Goal: Task Accomplishment & Management: Manage account settings

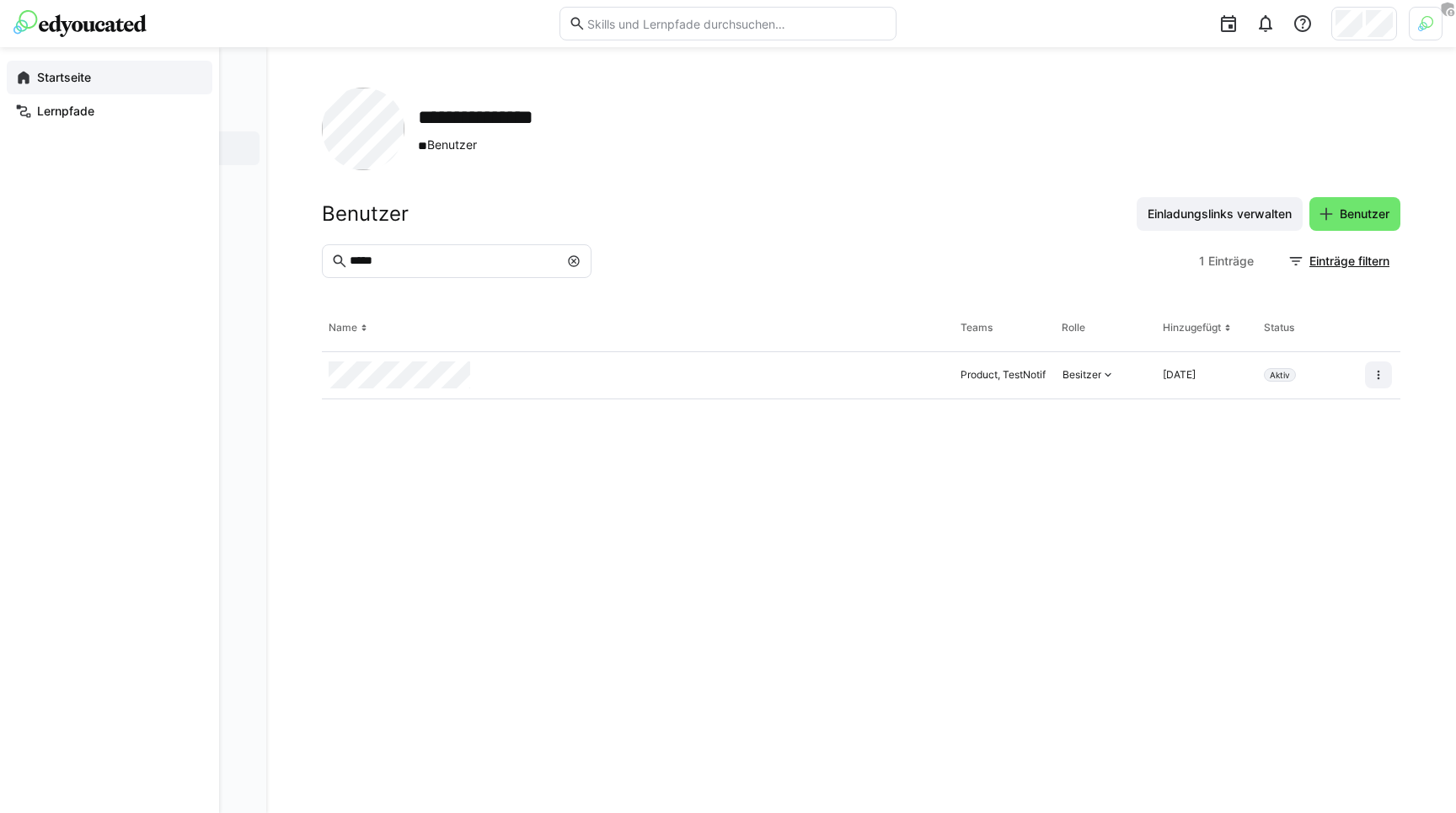
click at [21, 80] on eds-icon at bounding box center [23, 77] width 17 height 17
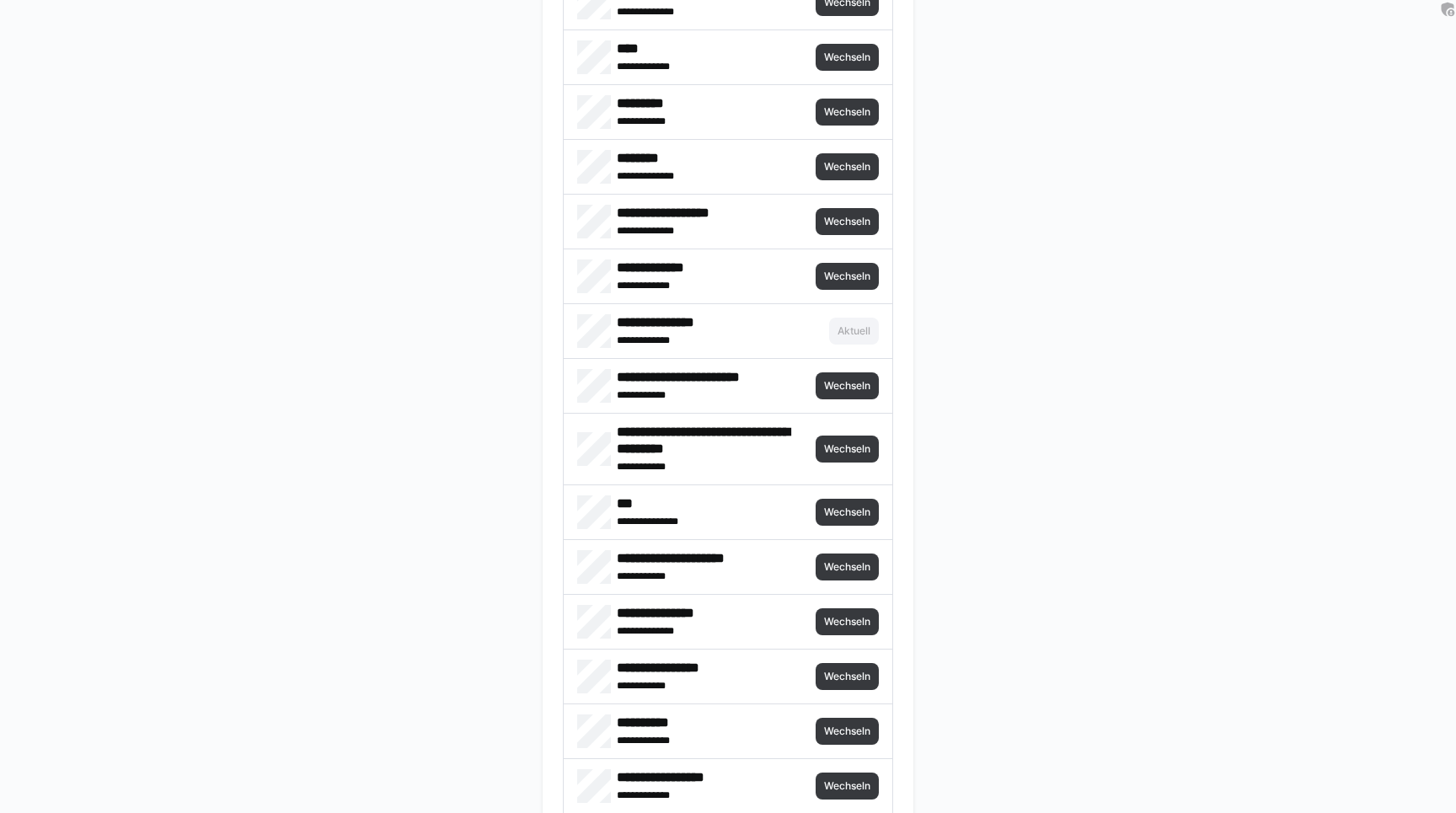
scroll to position [2081, 0]
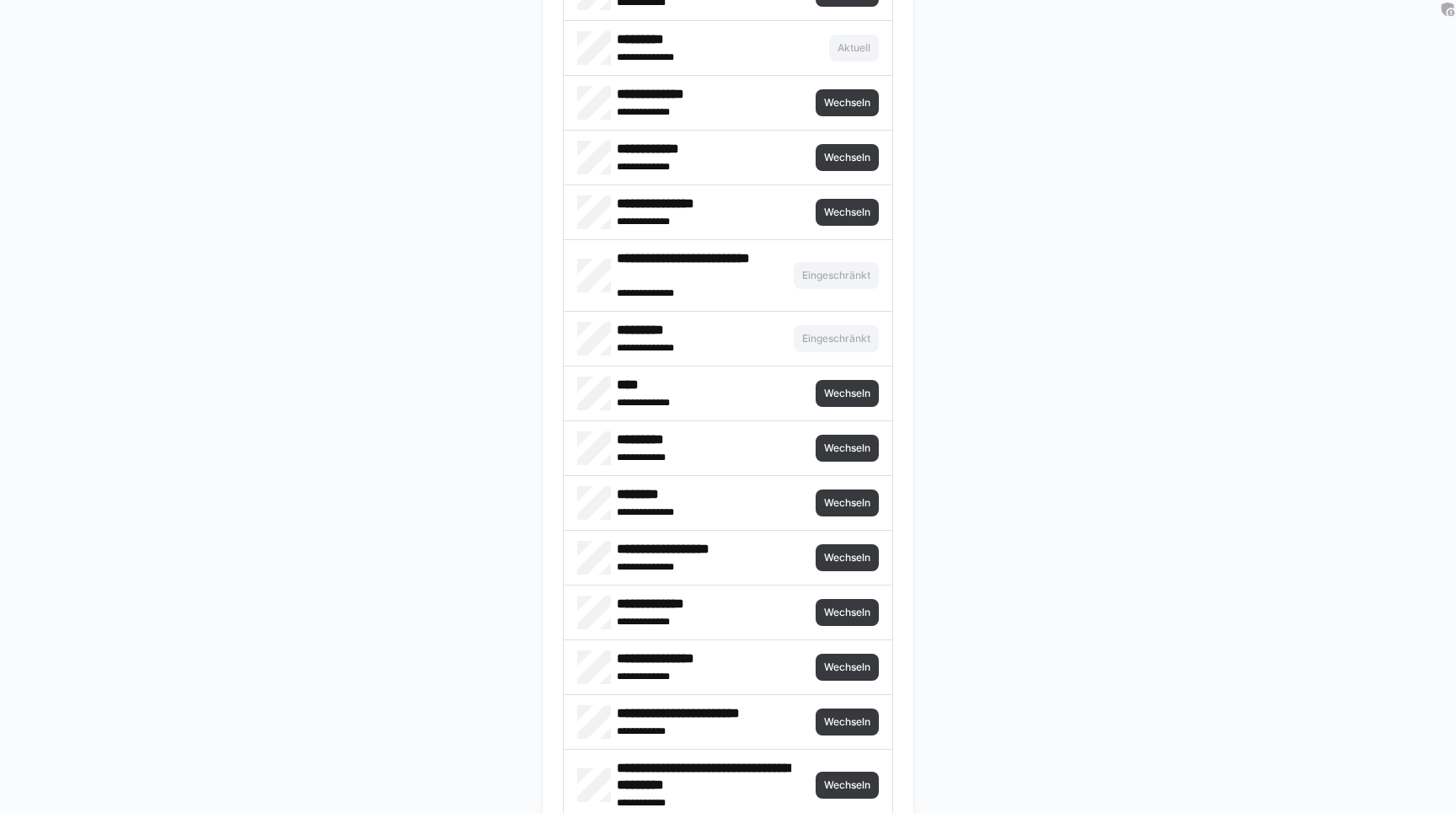
scroll to position [1876, 0]
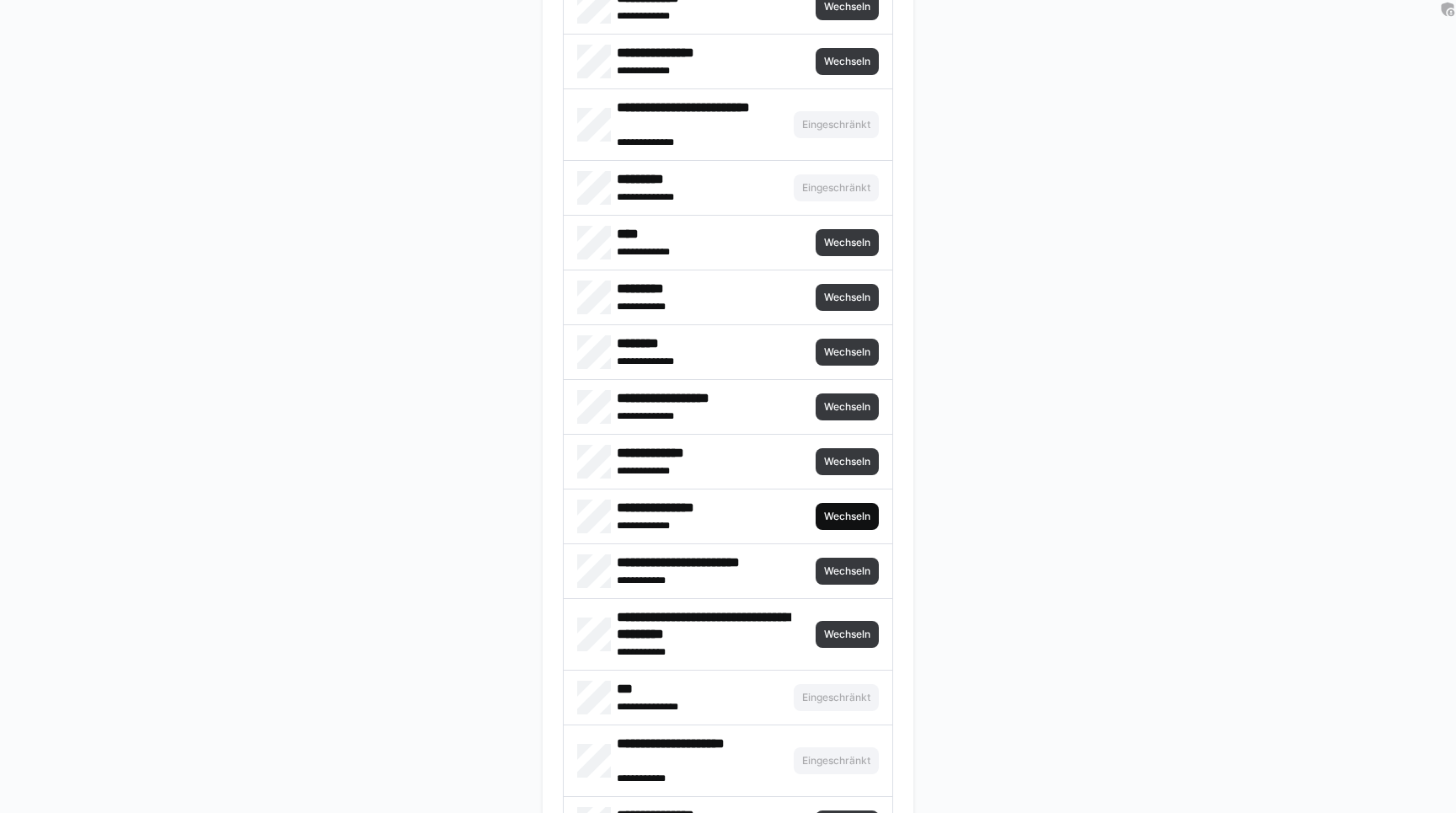
click at [857, 518] on span "Wechseln" at bounding box center [847, 516] width 50 height 13
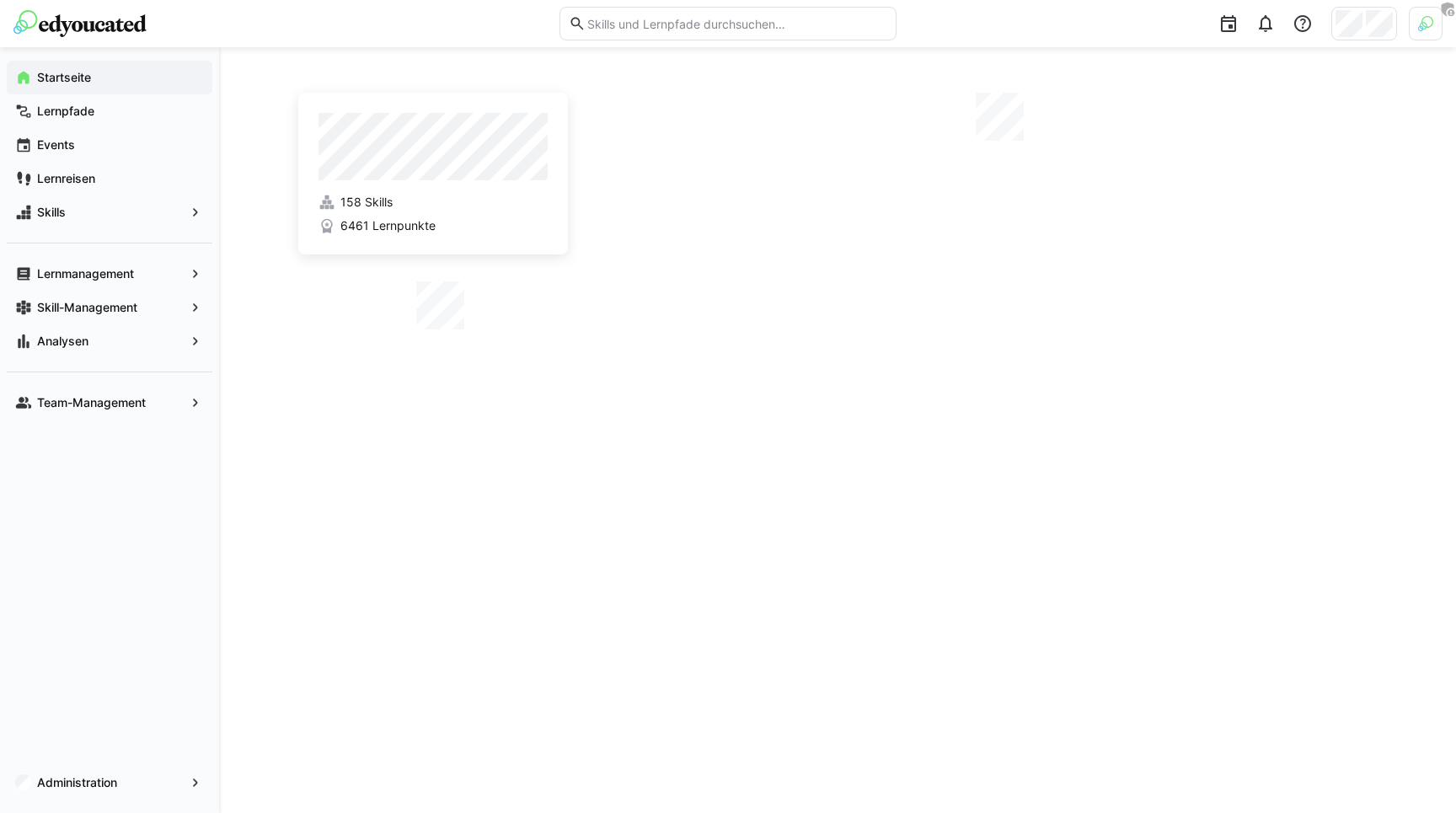
click at [254, 206] on div "158 Skills 6461 Lernpunkte" at bounding box center [838, 430] width 1237 height 766
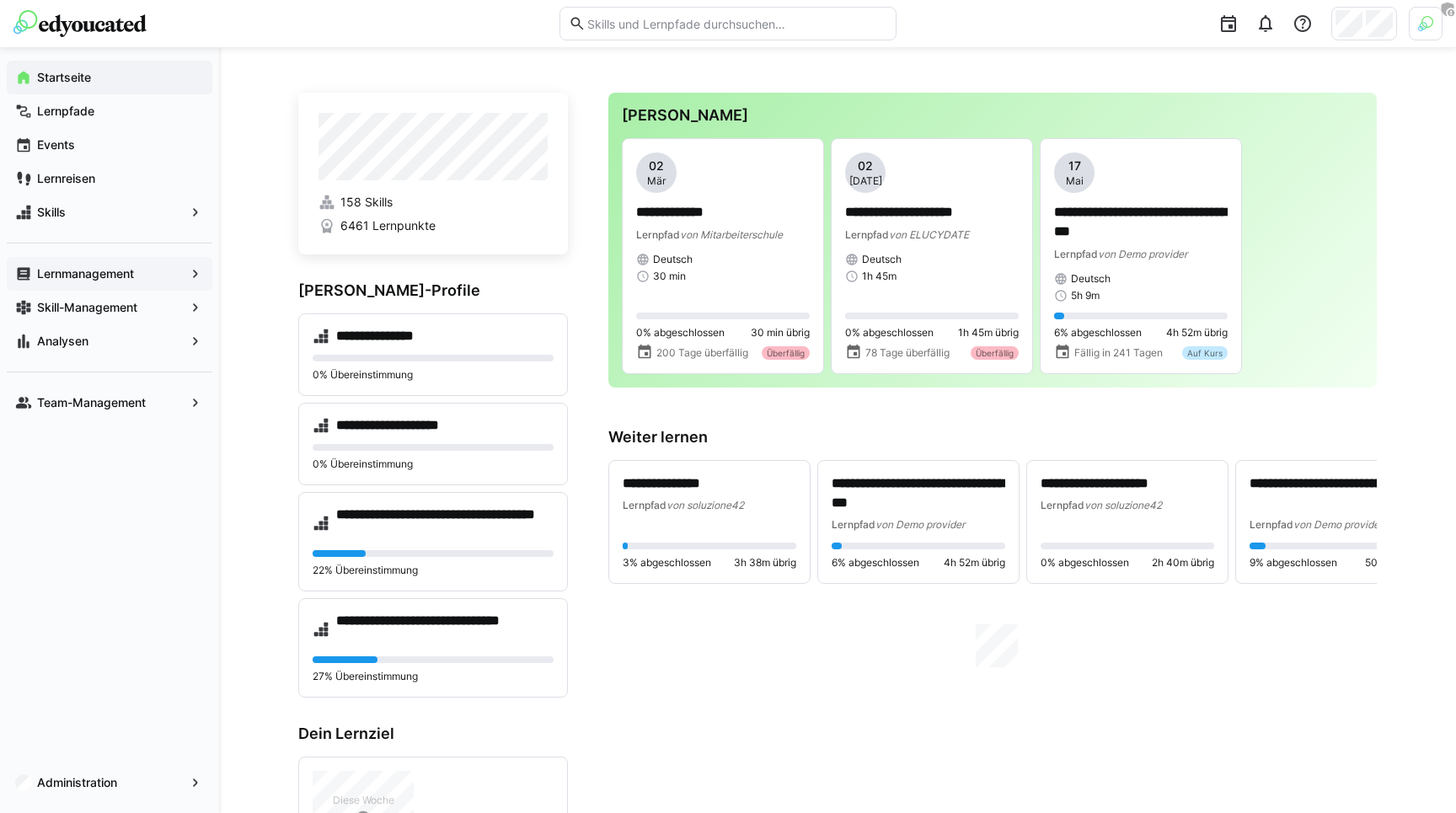
click at [0, 0] on app-navigation-label "Lernmanagement" at bounding box center [0, 0] width 0 height 0
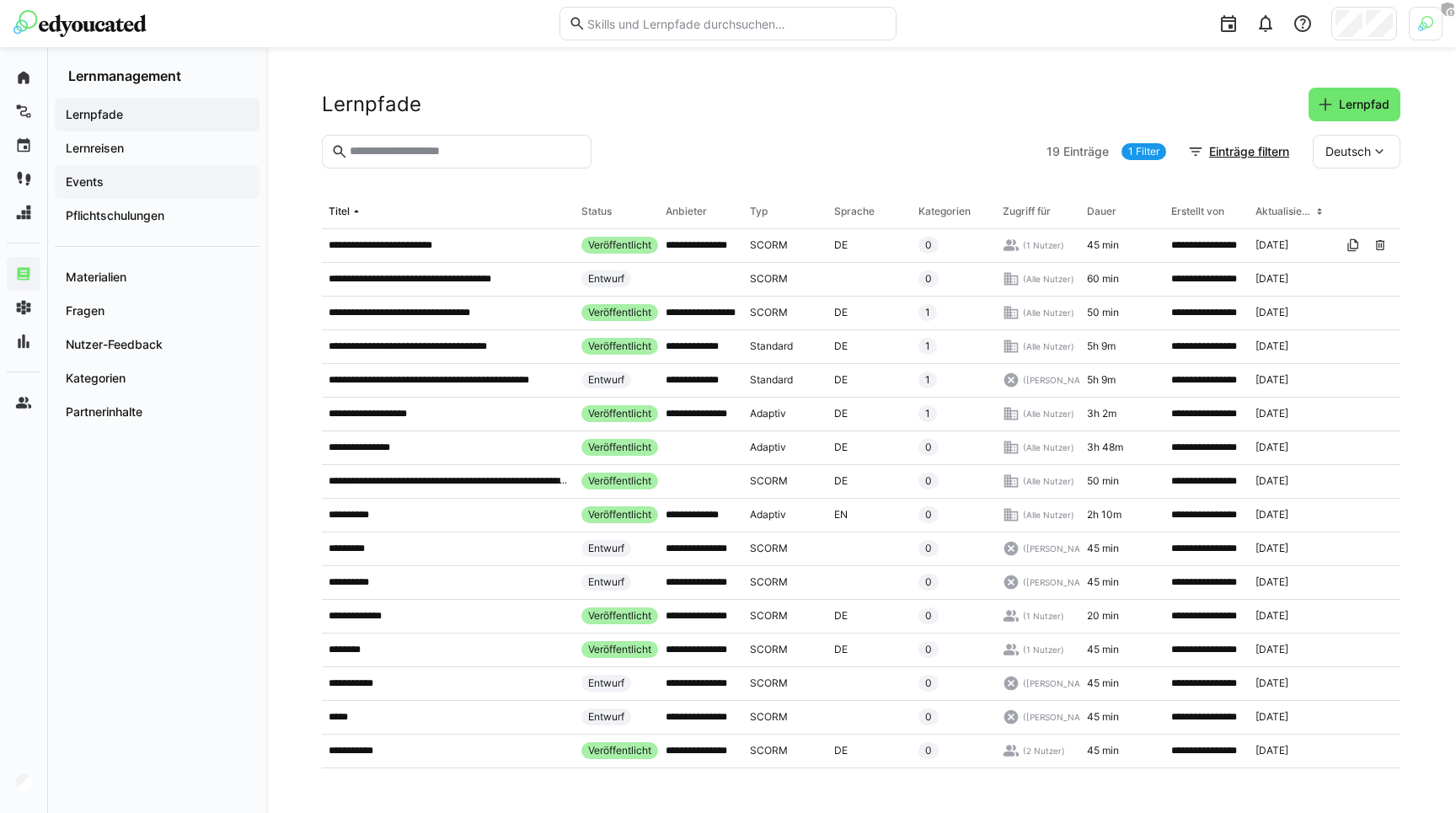
click at [114, 191] on div "Events" at bounding box center [157, 182] width 205 height 34
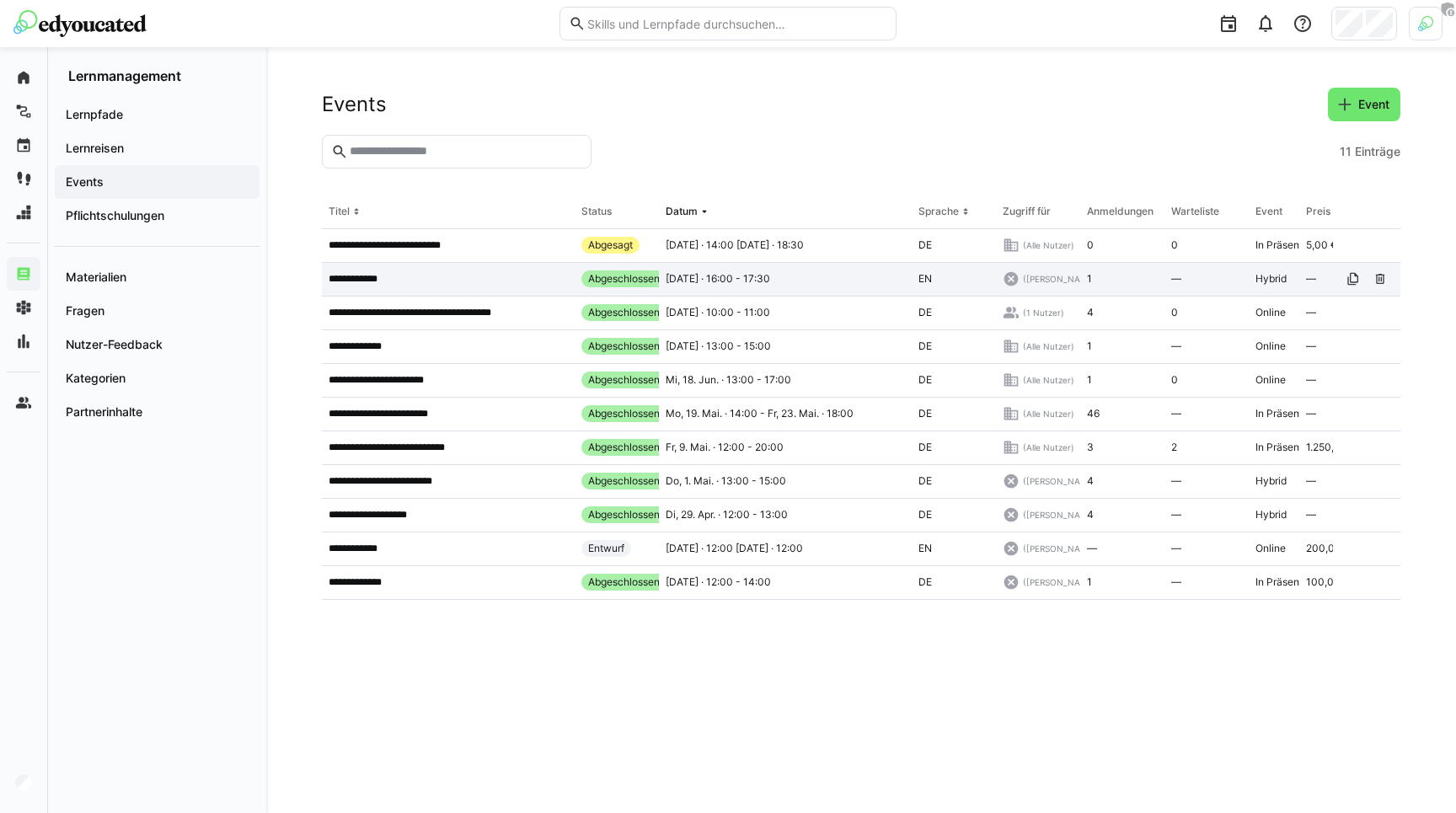
click at [417, 285] on div "**********" at bounding box center [448, 280] width 252 height 34
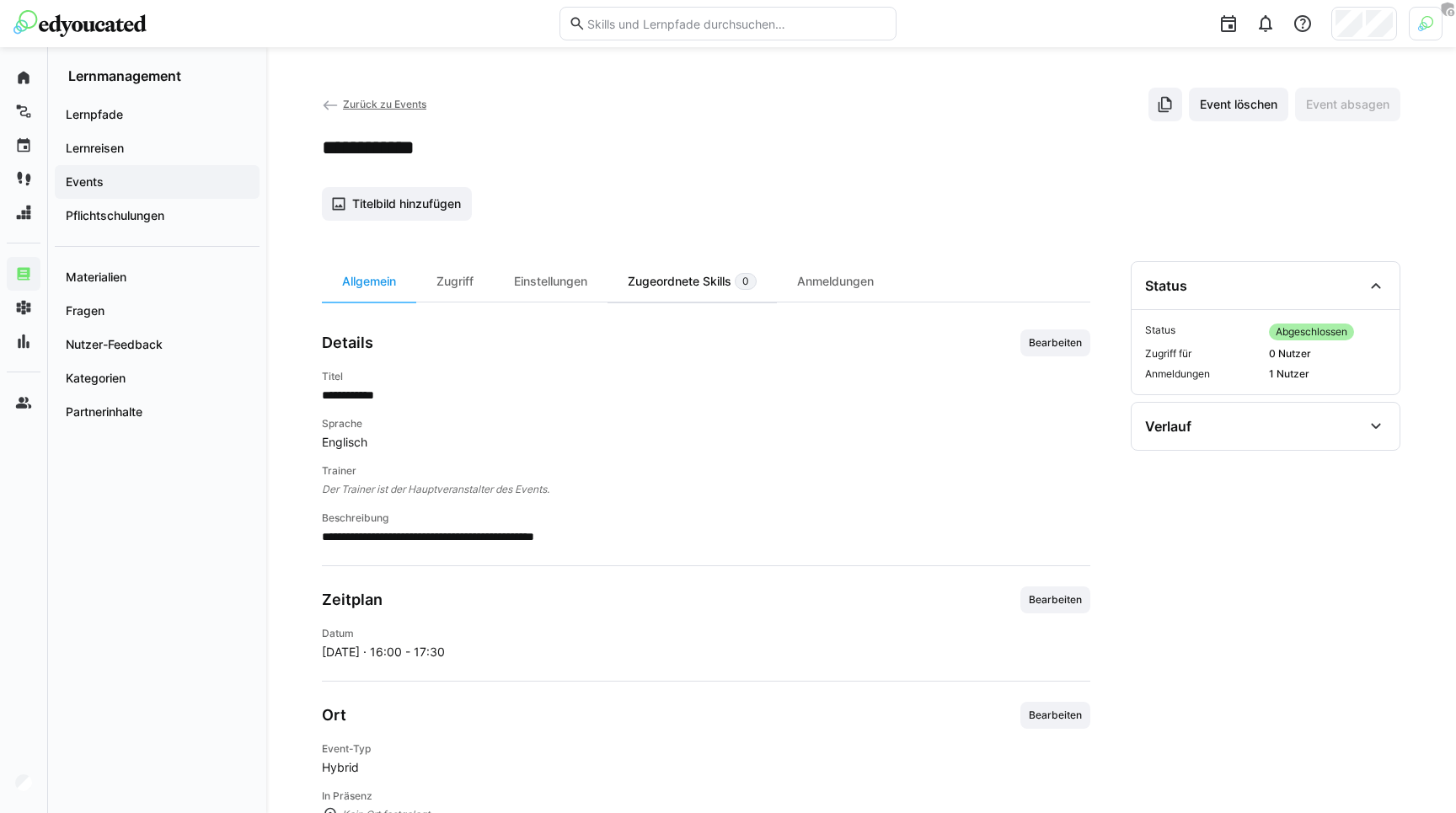
click at [745, 276] on span "0" at bounding box center [745, 281] width 21 height 17
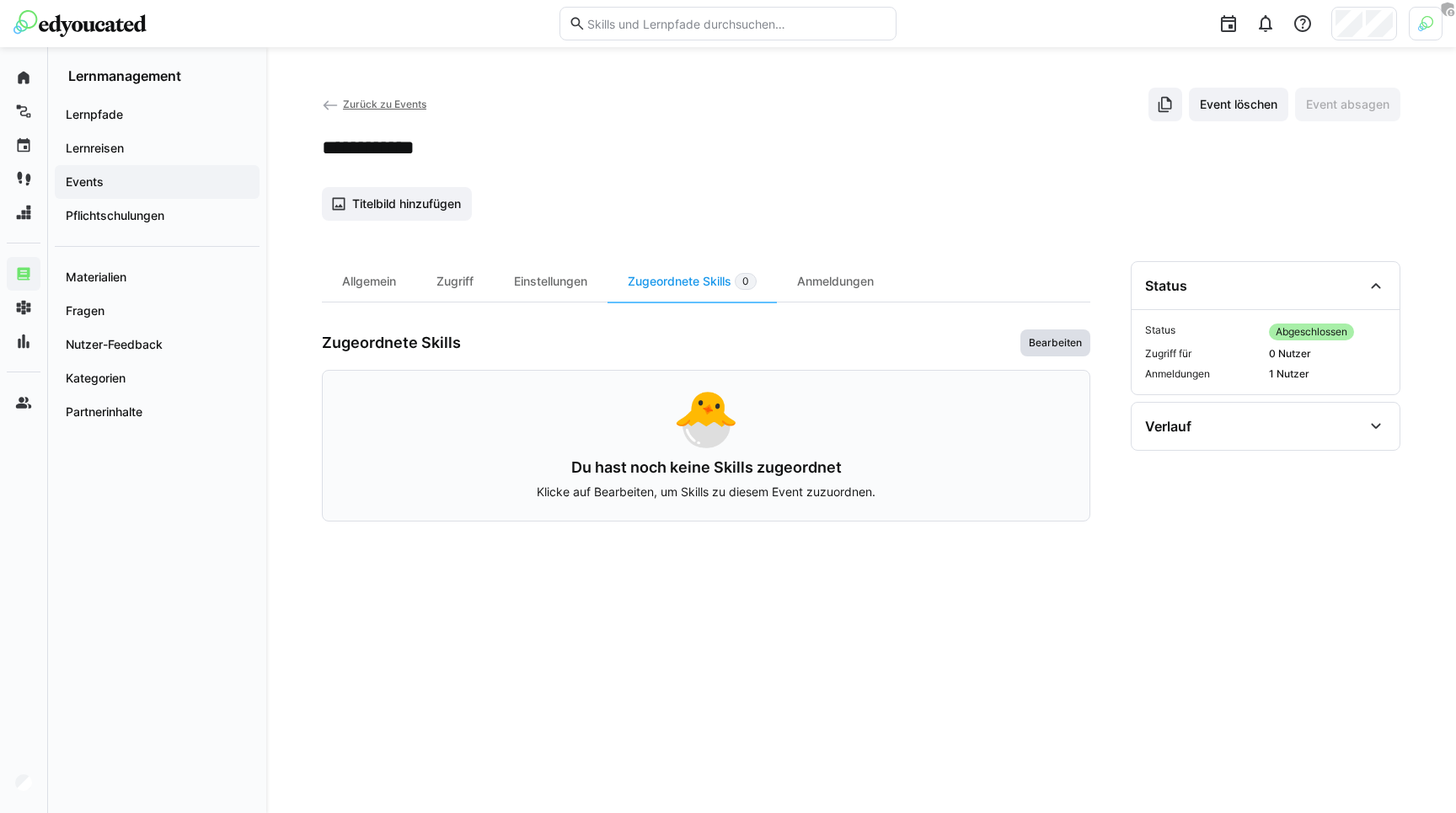
click at [1075, 333] on span "Bearbeiten" at bounding box center [1055, 343] width 70 height 27
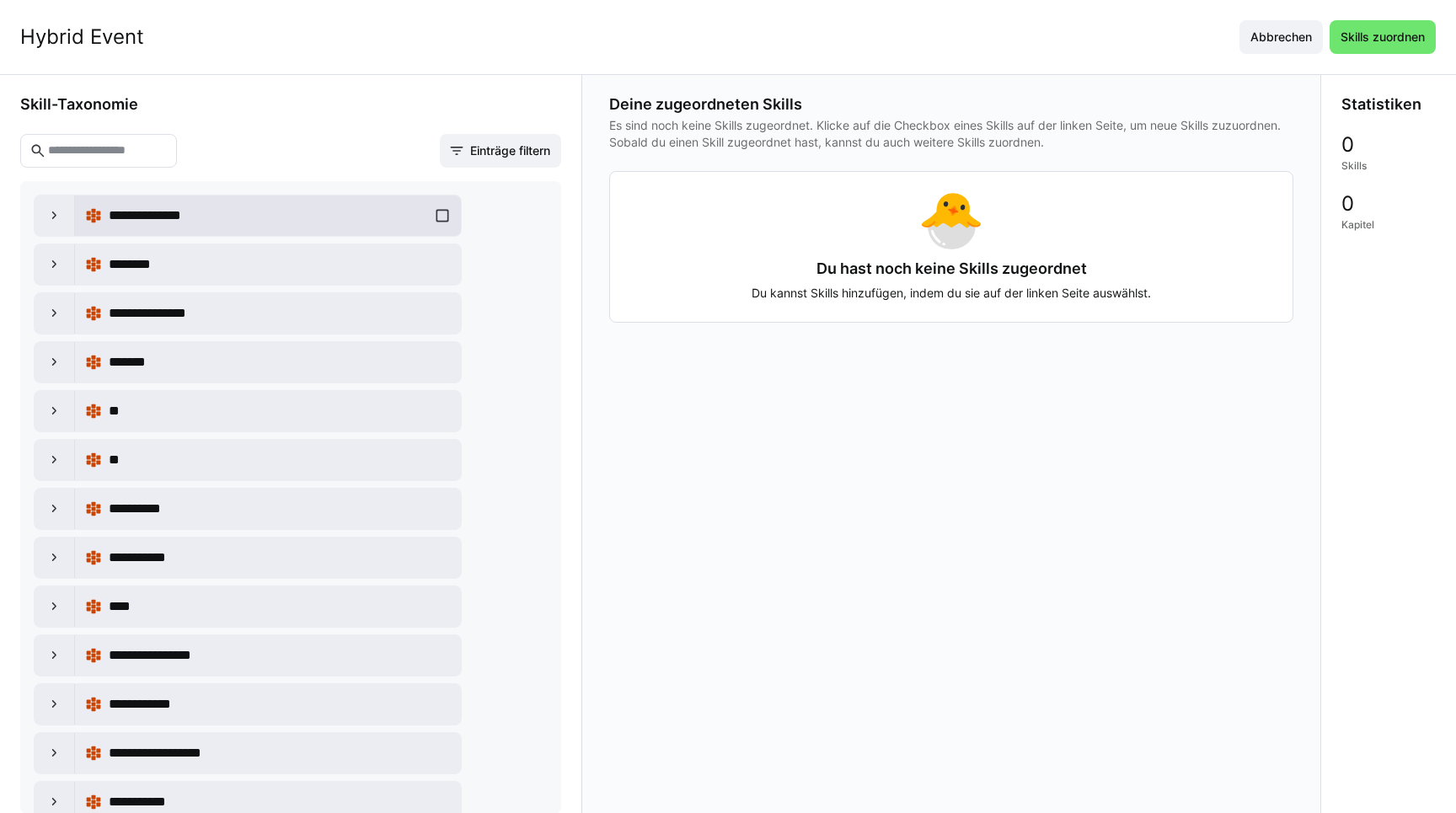
click at [430, 215] on div "**********" at bounding box center [268, 216] width 366 height 34
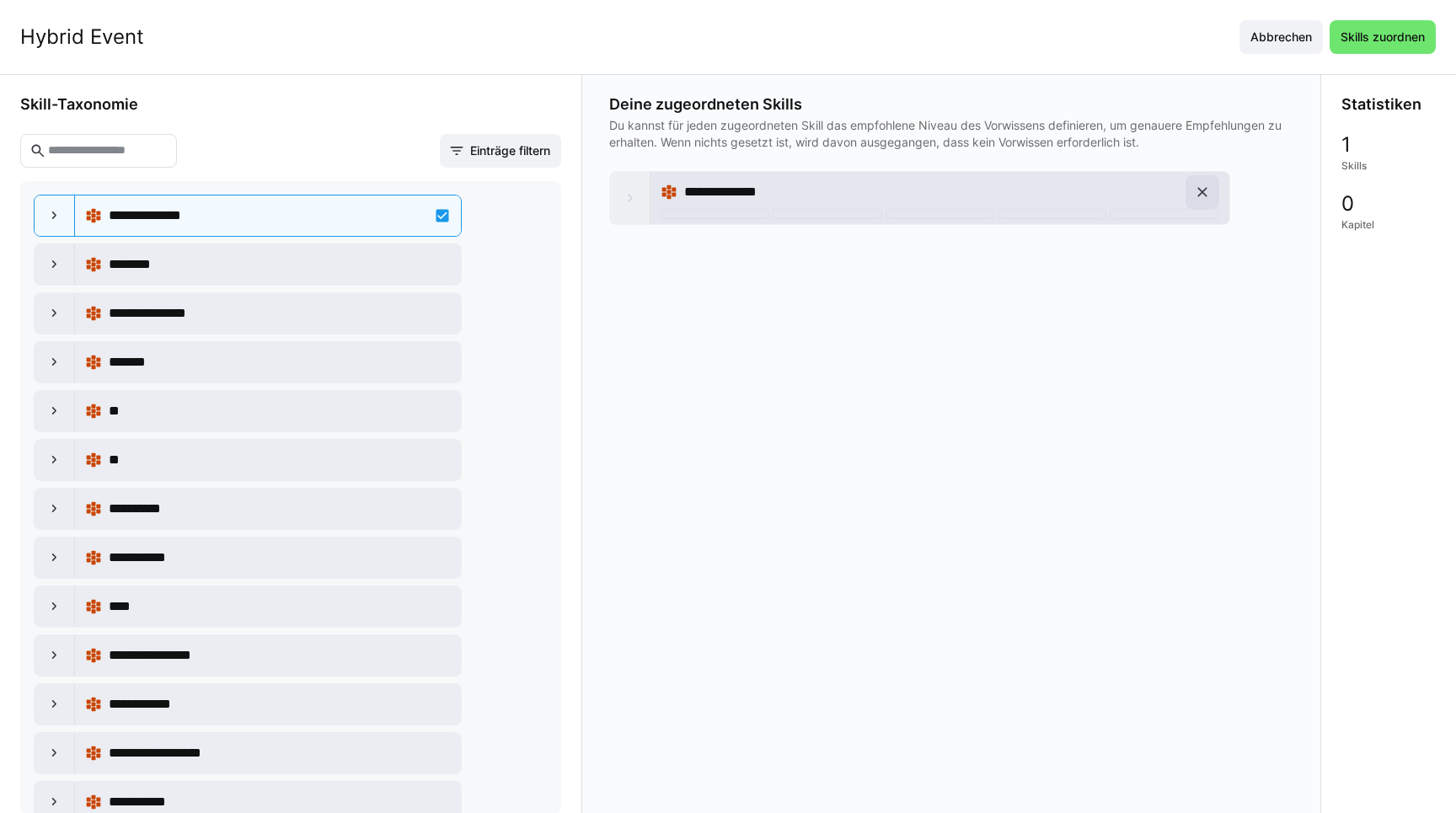
click at [1194, 191] on eds-icon at bounding box center [1202, 191] width 17 height 17
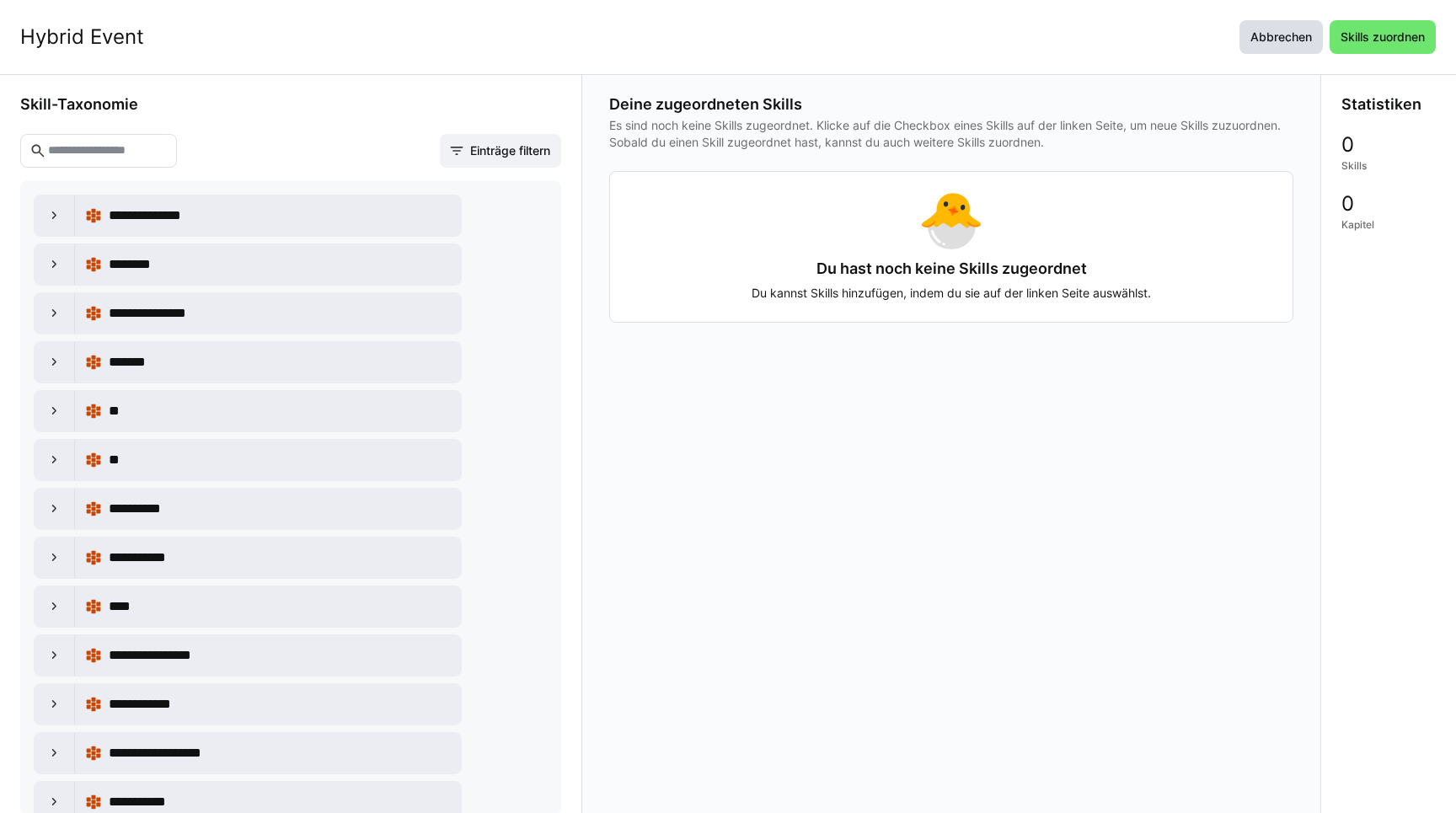
click at [1280, 41] on span "Abbrechen" at bounding box center [1281, 37] width 66 height 17
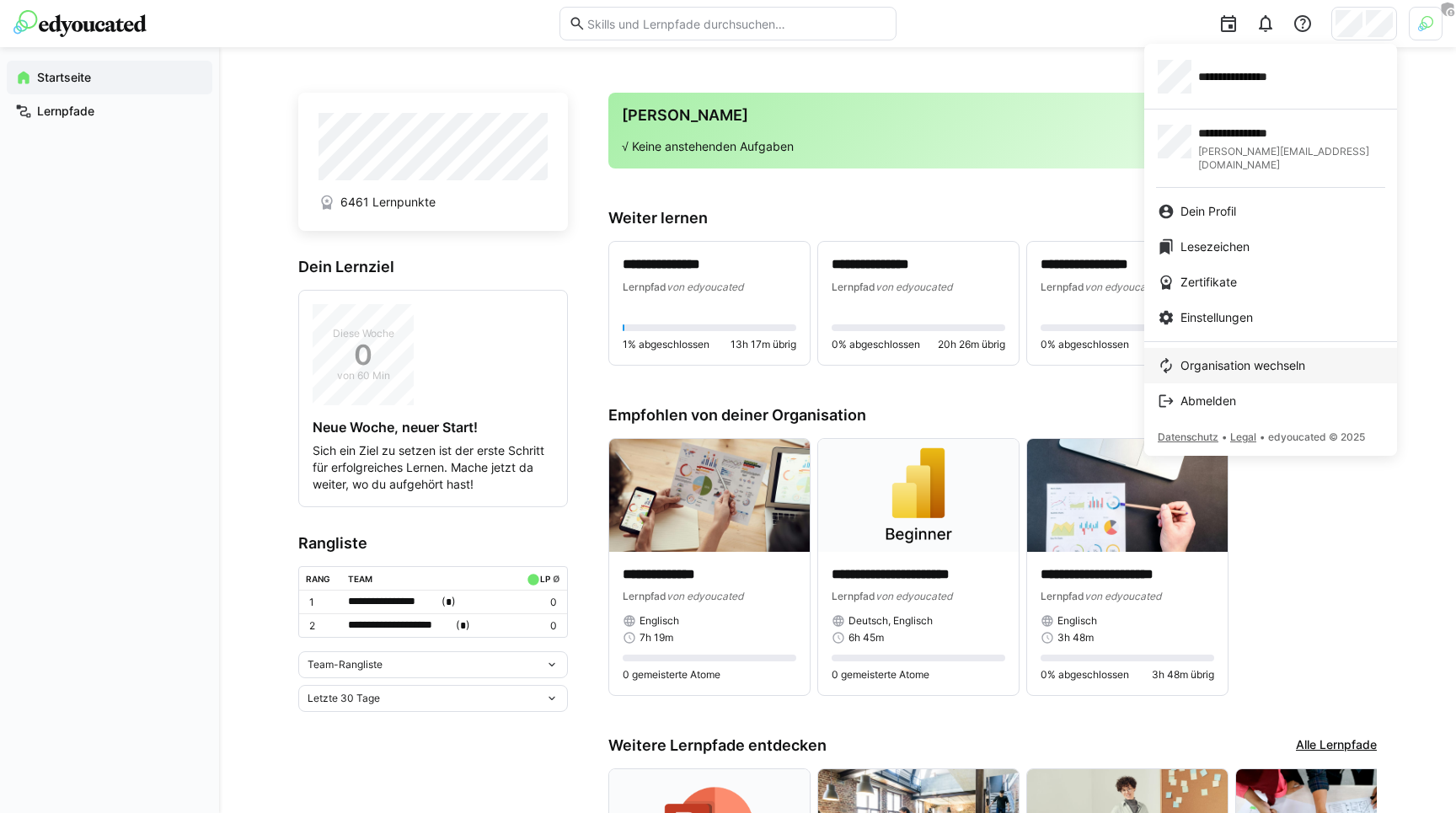
click at [1236, 348] on link "Organisation wechseln" at bounding box center [1271, 366] width 252 height 36
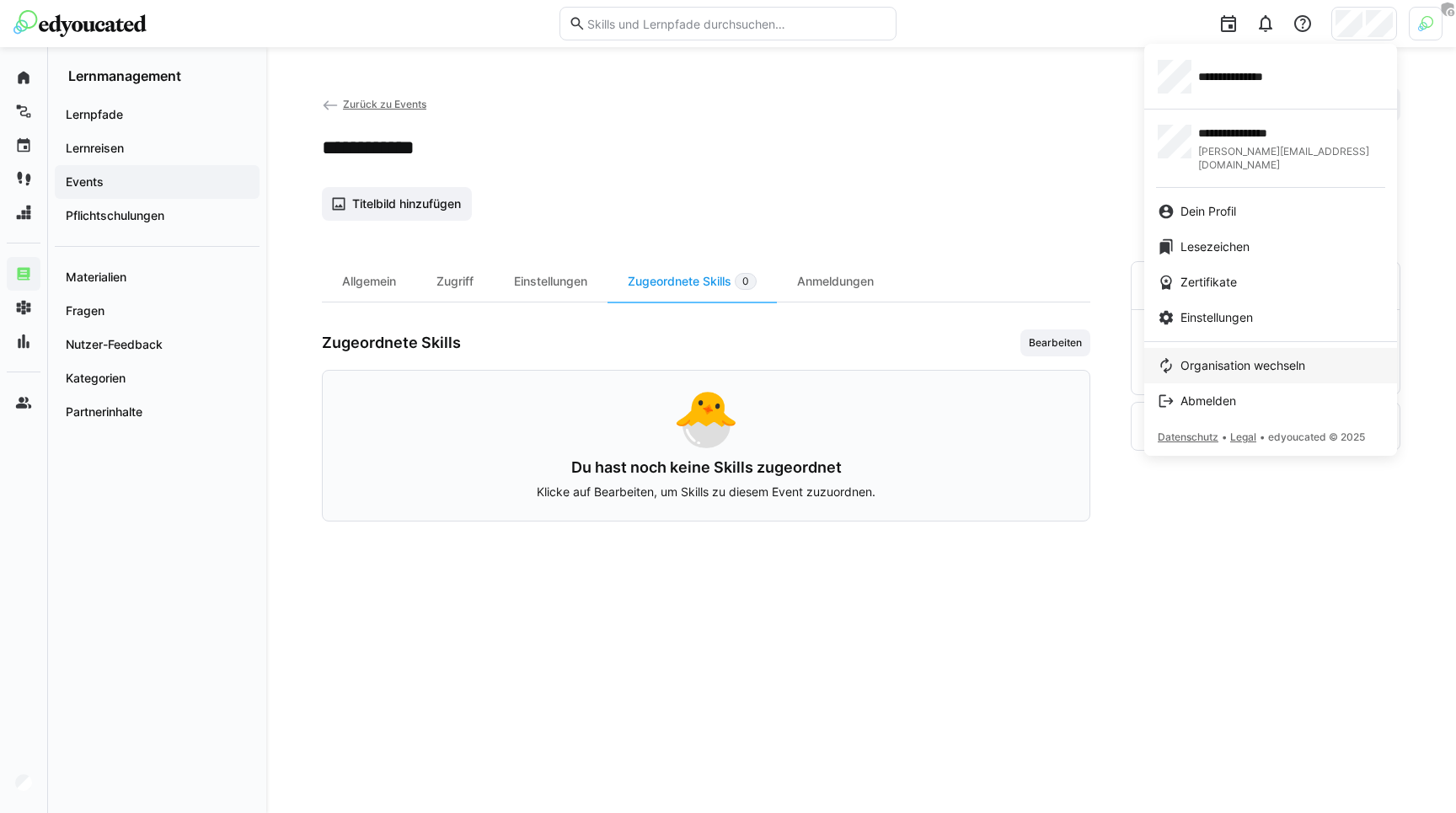
click at [1238, 357] on span "Organisation wechseln" at bounding box center [1242, 365] width 124 height 17
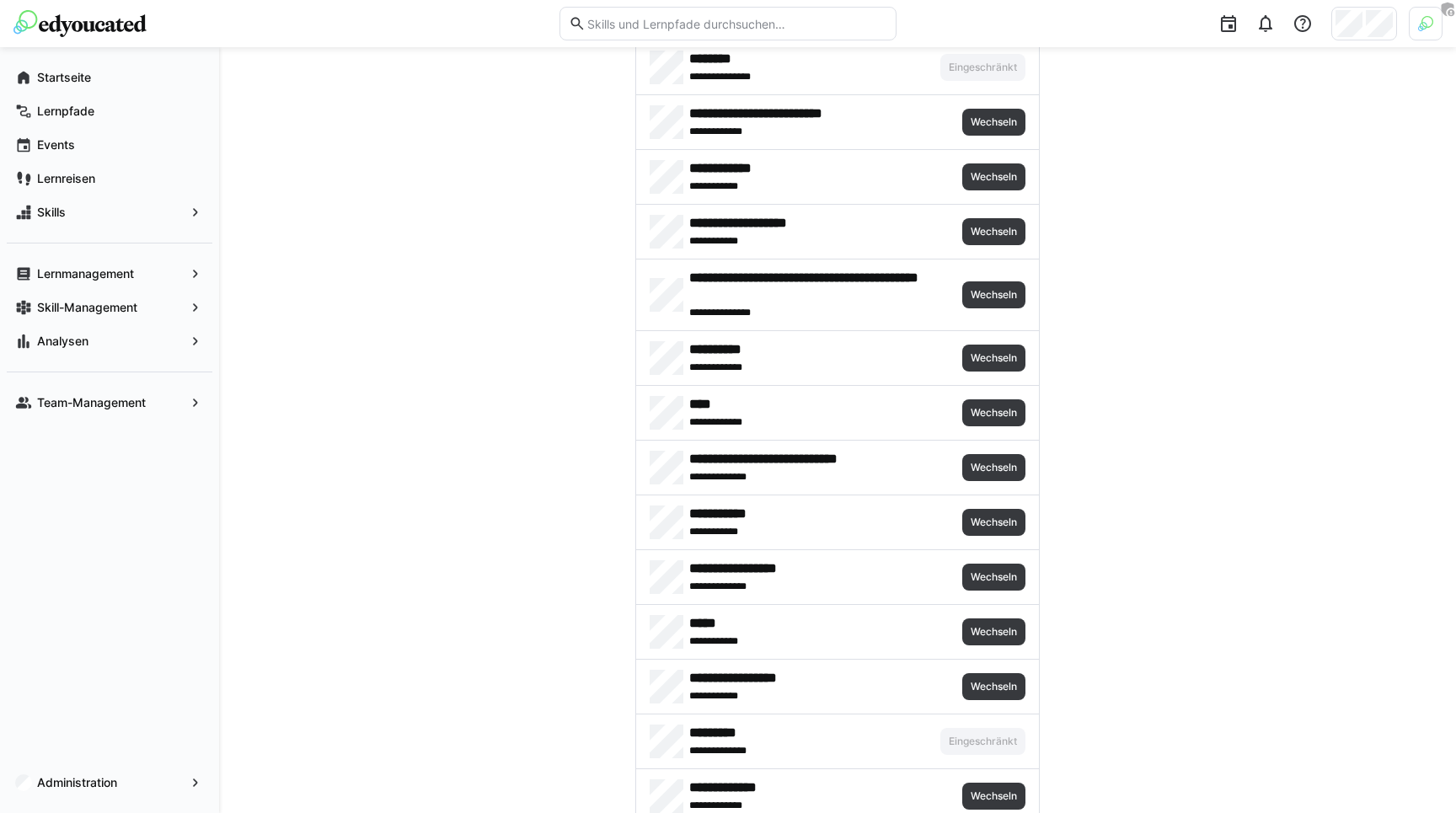
scroll to position [987, 0]
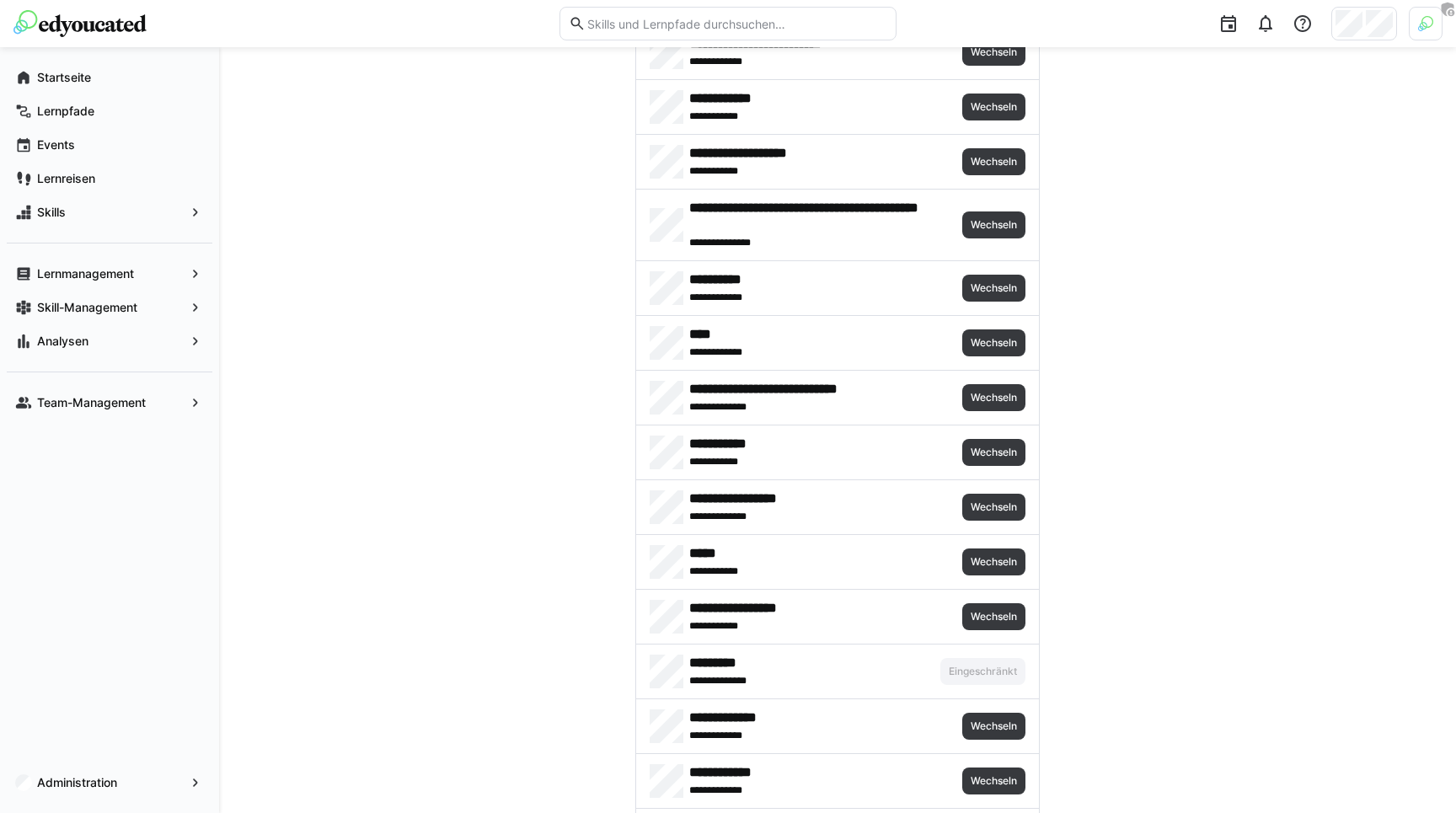
click at [1430, 4] on div at bounding box center [1175, 23] width 534 height 47
click at [1428, 22] on img at bounding box center [1426, 23] width 15 height 15
click at [1228, 190] on span "Aktivieren" at bounding box center [1239, 198] width 65 height 27
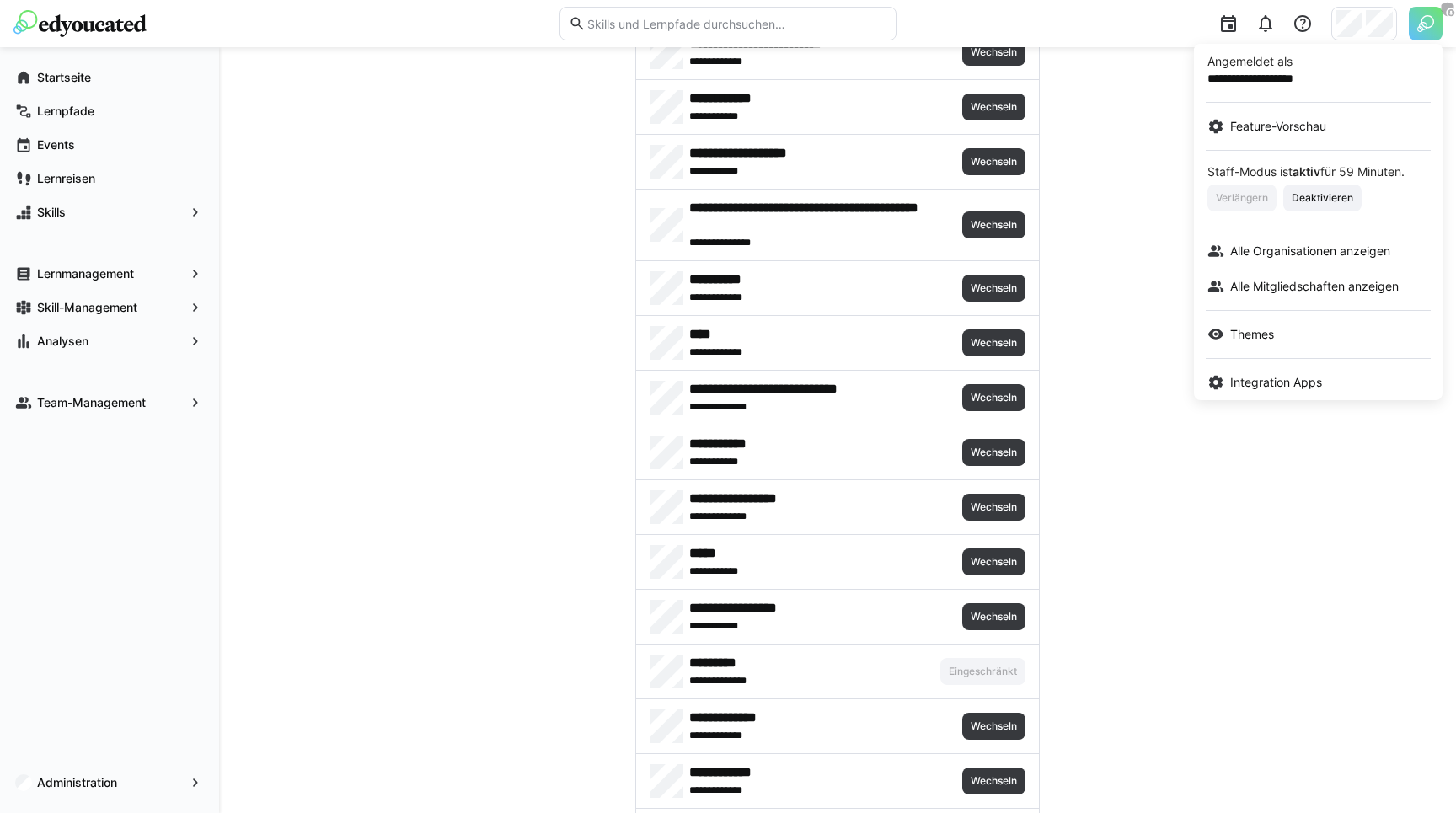
click at [869, 669] on div at bounding box center [728, 406] width 1456 height 813
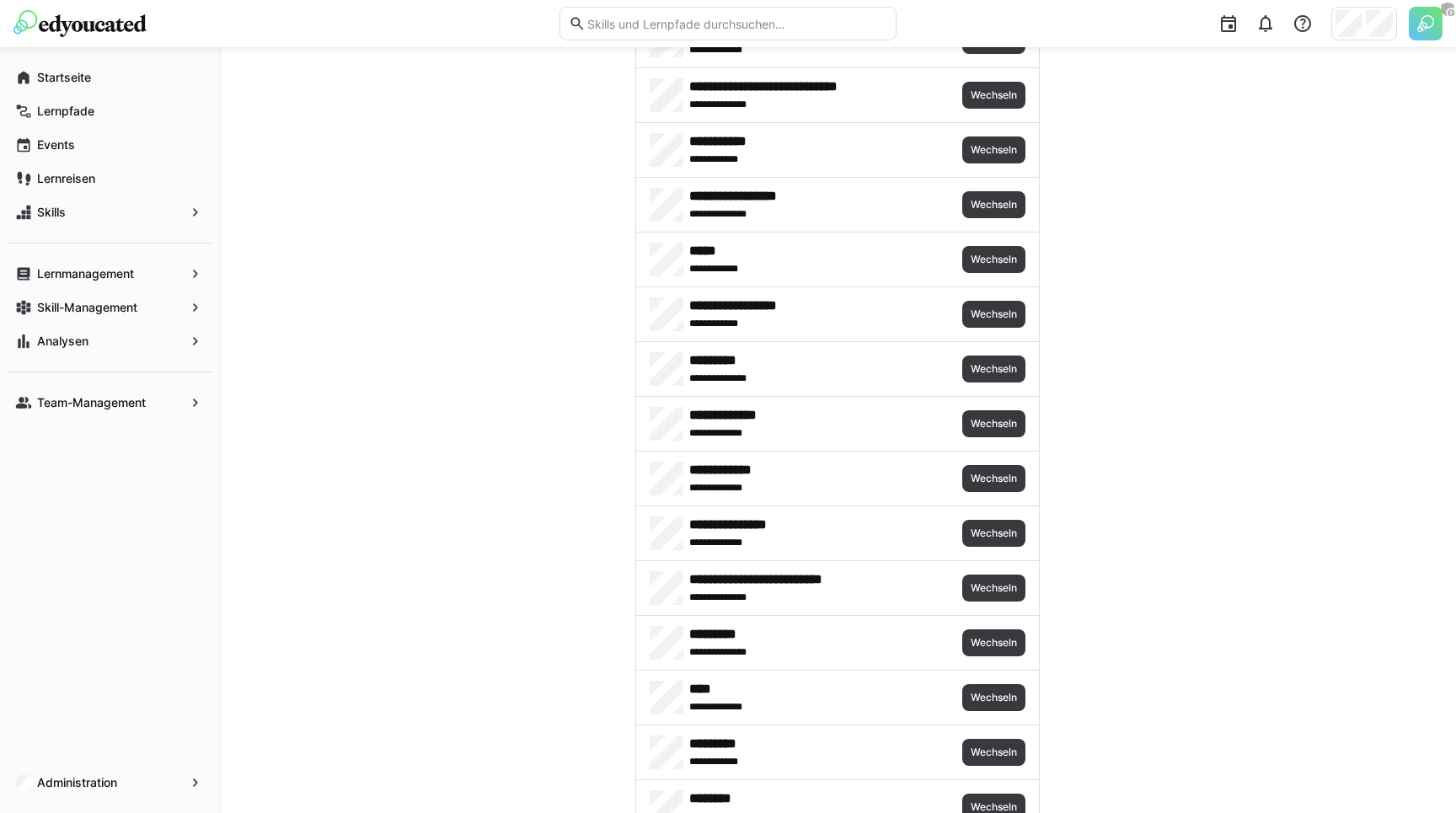
scroll to position [1286, 0]
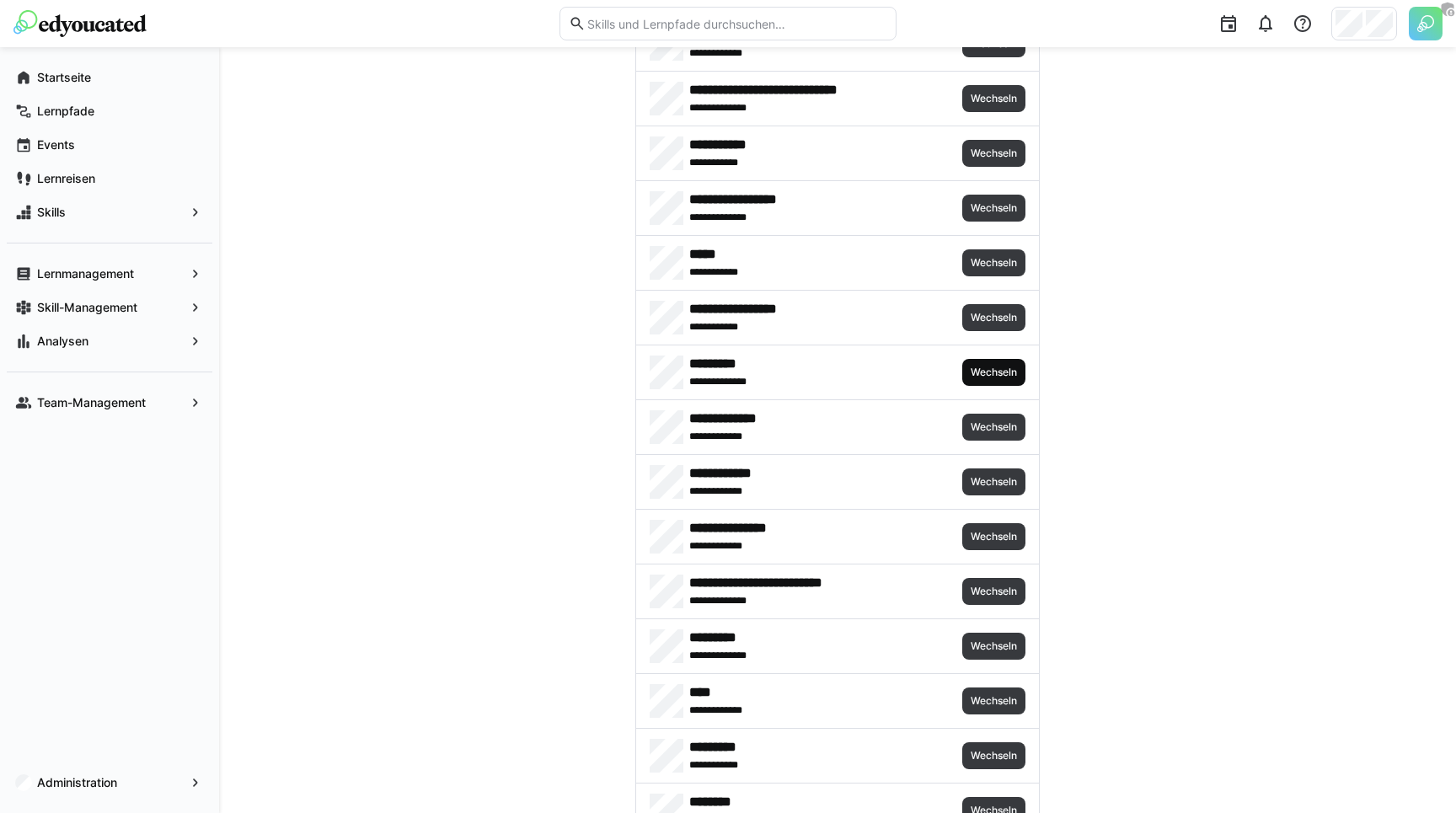
click at [981, 377] on span "Wechseln" at bounding box center [994, 372] width 50 height 13
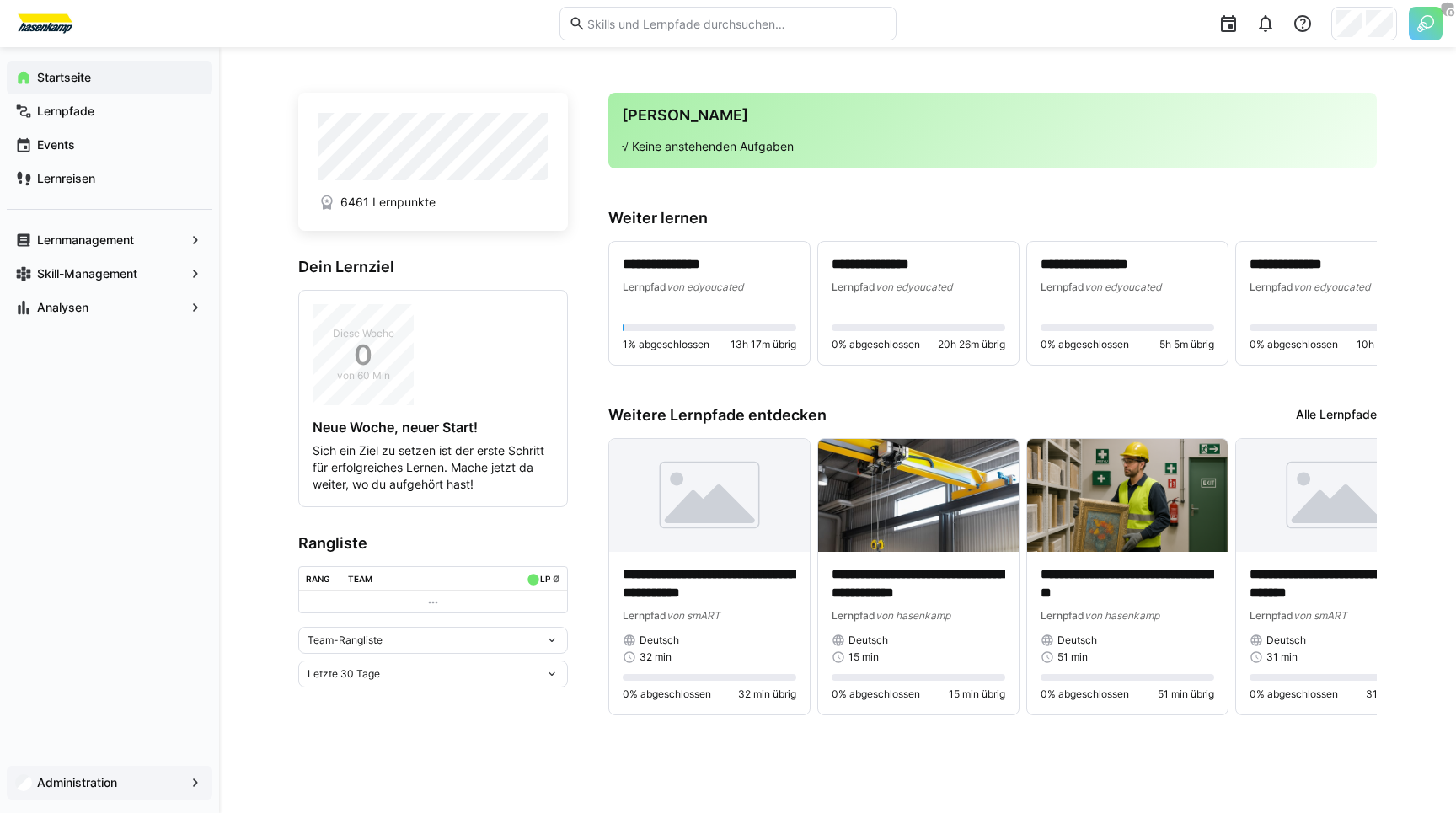
click at [45, 768] on div "Administration" at bounding box center [110, 783] width 206 height 34
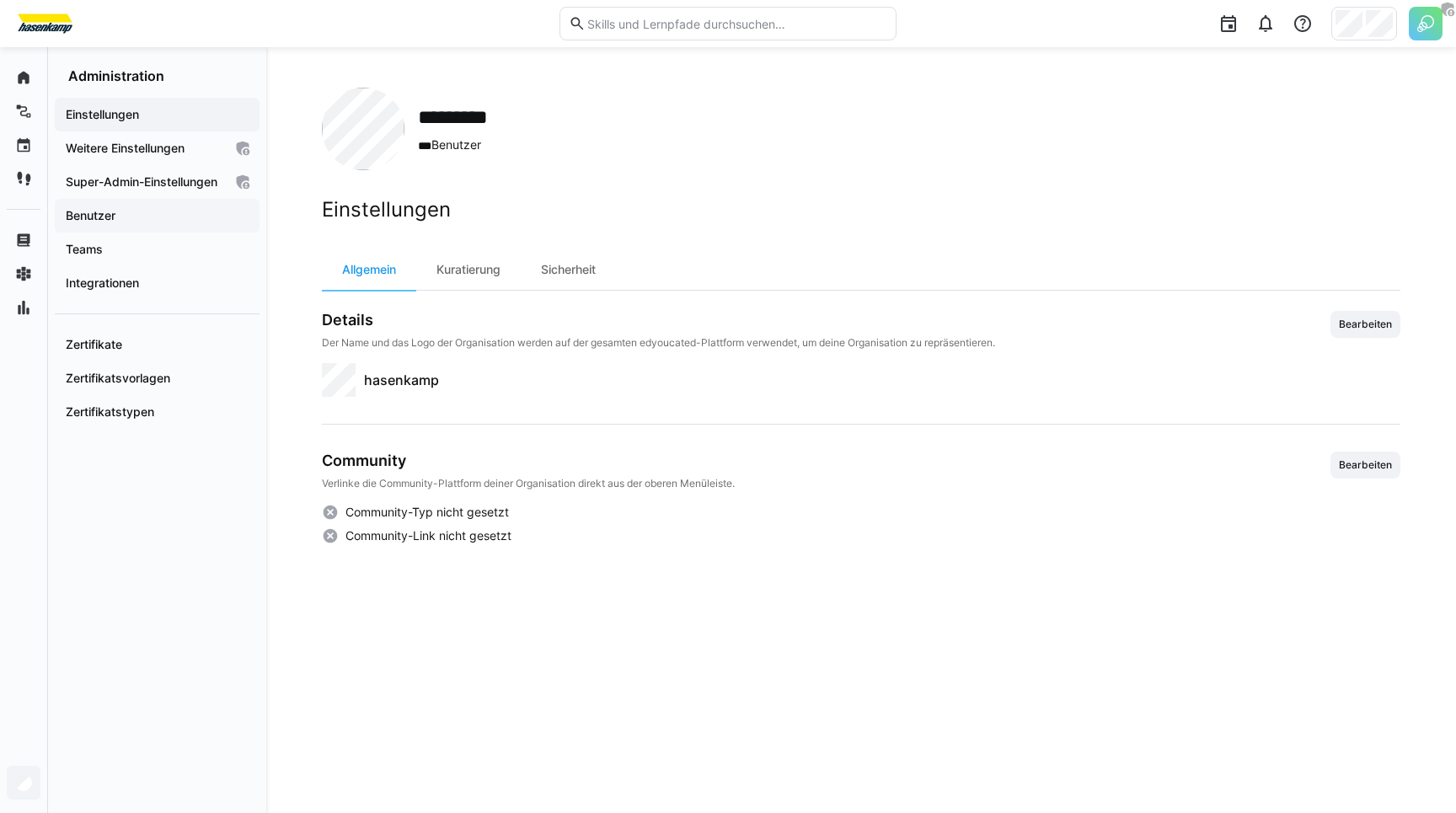
click at [99, 233] on div "Benutzer" at bounding box center [157, 216] width 205 height 34
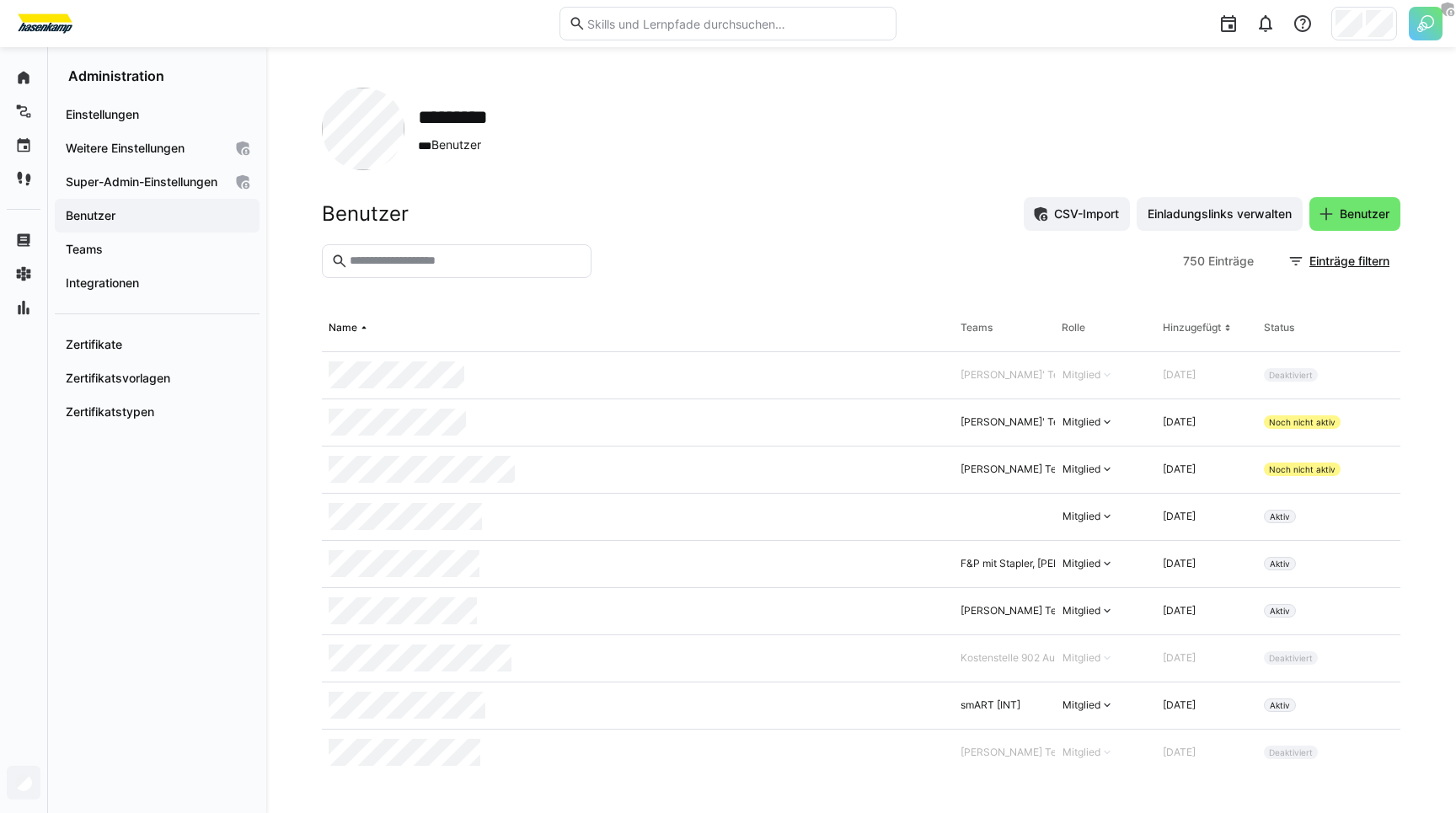
click at [399, 263] on input "text" at bounding box center [465, 260] width 234 height 15
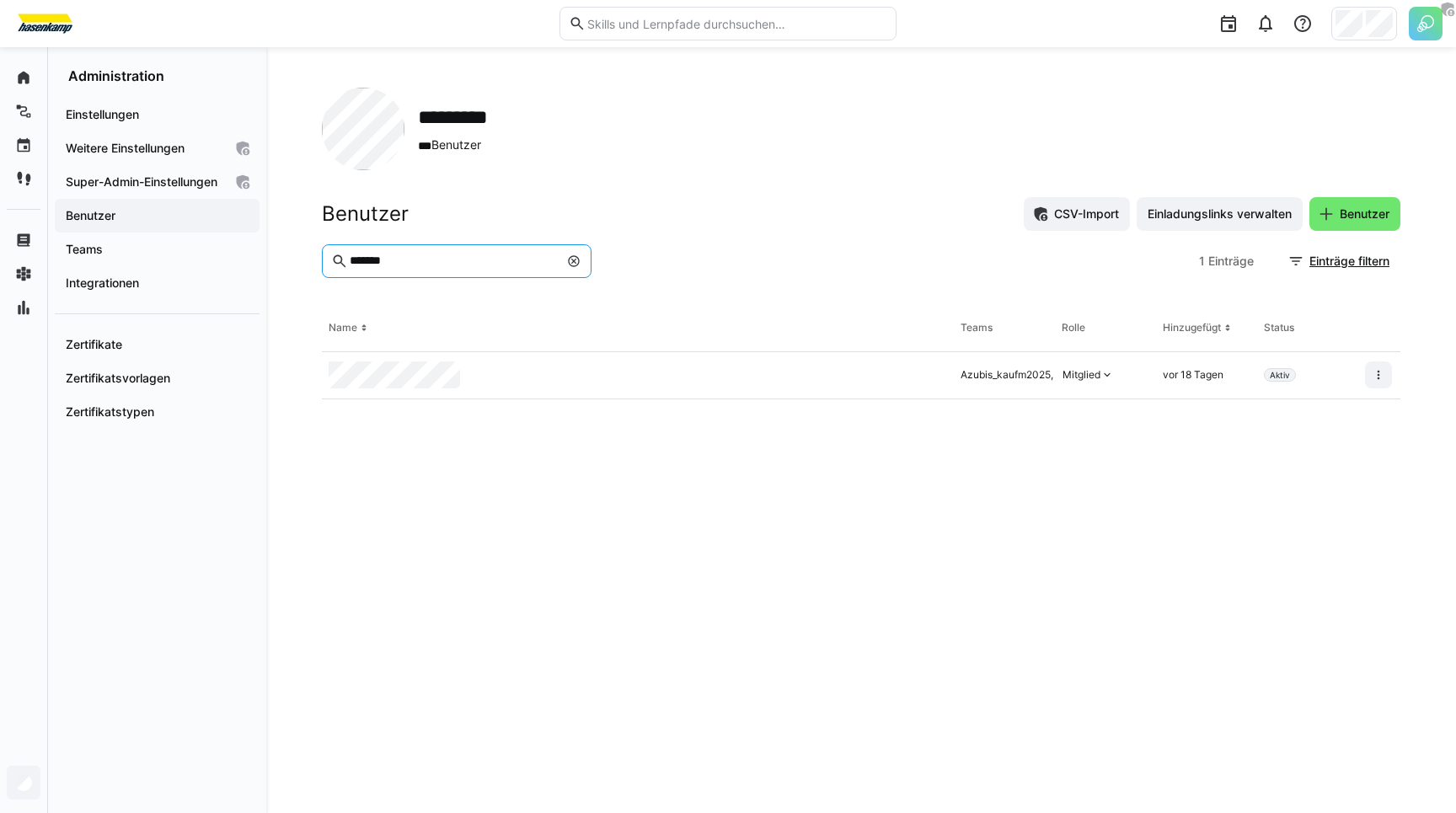
type input "*******"
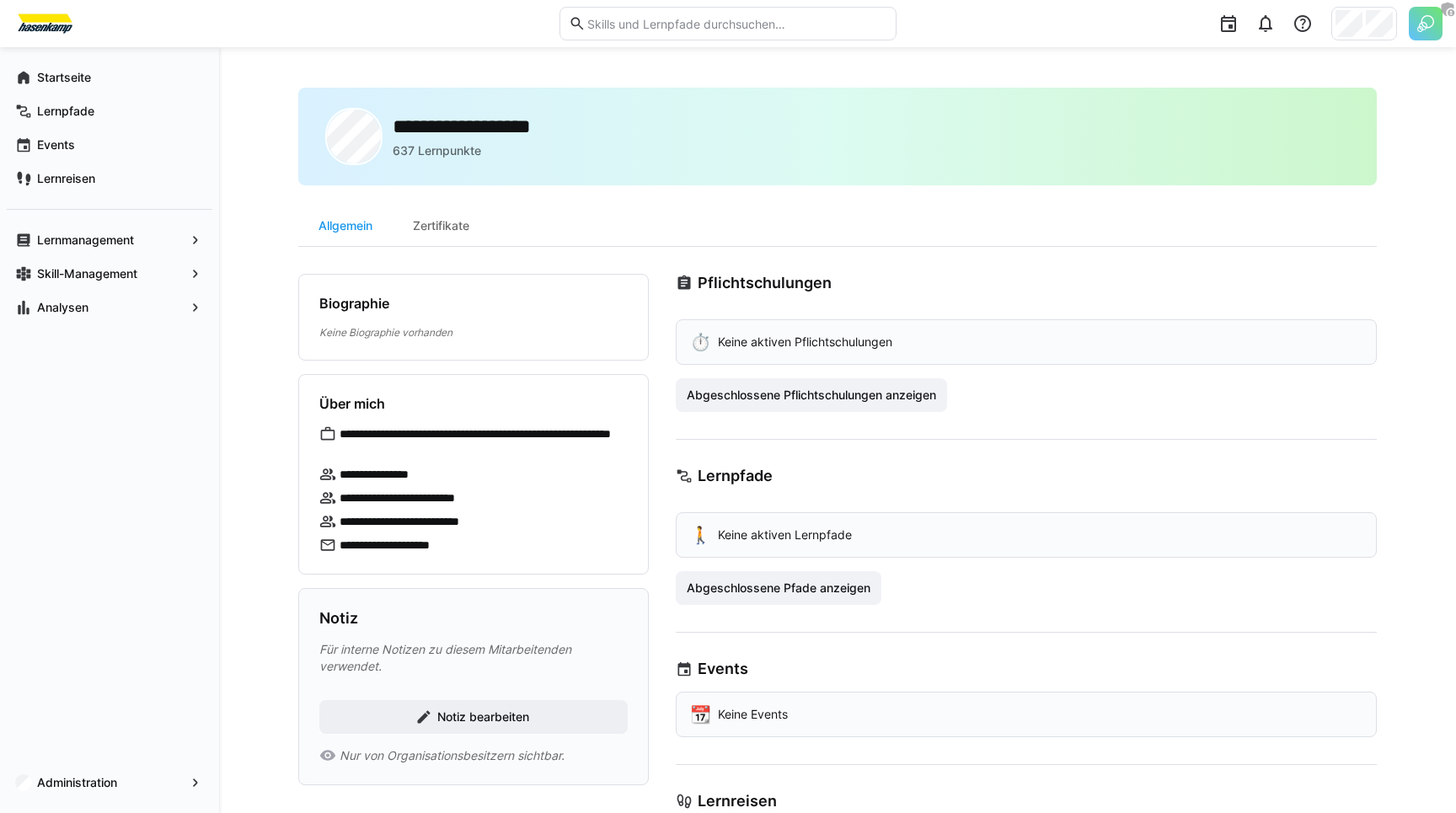
click at [695, 325] on div "⏱️ Keine aktiven Pflichtschulungen" at bounding box center [1026, 342] width 701 height 46
click at [242, 90] on div "**********" at bounding box center [838, 478] width 1237 height 862
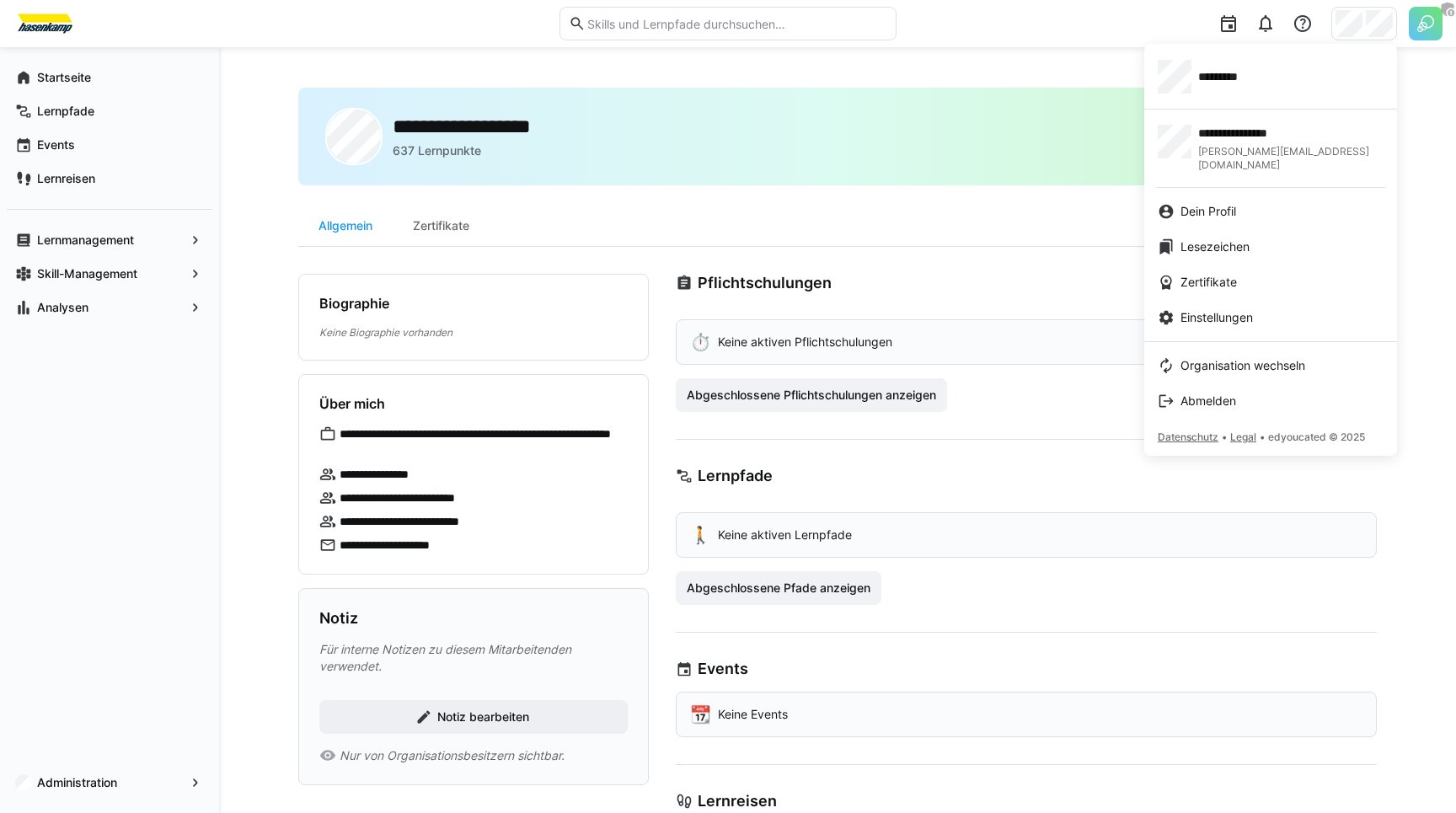
click at [1420, 21] on div at bounding box center [728, 406] width 1456 height 813
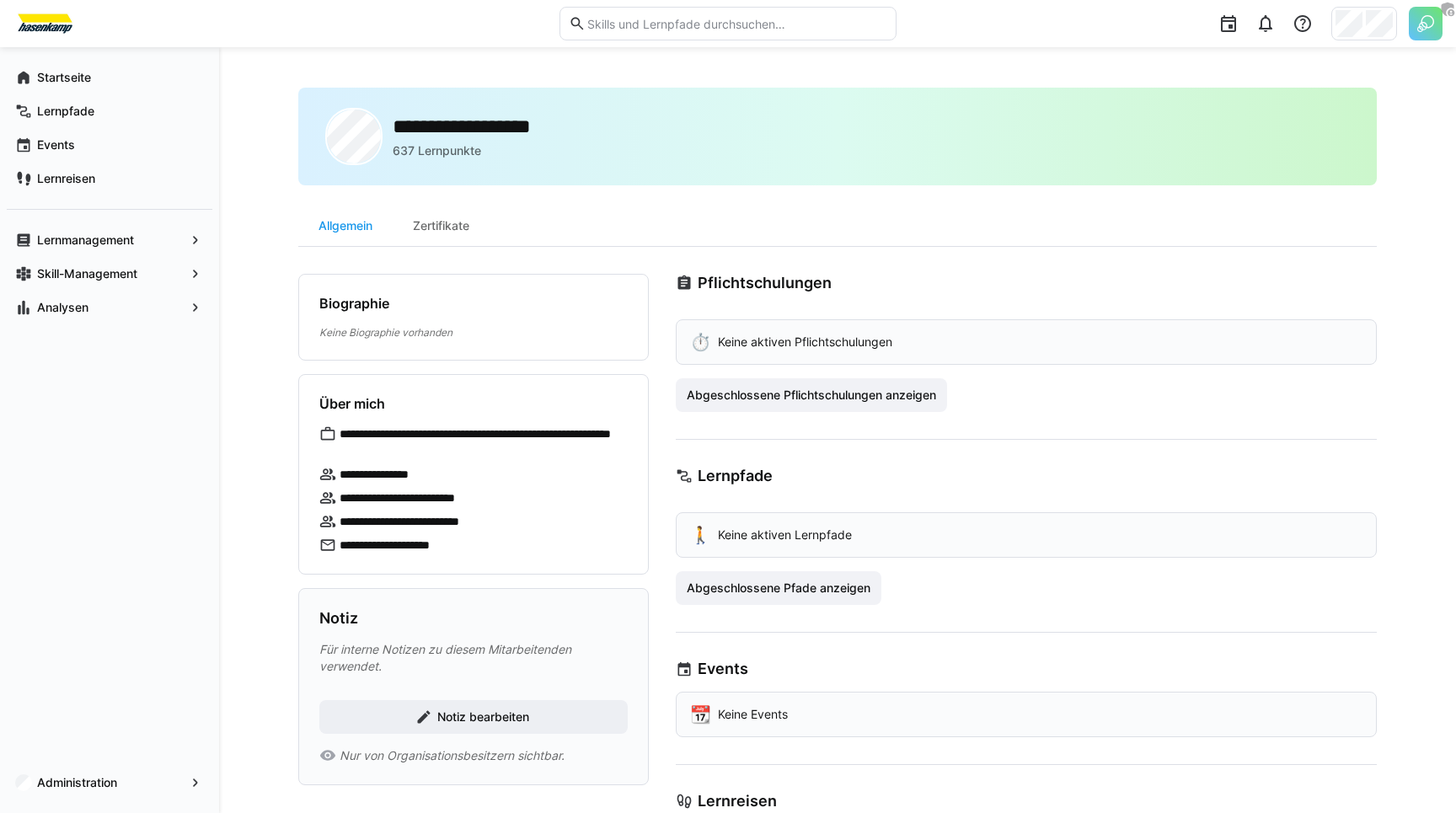
click at [1420, 21] on img at bounding box center [1426, 24] width 34 height 34
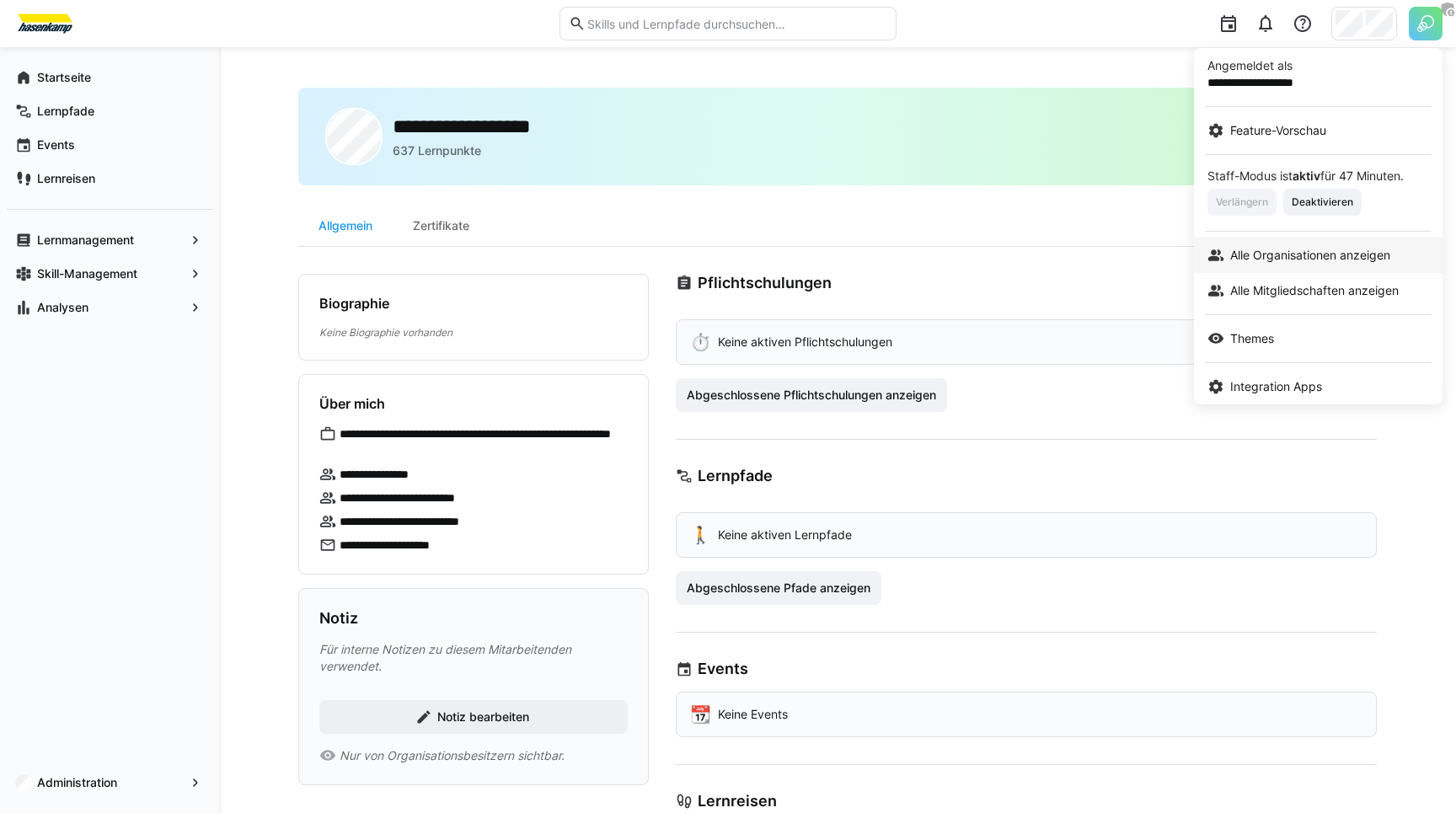
click at [1267, 257] on span "Alle Organisationen anzeigen" at bounding box center [1310, 255] width 160 height 17
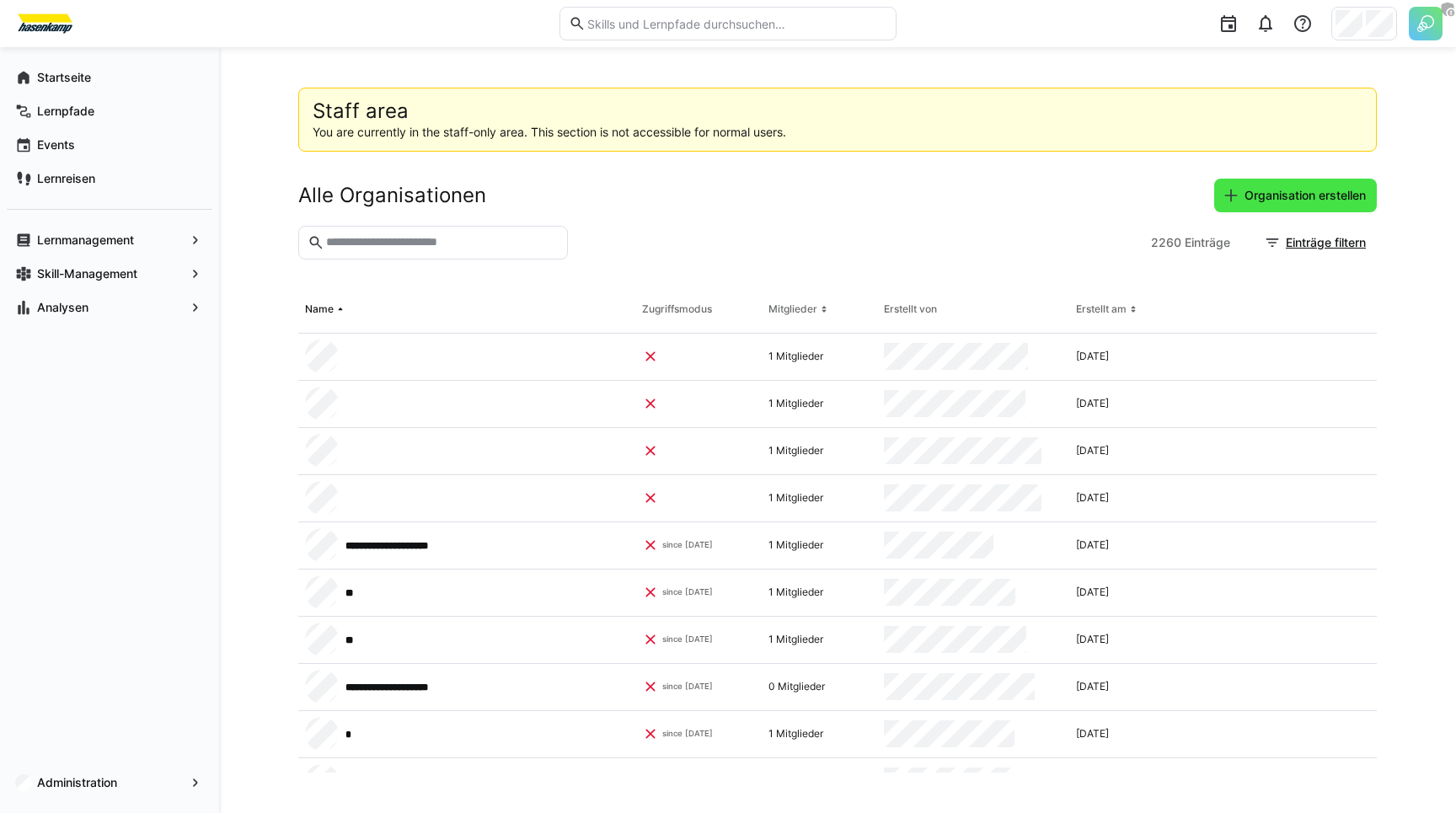
click at [1243, 201] on span "Organisation erstellen" at bounding box center [1305, 195] width 126 height 17
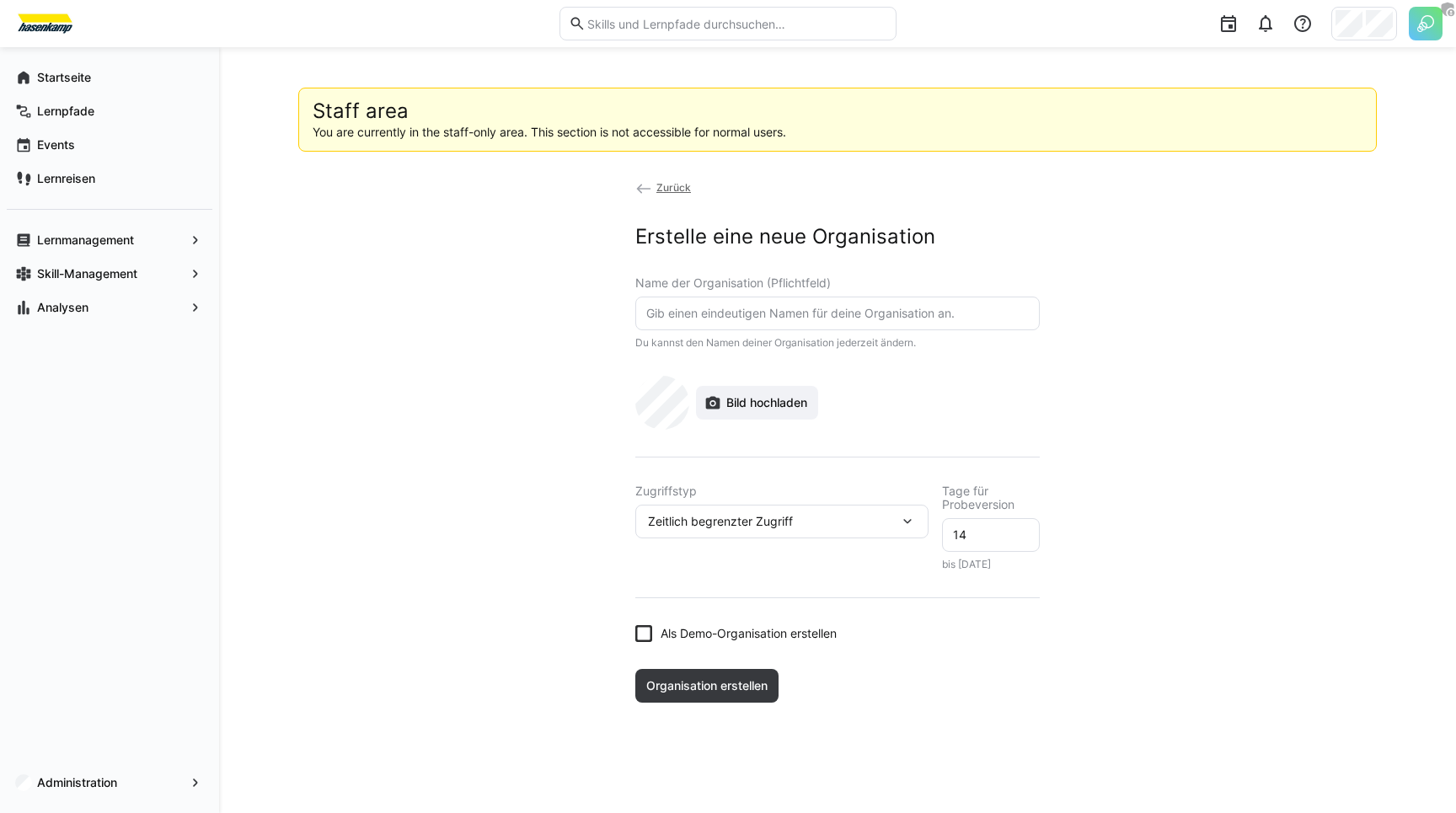
click at [715, 309] on input "text" at bounding box center [837, 313] width 386 height 15
type input "chargecloud"
click at [745, 401] on span "Bild hochladen" at bounding box center [767, 402] width 86 height 17
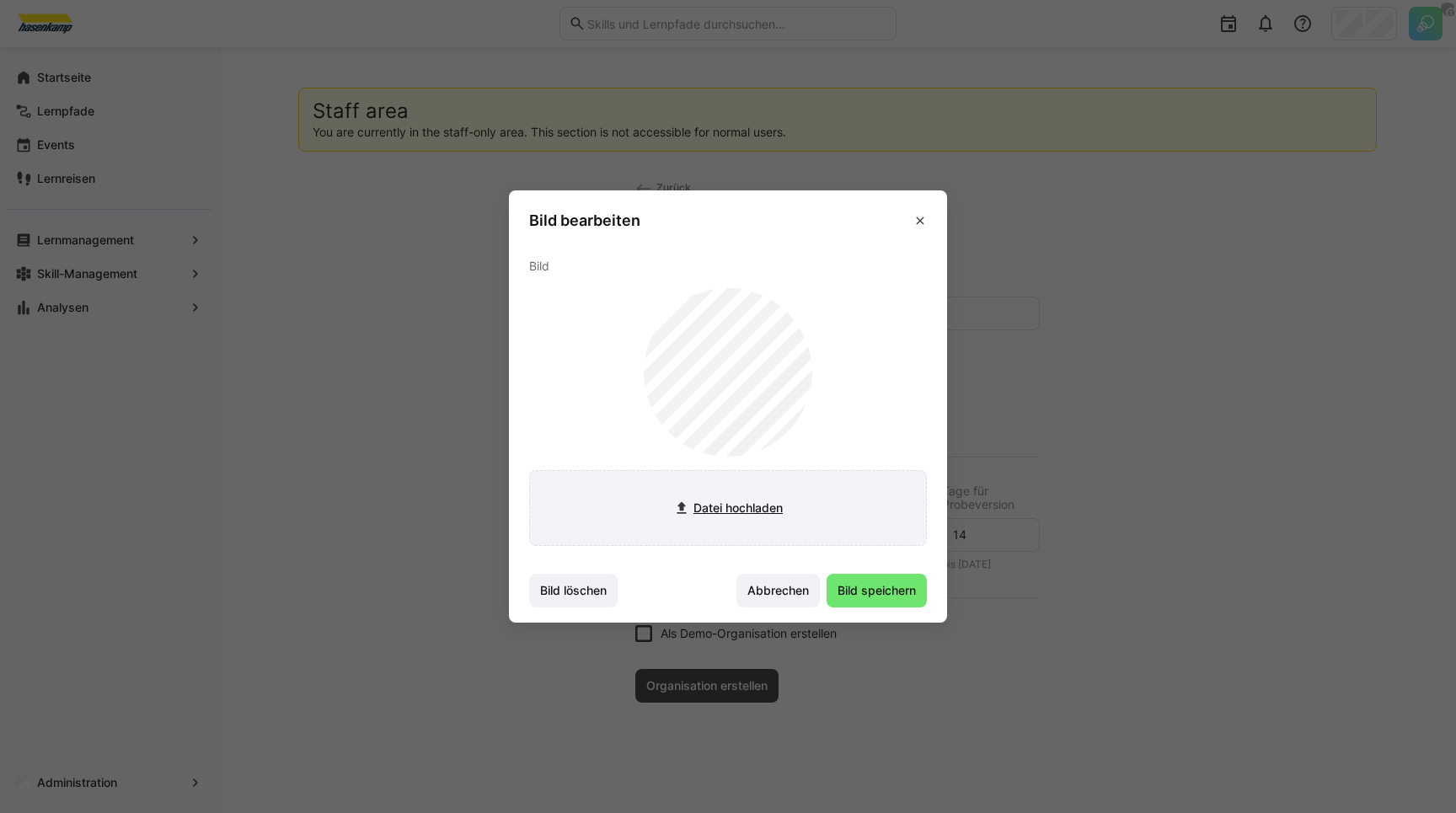
click at [728, 511] on input "file" at bounding box center [728, 507] width 396 height 74
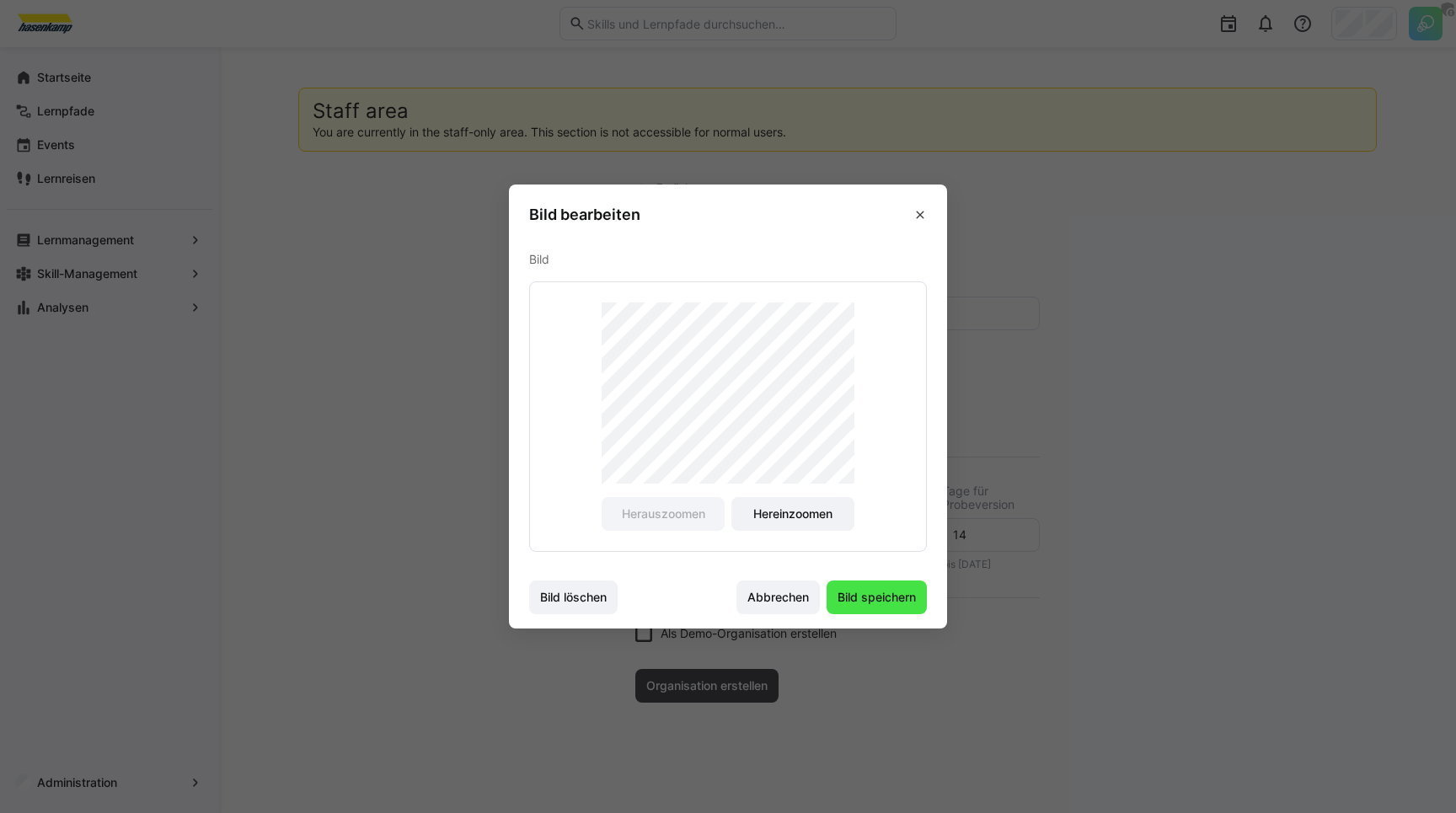
click at [863, 594] on span "Bild speichern" at bounding box center [876, 597] width 83 height 17
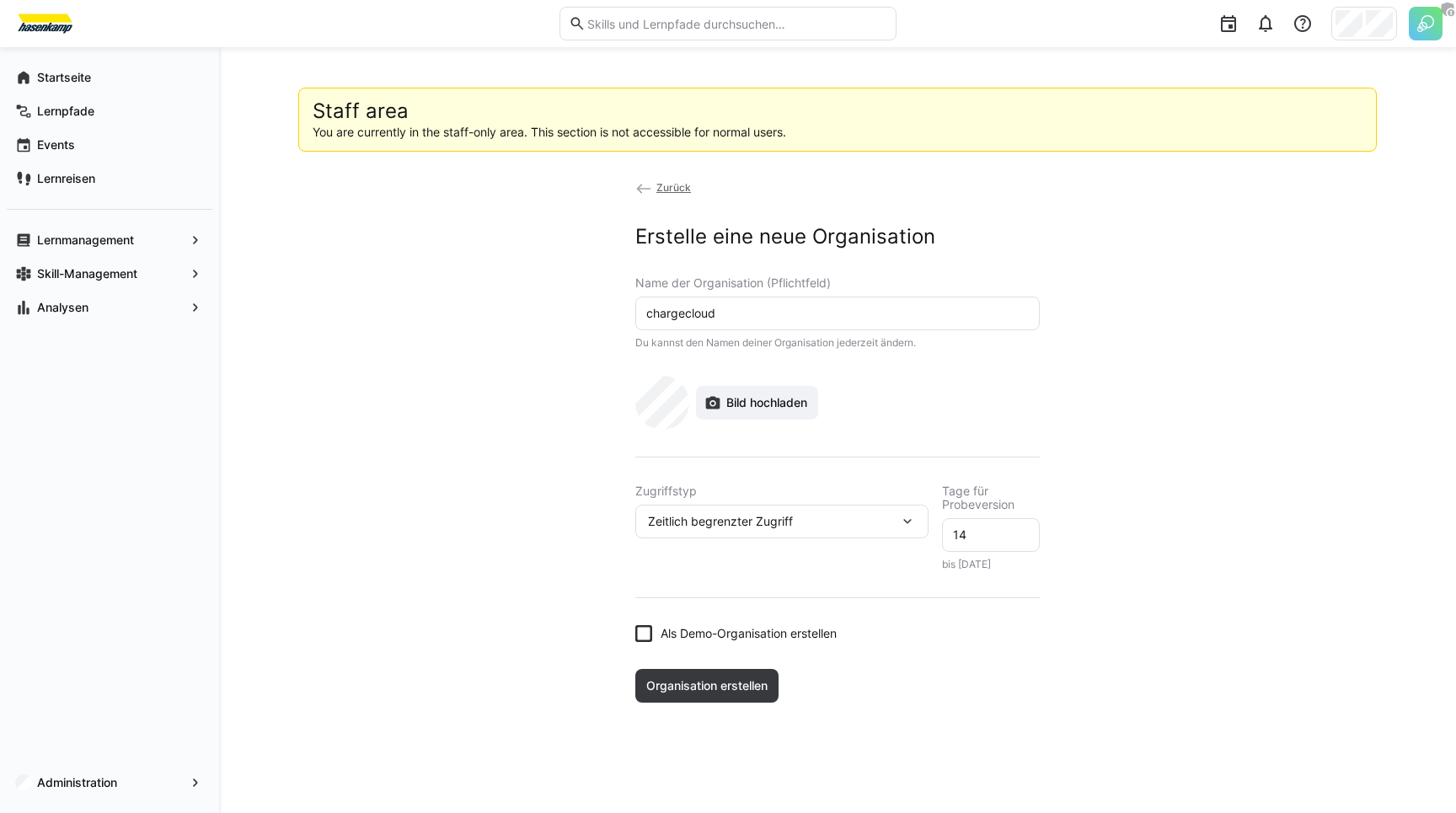
click at [648, 633] on icon at bounding box center [643, 633] width 17 height 17
click at [577, 598] on app-organization-create "Zurück Erstelle eine neue Organisation Name der Organisation (Pflichtfeld) char…" at bounding box center [837, 441] width 1078 height 524
click at [703, 586] on form "Name der Organisation (Pflichtfeld) chargecloud Du kannst den Namen deiner Orga…" at bounding box center [838, 459] width 404 height 366
click at [645, 631] on icon at bounding box center [643, 633] width 17 height 17
click at [755, 512] on div "Zeitlich begrenzter Zugriff" at bounding box center [782, 521] width 294 height 34
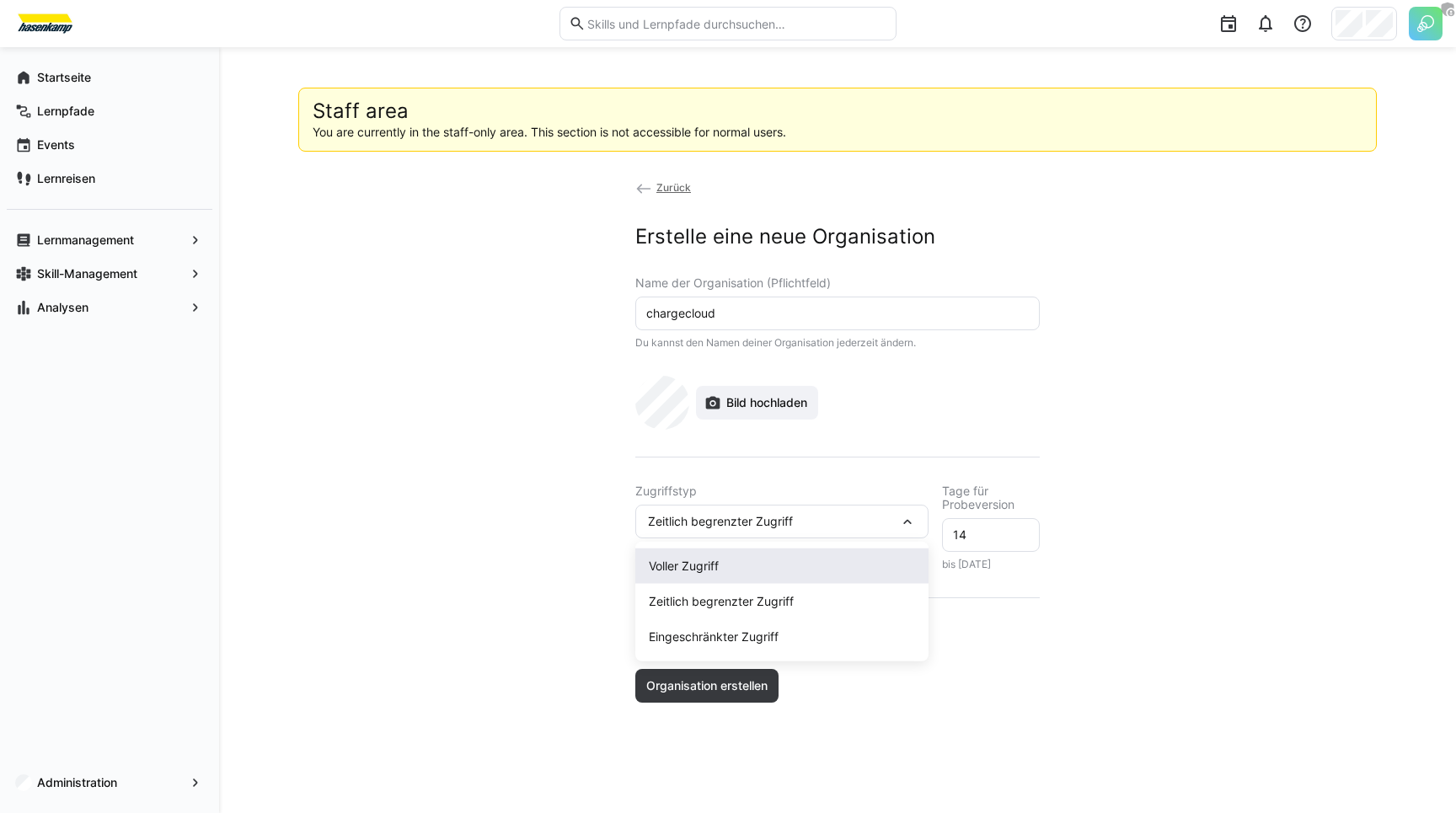
click at [724, 567] on div "Voller Zugriff" at bounding box center [782, 565] width 267 height 17
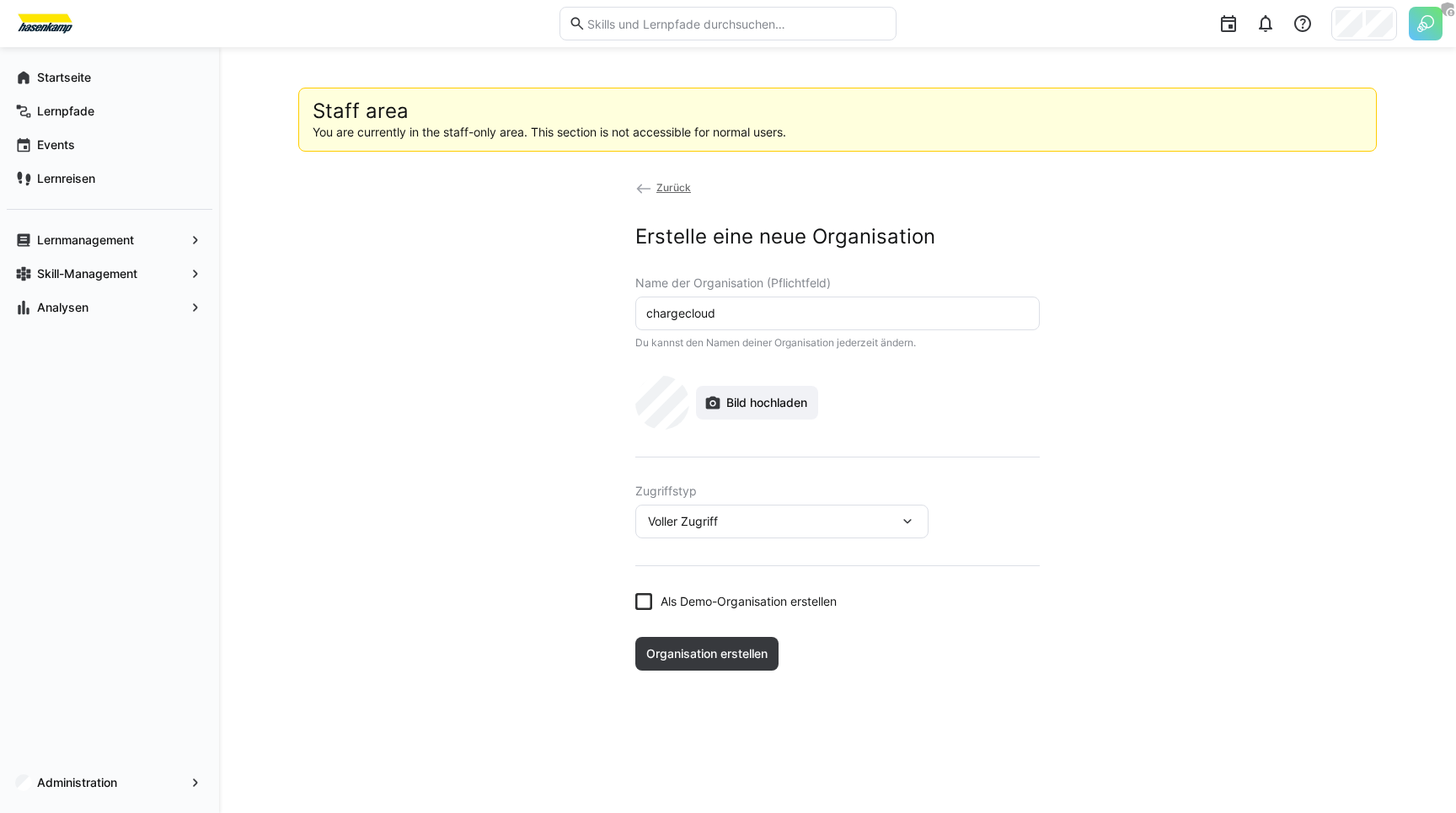
click at [547, 555] on app-organization-create "Zurück Erstelle eine neue Organisation Name der Organisation (Pflichtfeld) char…" at bounding box center [837, 425] width 1078 height 492
click at [691, 656] on span "Organisation erstellen" at bounding box center [706, 653] width 126 height 17
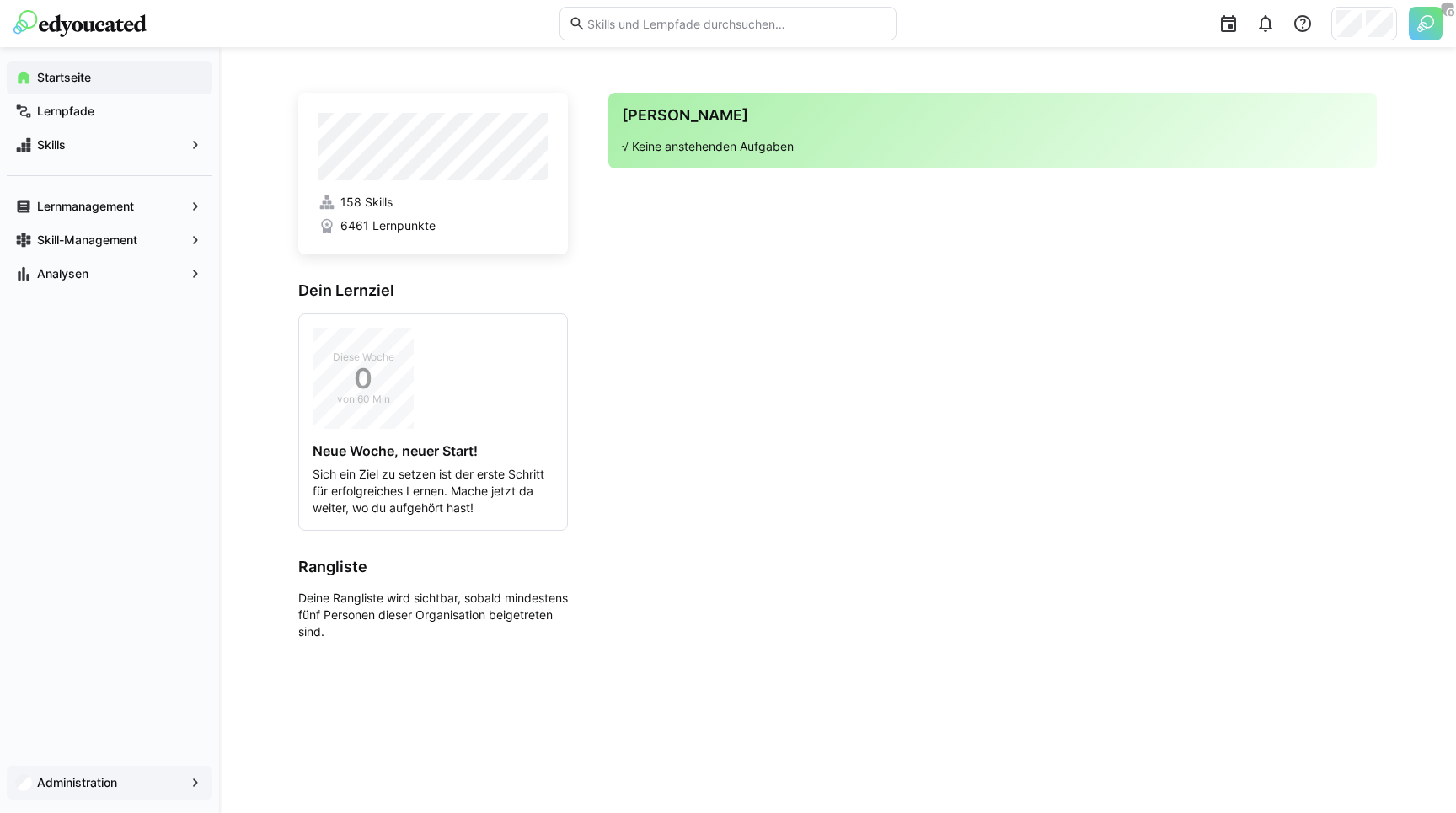
click at [0, 0] on app-navigation-label "Administration" at bounding box center [0, 0] width 0 height 0
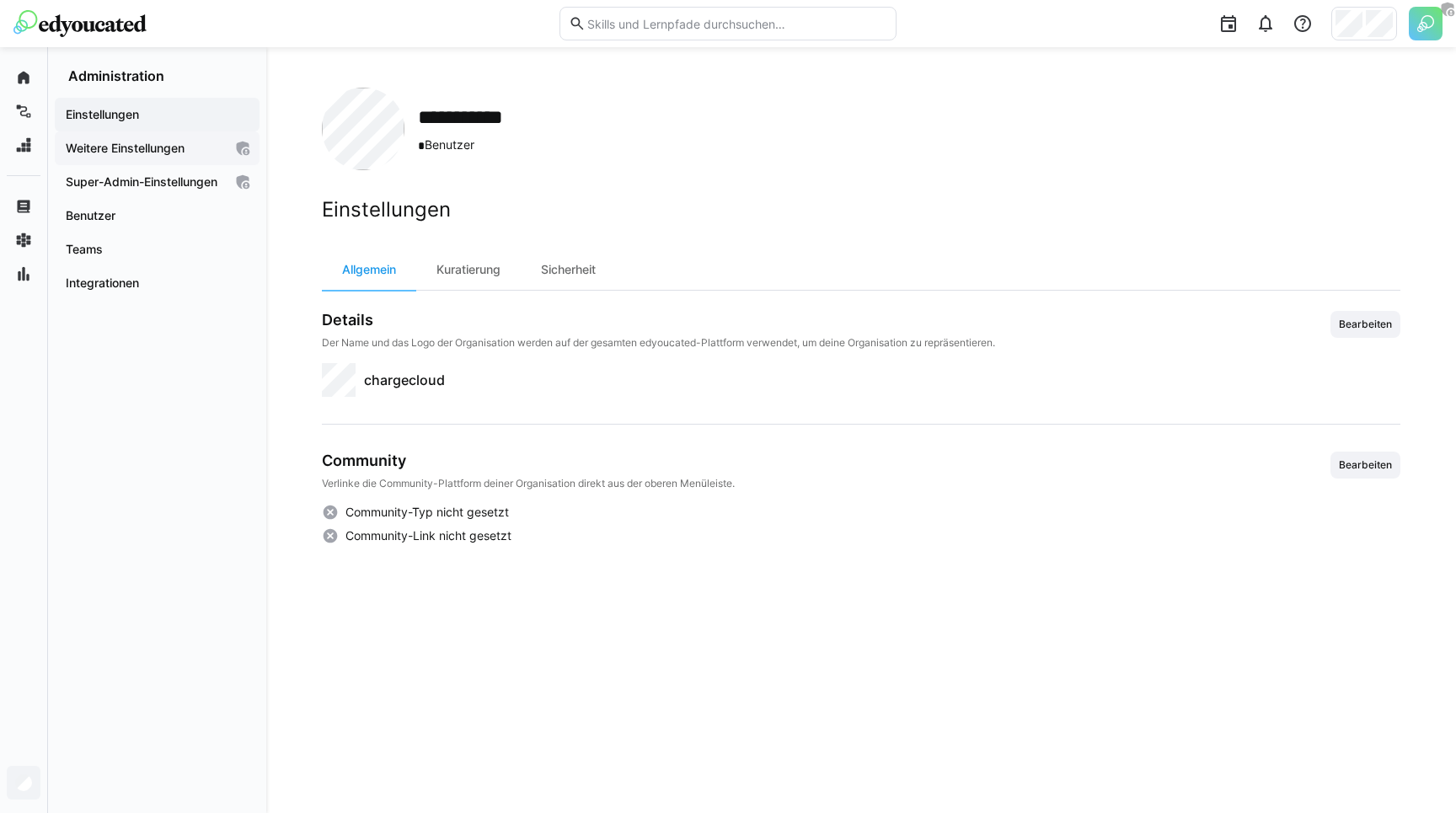
click at [160, 155] on span "Weitere Einstellungen" at bounding box center [143, 148] width 160 height 17
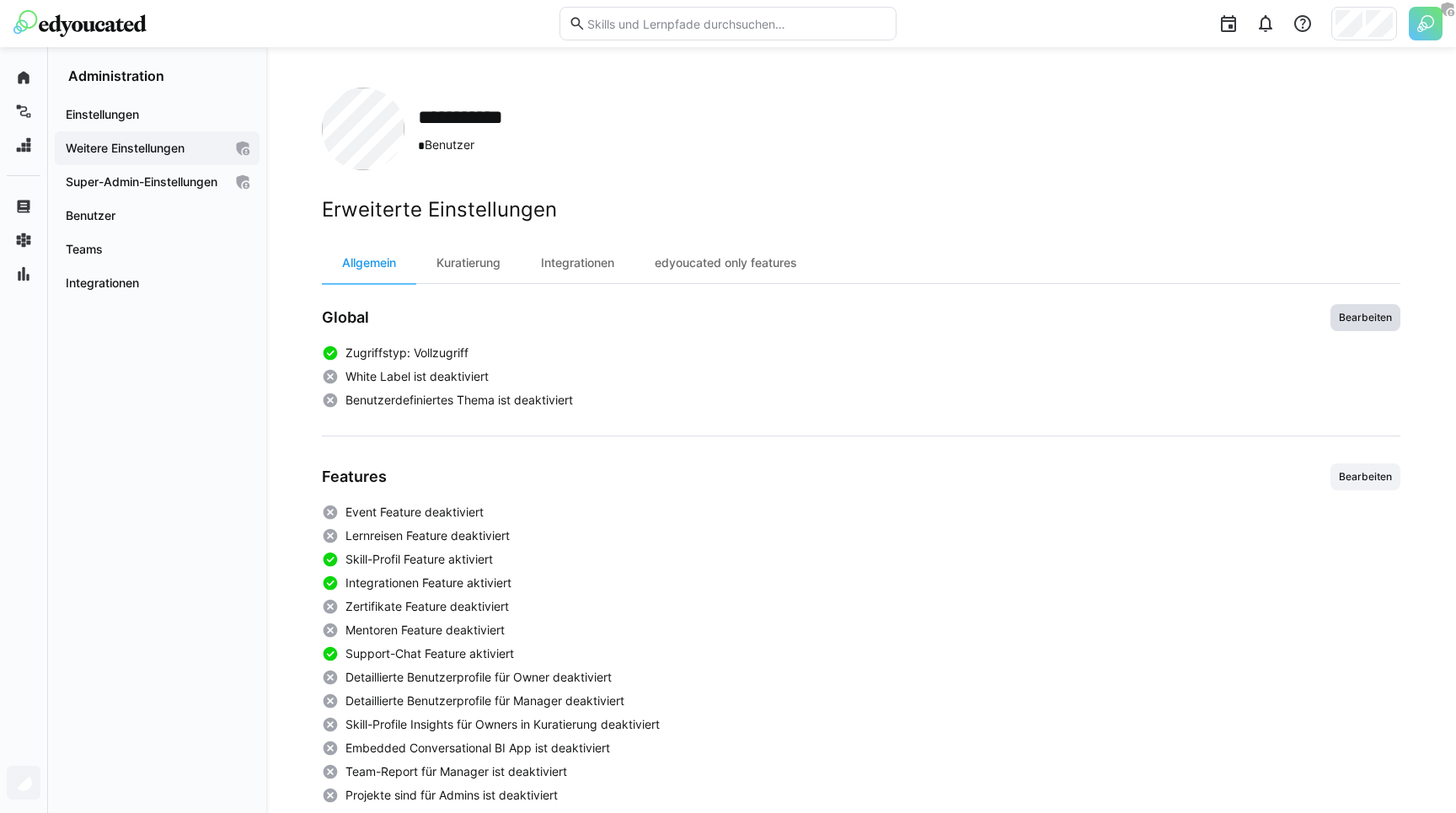
click at [1363, 314] on span "Bearbeiten" at bounding box center [1365, 317] width 56 height 13
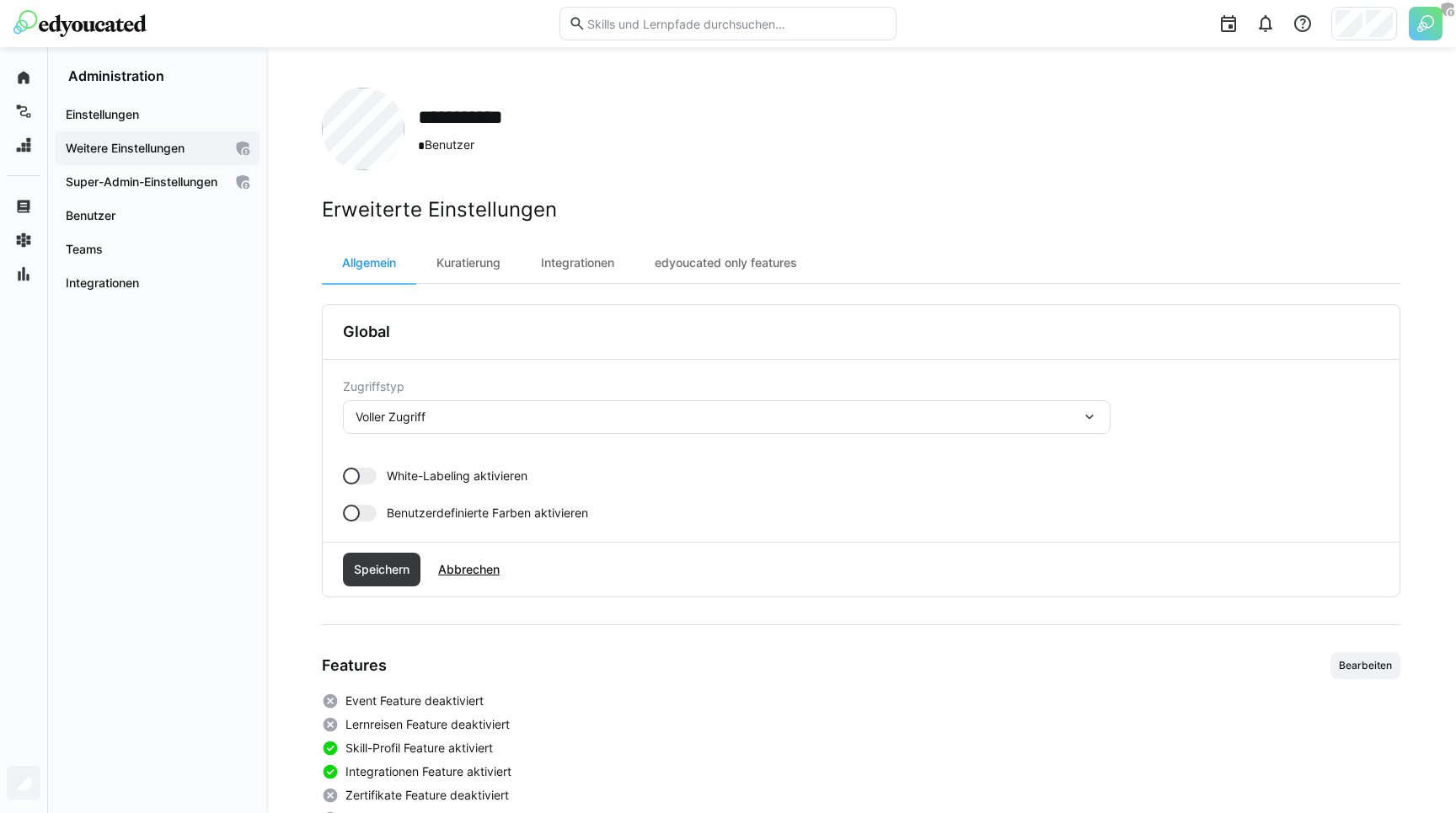
click at [422, 476] on span "White-Labeling aktivieren" at bounding box center [456, 476] width 140 height 17
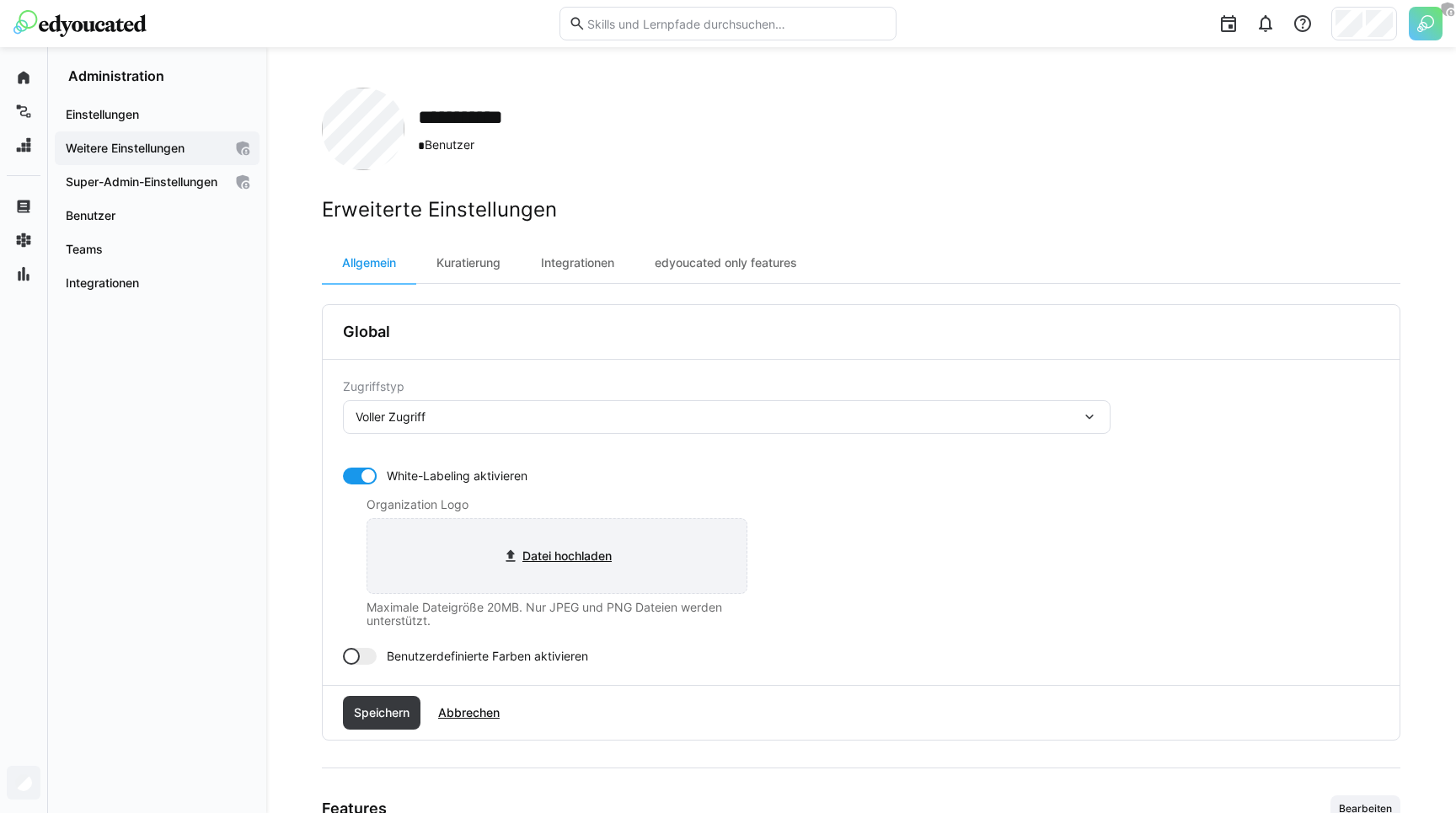
click at [539, 557] on input "file" at bounding box center [558, 555] width 379 height 74
click at [551, 555] on input "file" at bounding box center [558, 555] width 379 height 74
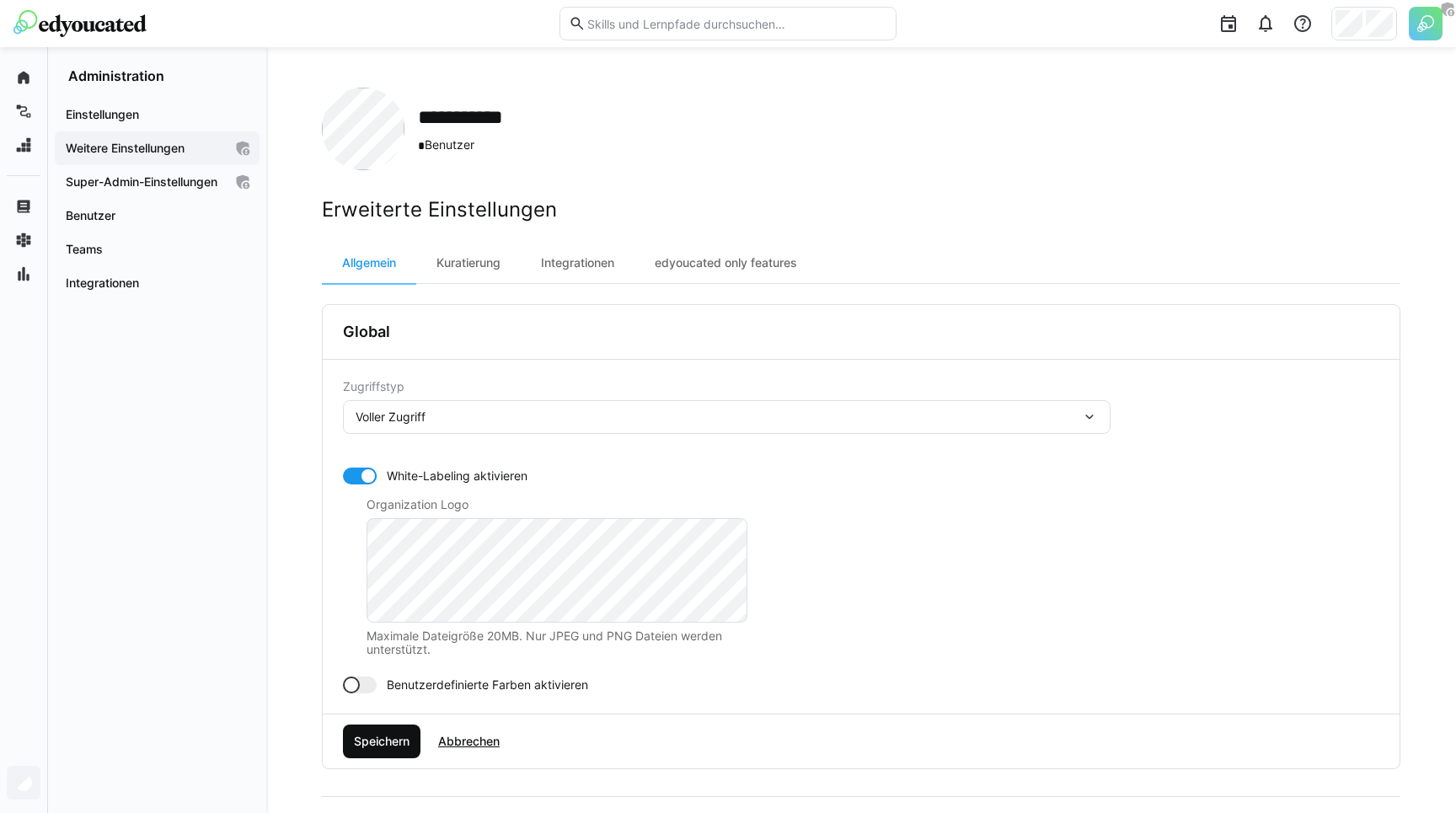
click at [379, 748] on span "Speichern" at bounding box center [382, 741] width 61 height 17
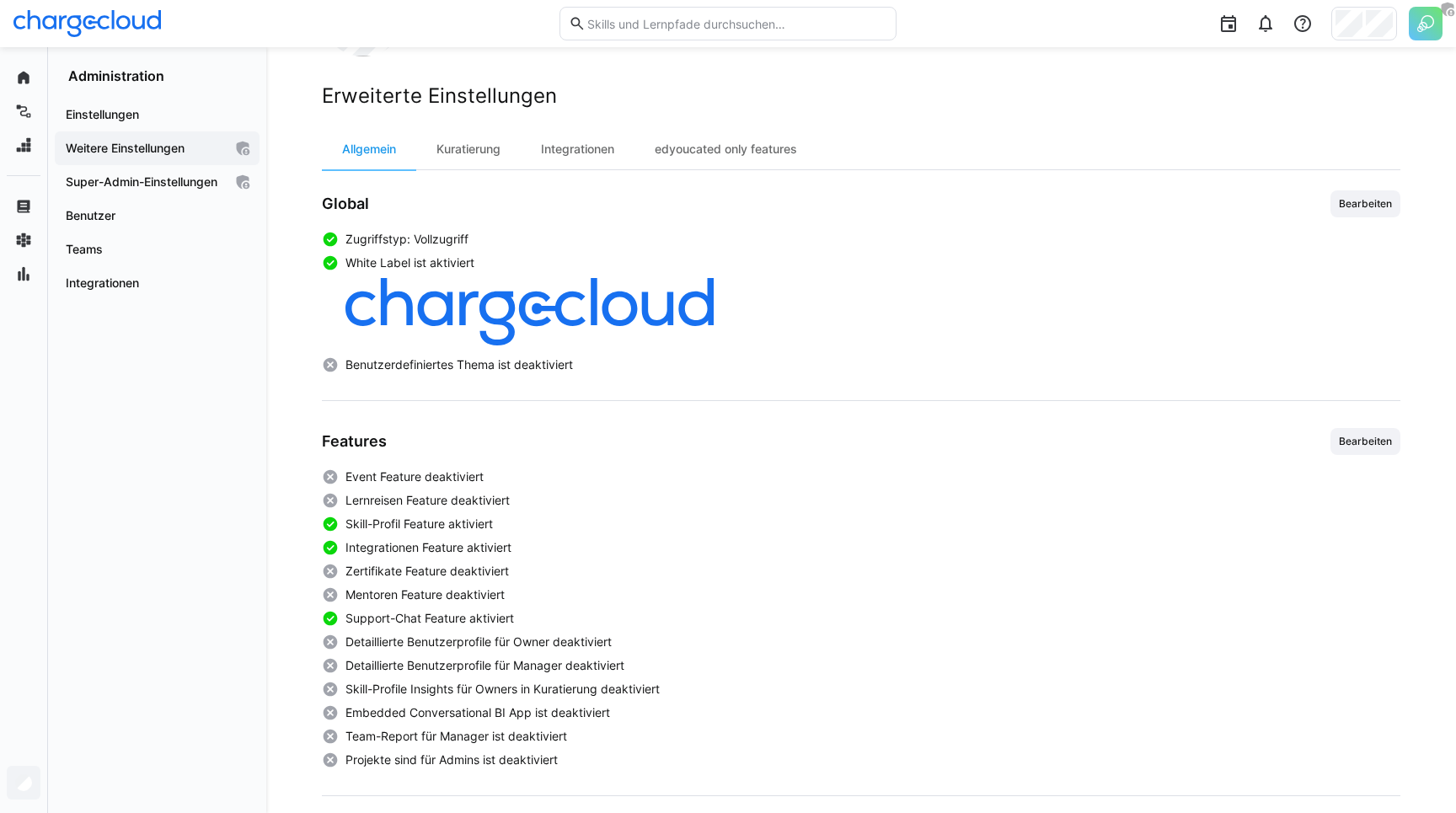
scroll to position [116, 0]
click at [1376, 445] on span "Bearbeiten" at bounding box center [1365, 438] width 56 height 13
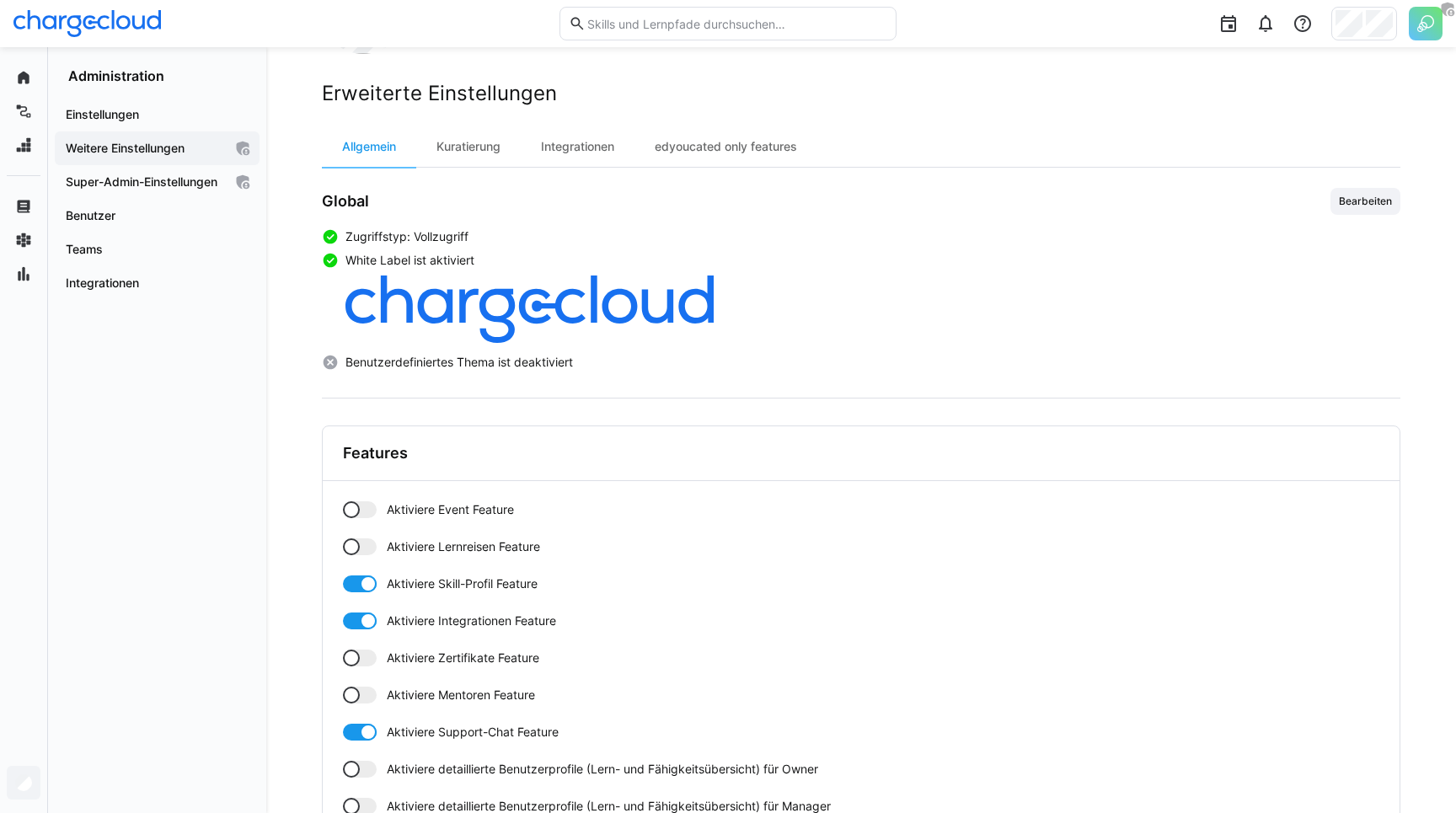
click at [461, 512] on span "Aktiviere Event Feature" at bounding box center [450, 509] width 127 height 17
click at [420, 554] on span "Aktiviere Lernreisen Feature" at bounding box center [463, 546] width 153 height 17
click at [408, 659] on span "Aktiviere Zertifikate Feature" at bounding box center [463, 657] width 152 height 17
click at [397, 691] on span "Aktiviere Mentoren Feature" at bounding box center [461, 694] width 149 height 17
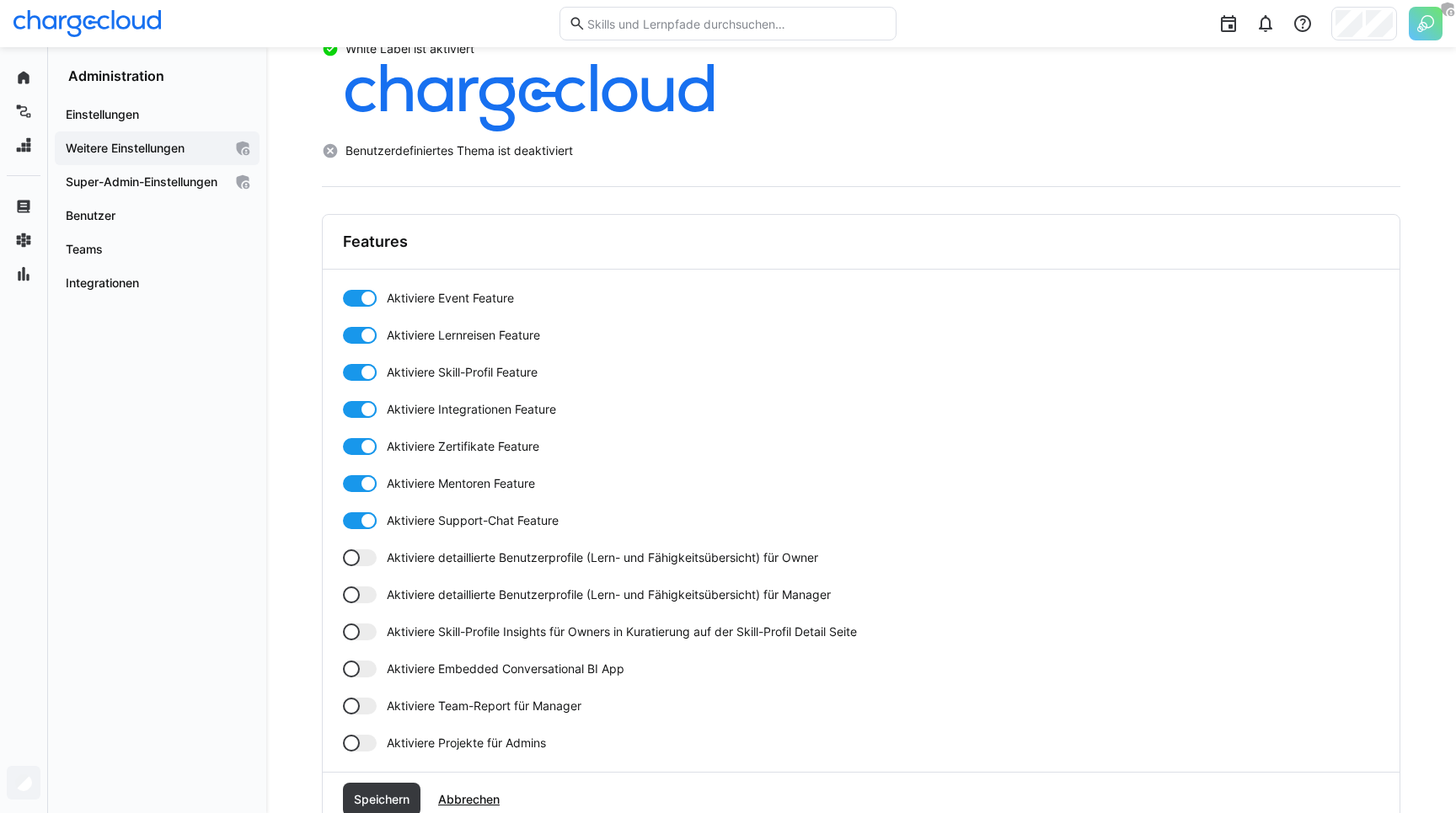
scroll to position [342, 0]
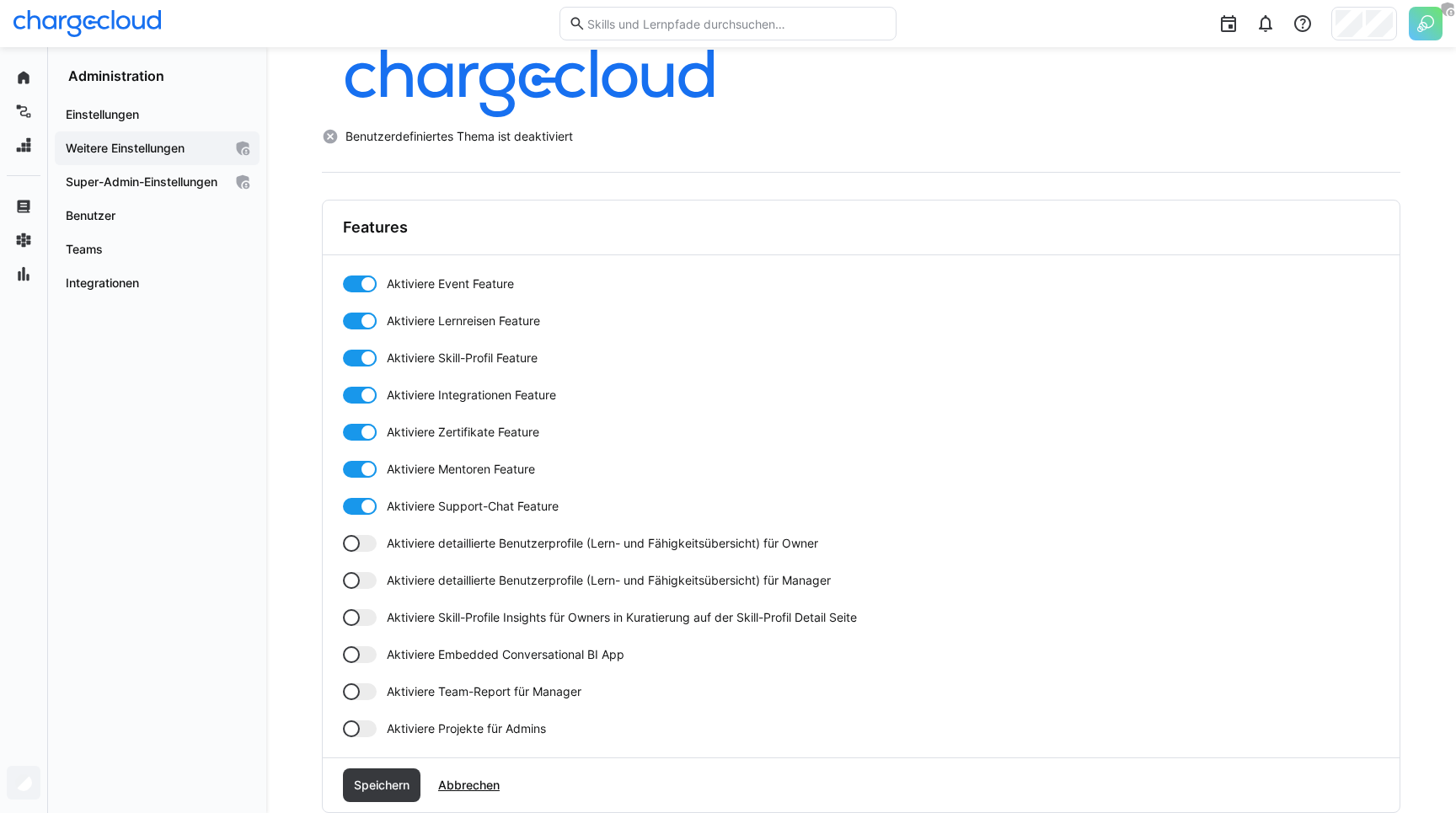
click at [421, 696] on span "Aktiviere Team-Report für Manager" at bounding box center [483, 691] width 194 height 17
click at [451, 614] on span "Aktiviere Skill-Profile Insights für Owners in Kuratierung auf der Skill-Profil…" at bounding box center [621, 617] width 470 height 17
click at [437, 576] on span "Aktiviere detaillierte Benutzerprofile (Lern- und Fähigkeitsübersicht) für Mana…" at bounding box center [609, 580] width 444 height 17
click at [437, 543] on span "Aktiviere detaillierte Benutzerprofile (Lern- und Fähigkeitsübersicht) für Owner" at bounding box center [602, 543] width 431 height 17
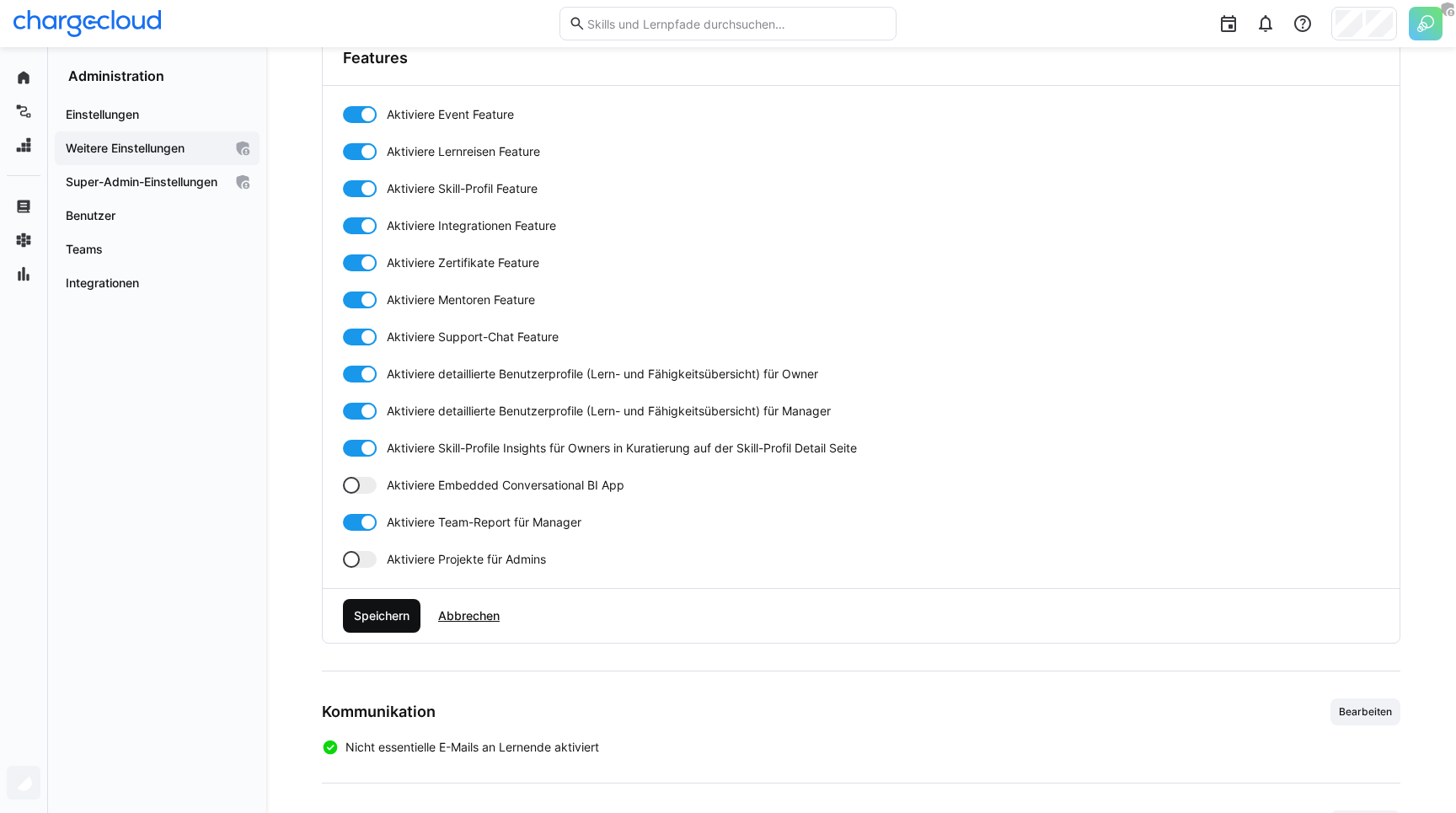
scroll to position [513, 0]
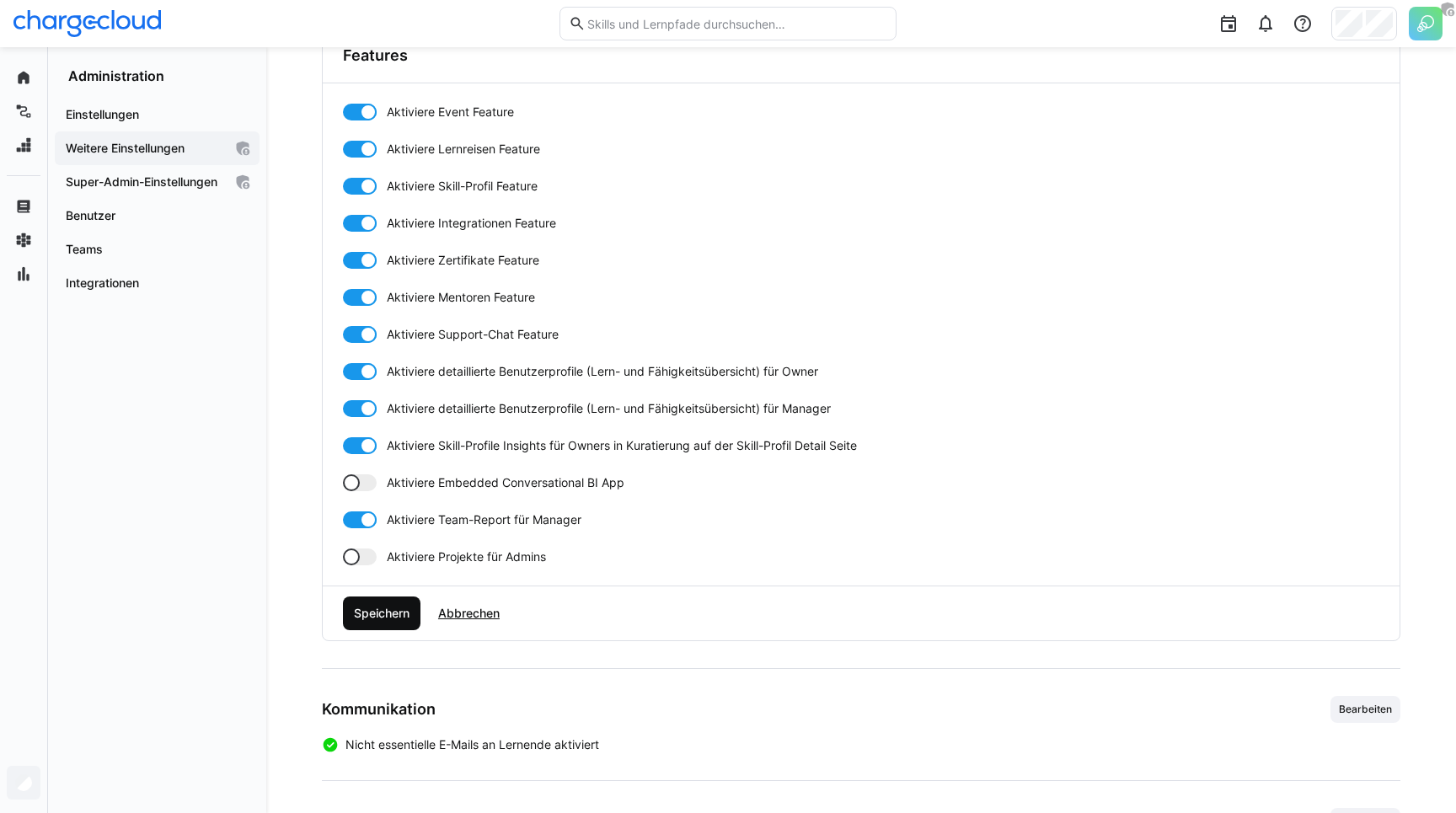
click at [360, 606] on span "Speichern" at bounding box center [382, 613] width 61 height 17
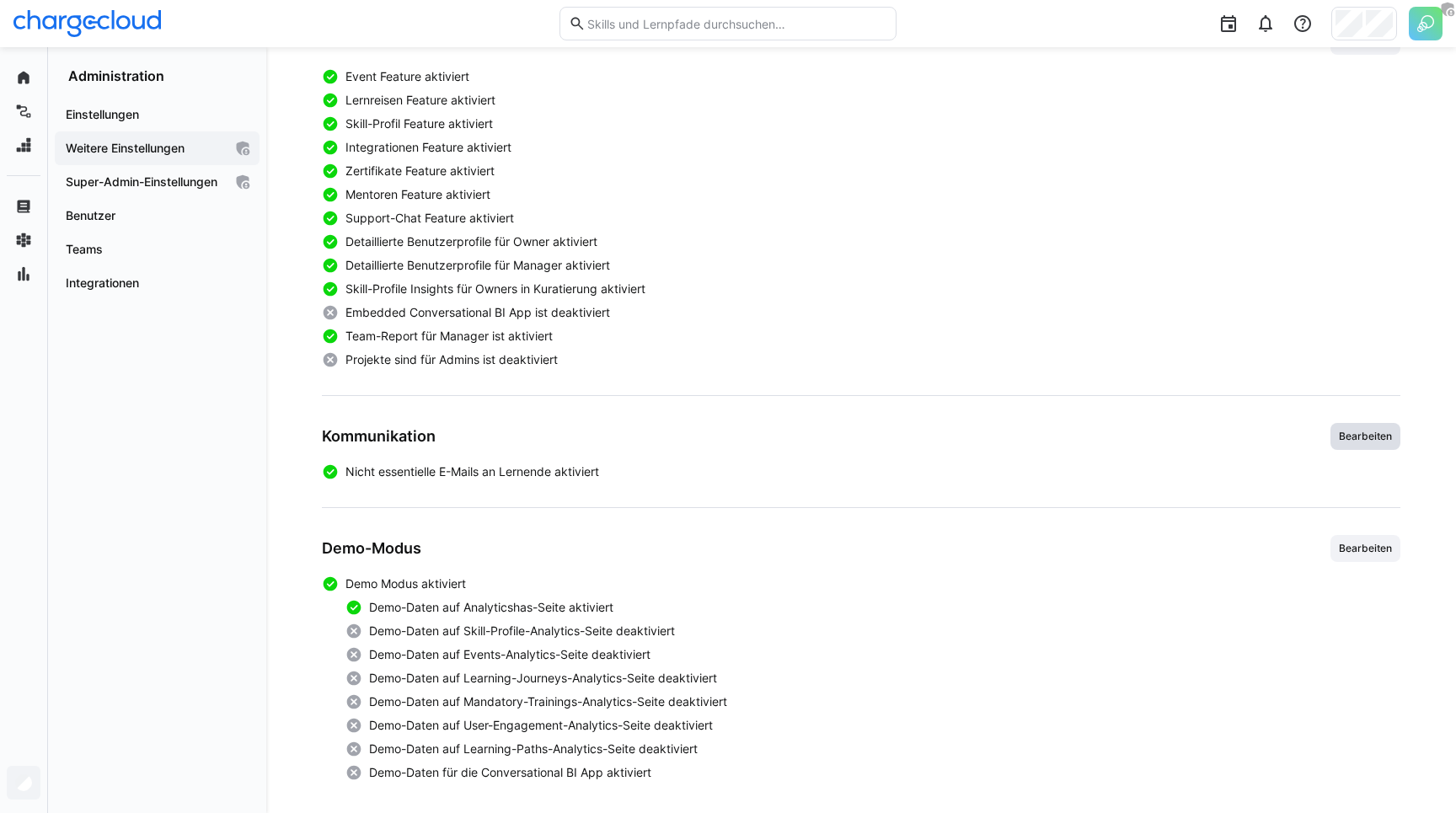
click at [1361, 441] on span "Bearbeiten" at bounding box center [1365, 436] width 56 height 13
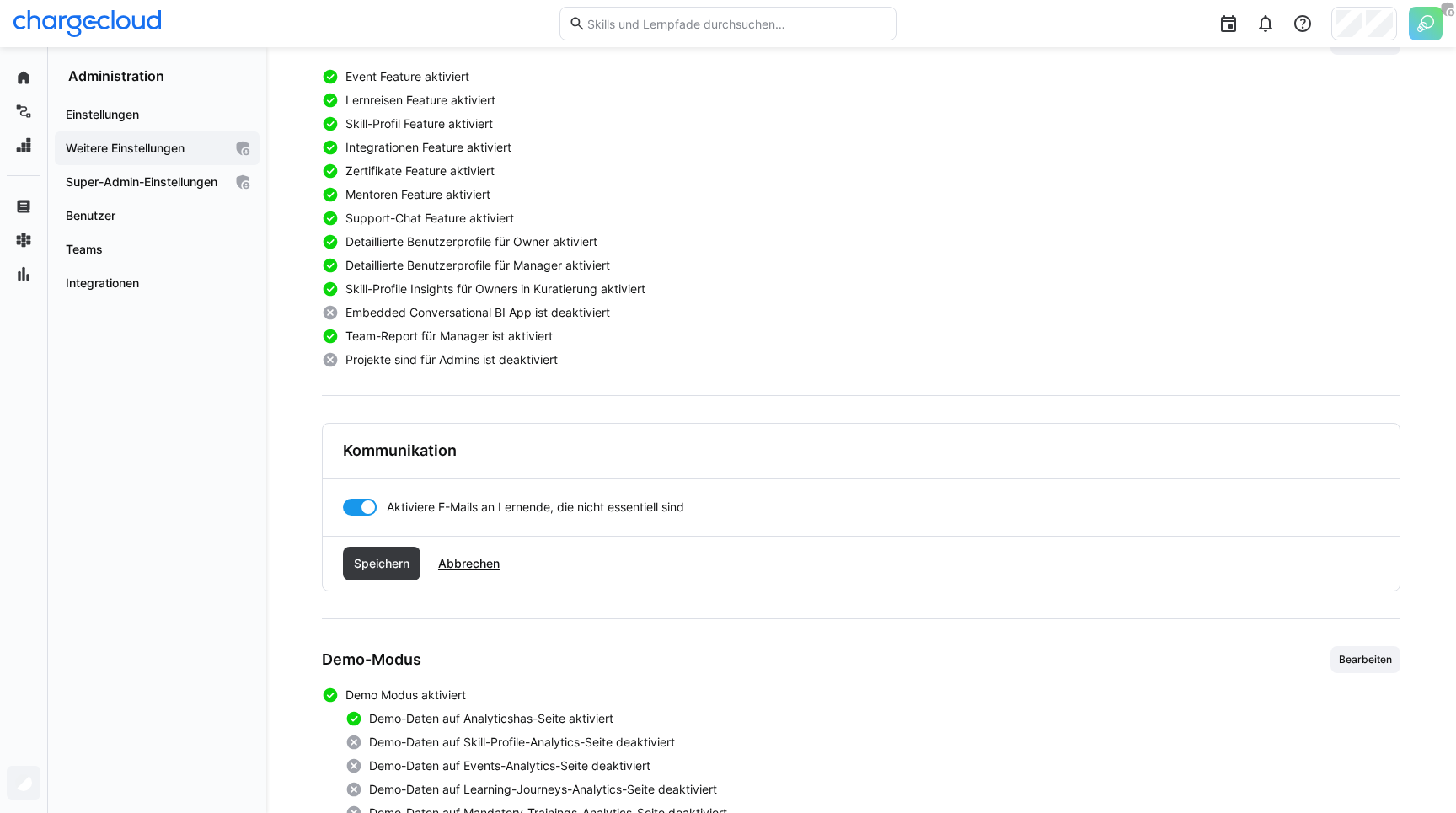
click at [349, 504] on div at bounding box center [360, 506] width 34 height 17
click at [369, 550] on span "Speichern" at bounding box center [381, 563] width 78 height 34
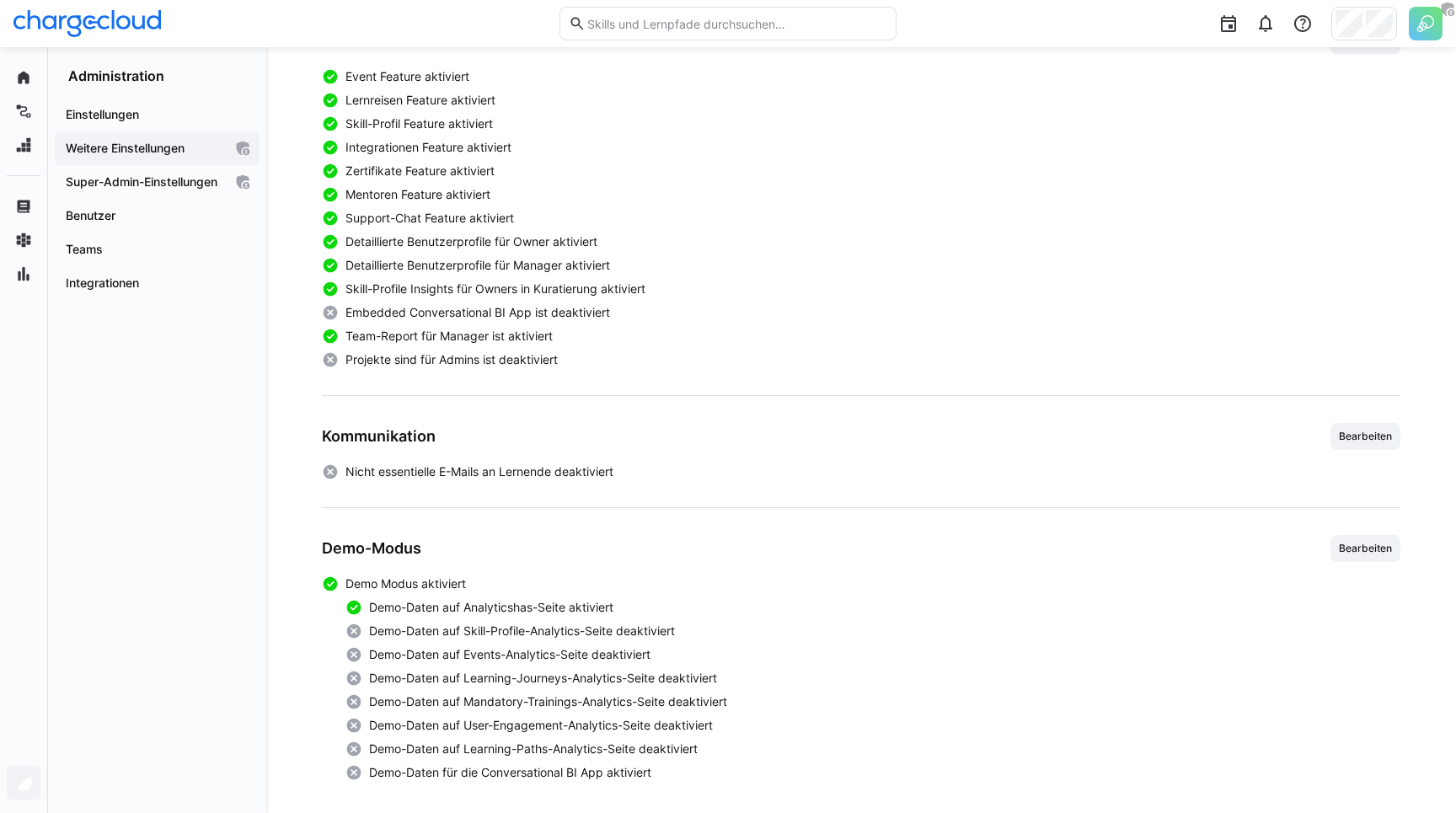
scroll to position [522, 0]
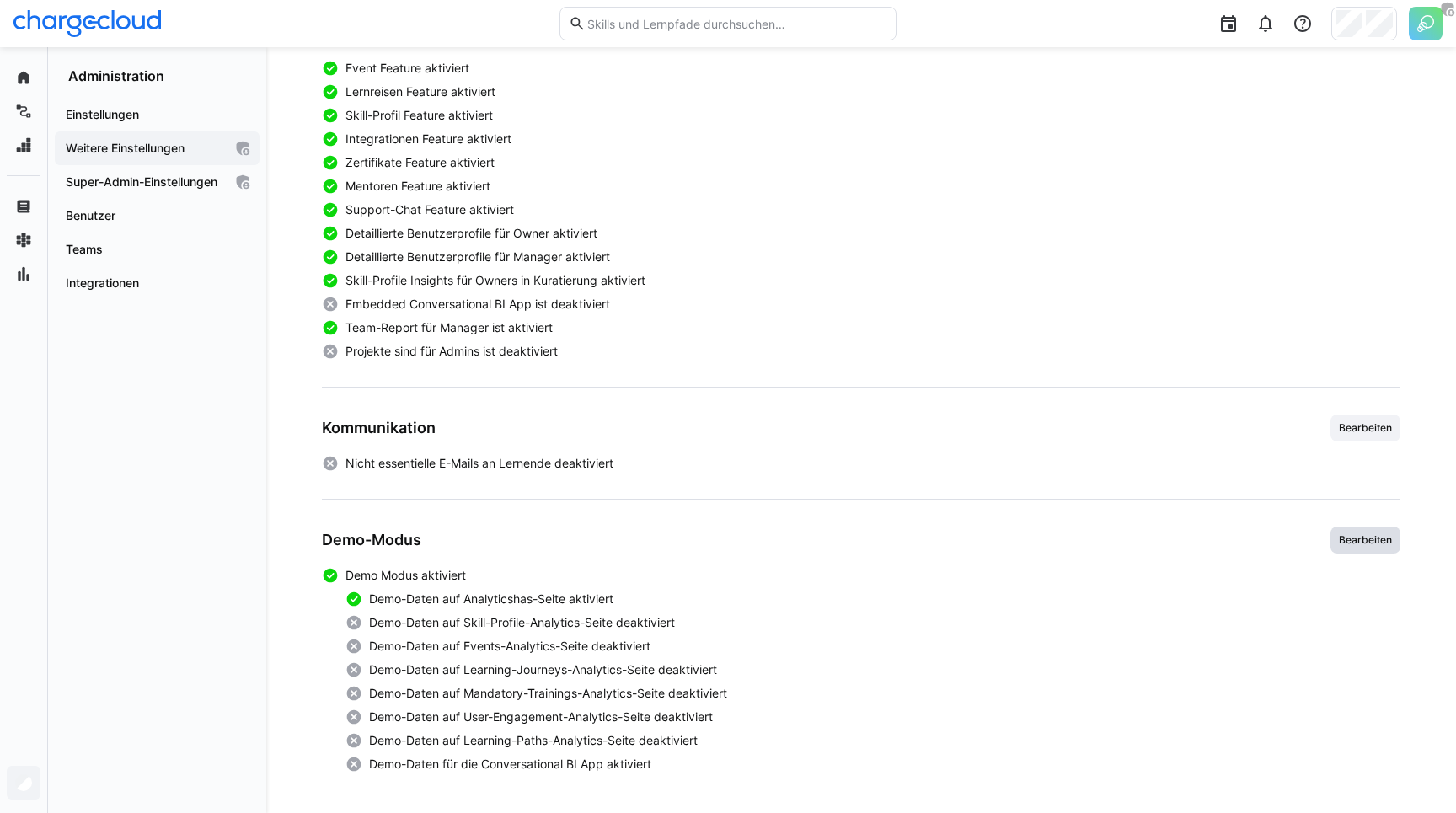
click at [1373, 540] on span "Bearbeiten" at bounding box center [1365, 539] width 56 height 13
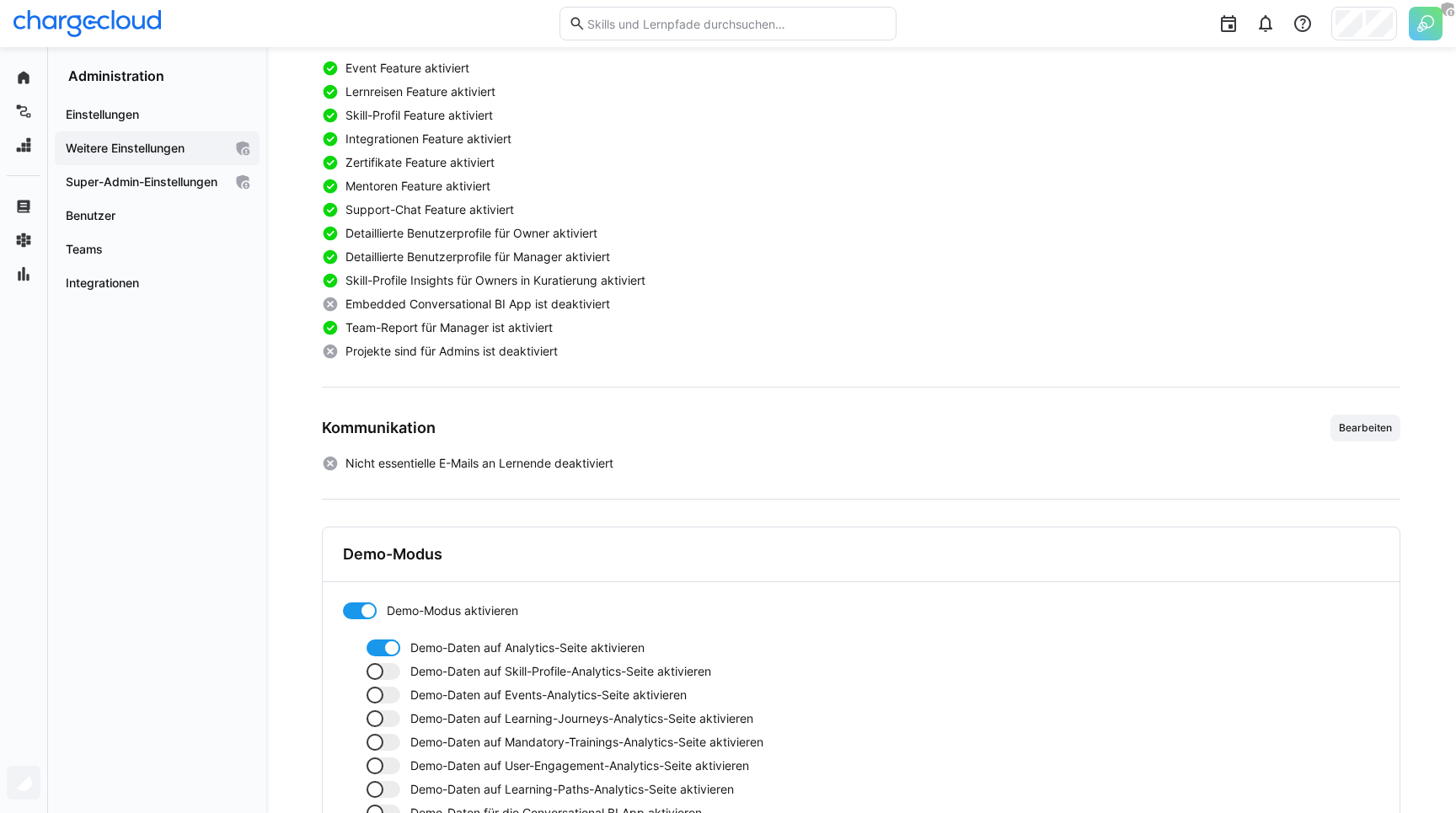
scroll to position [647, 0]
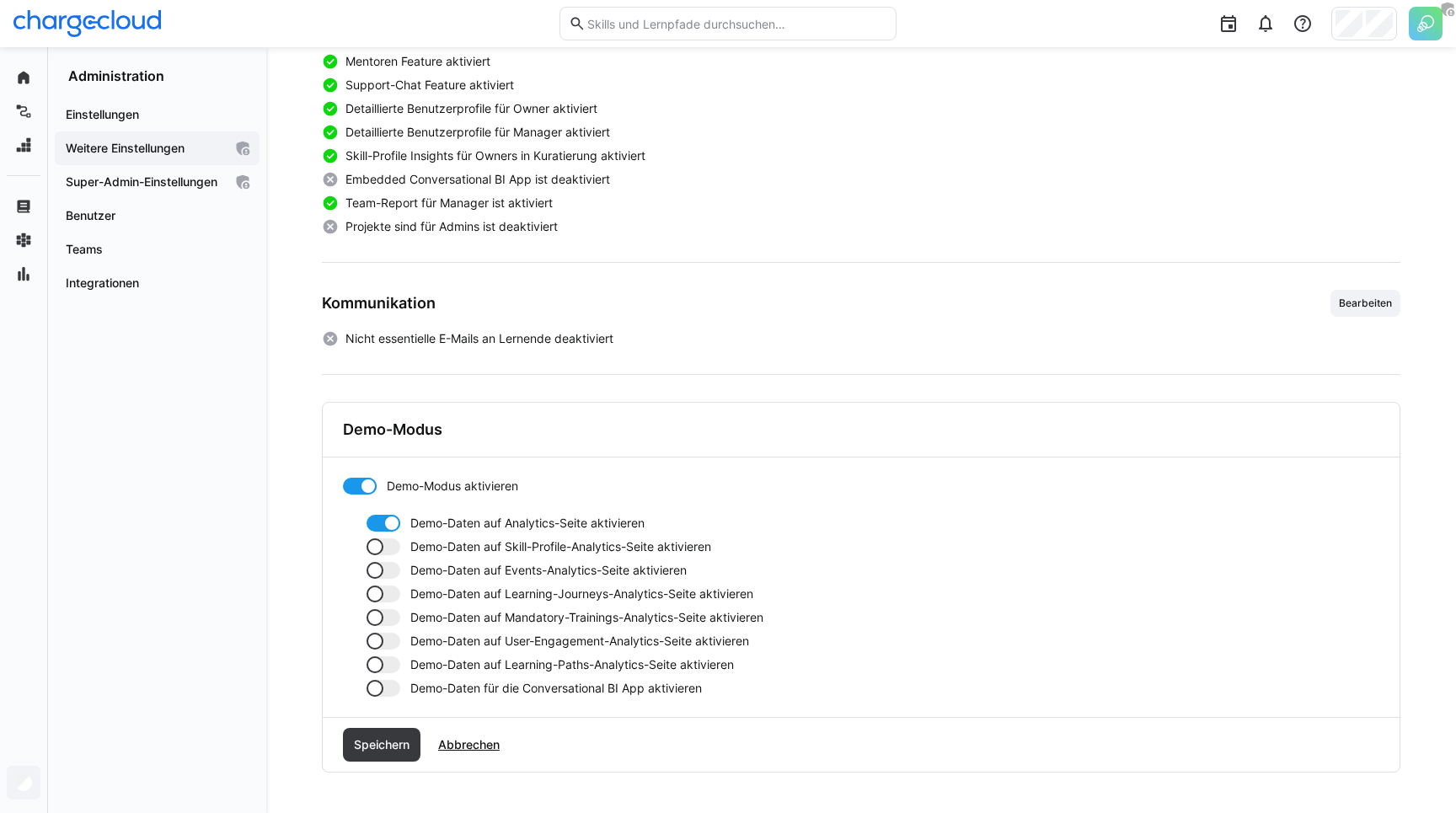
click at [404, 691] on app-toggle "Demo-Daten für die Conversational BI App aktivieren" at bounding box center [873, 688] width 1013 height 17
click at [389, 667] on div at bounding box center [384, 664] width 34 height 17
click at [393, 634] on div at bounding box center [384, 640] width 34 height 17
click at [393, 614] on div at bounding box center [384, 617] width 34 height 17
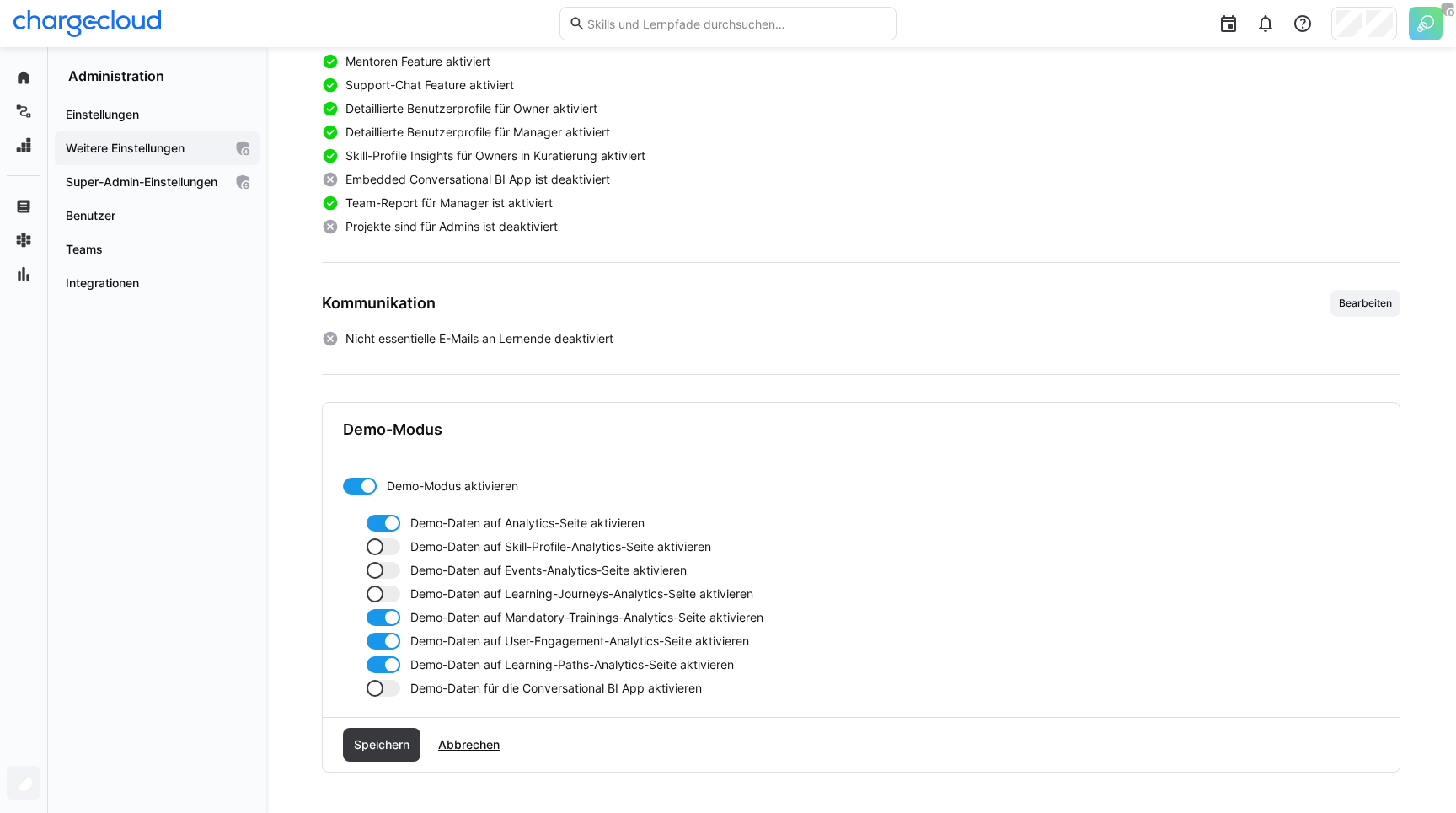
click at [393, 588] on div at bounding box center [384, 593] width 34 height 17
click at [393, 563] on div at bounding box center [384, 570] width 34 height 17
click at [393, 546] on div at bounding box center [384, 546] width 34 height 17
click at [371, 739] on span "Speichern" at bounding box center [382, 744] width 61 height 17
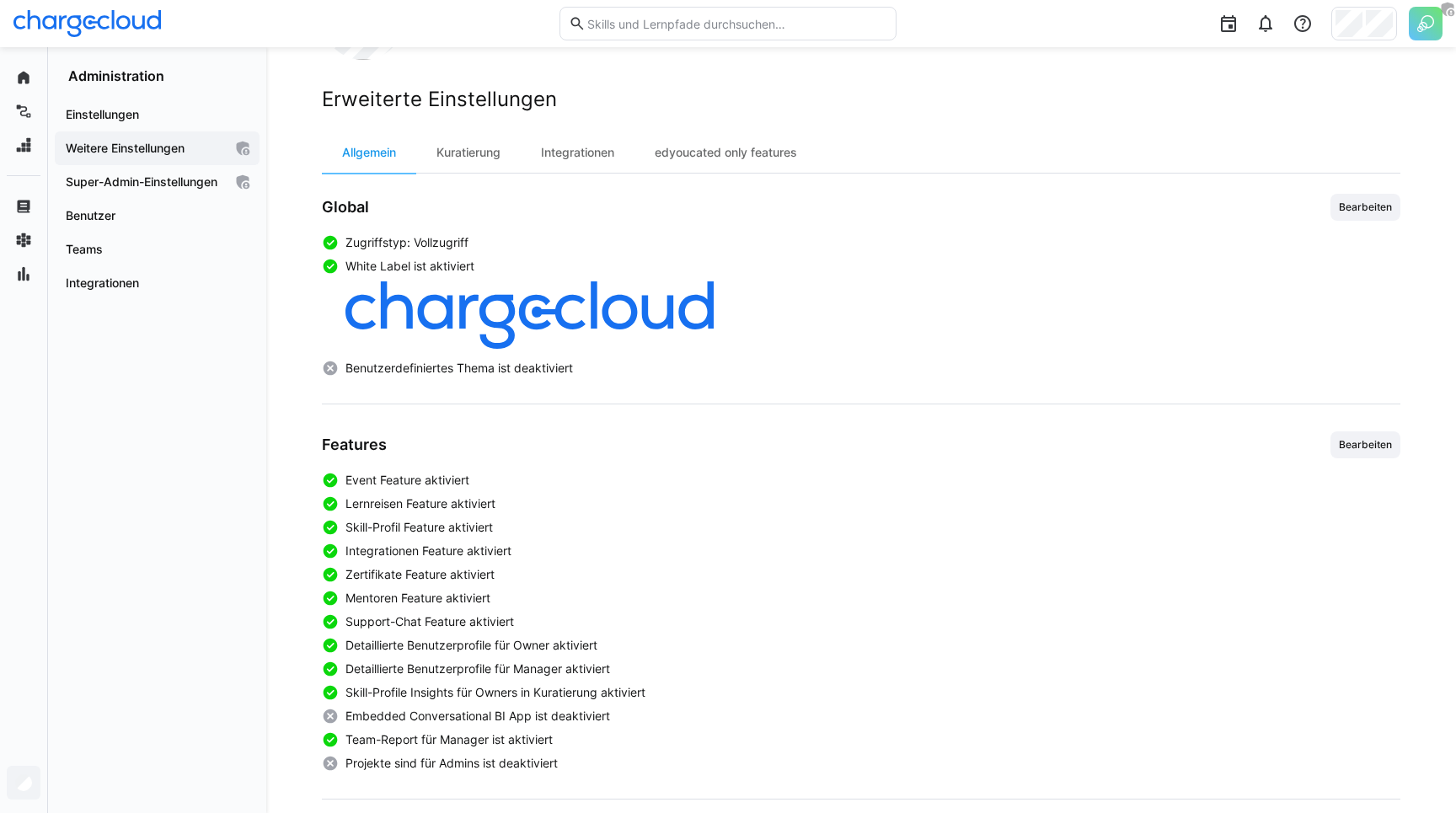
scroll to position [0, 0]
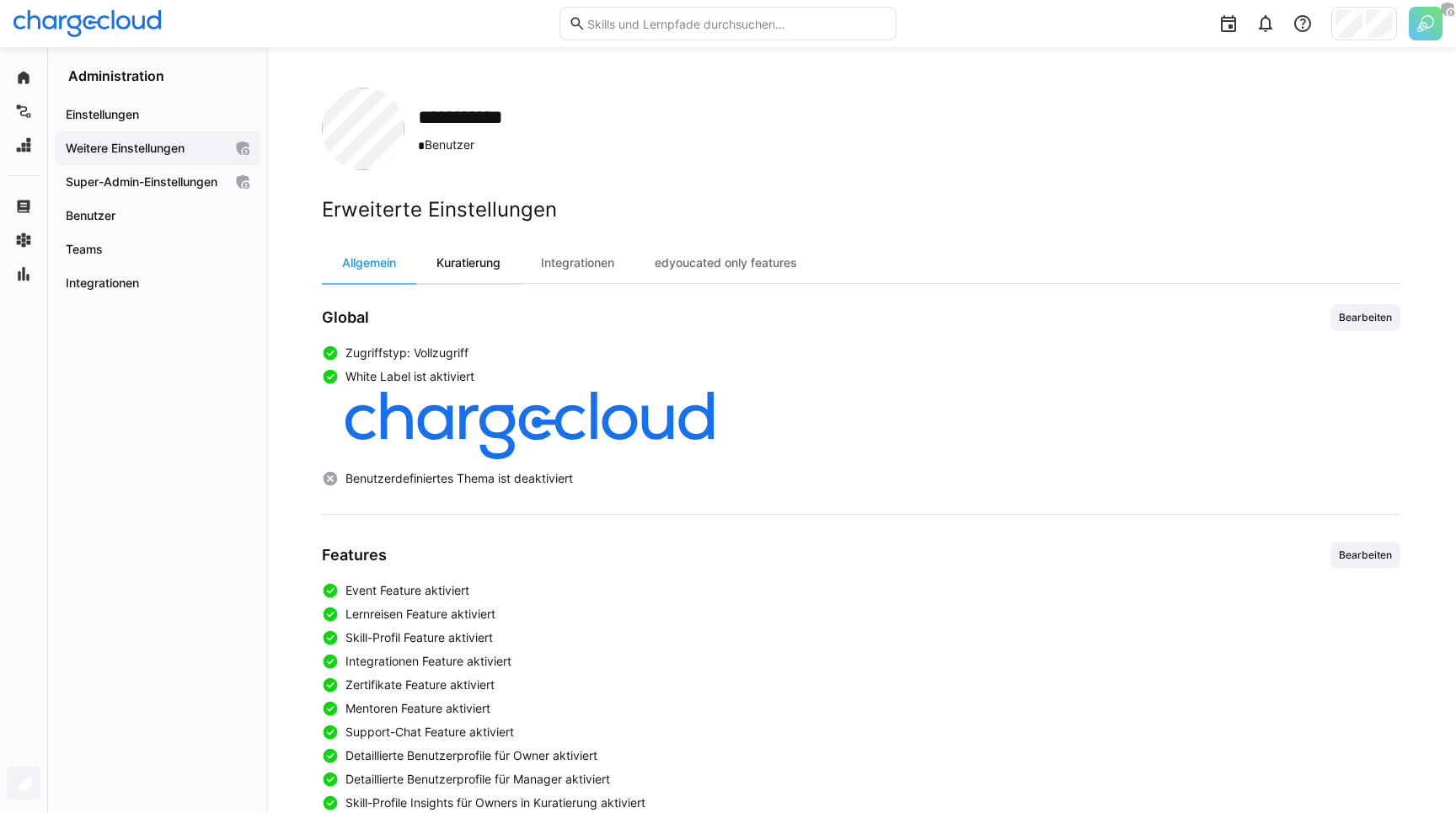
click at [456, 256] on div "Kuratierung" at bounding box center [468, 262] width 105 height 40
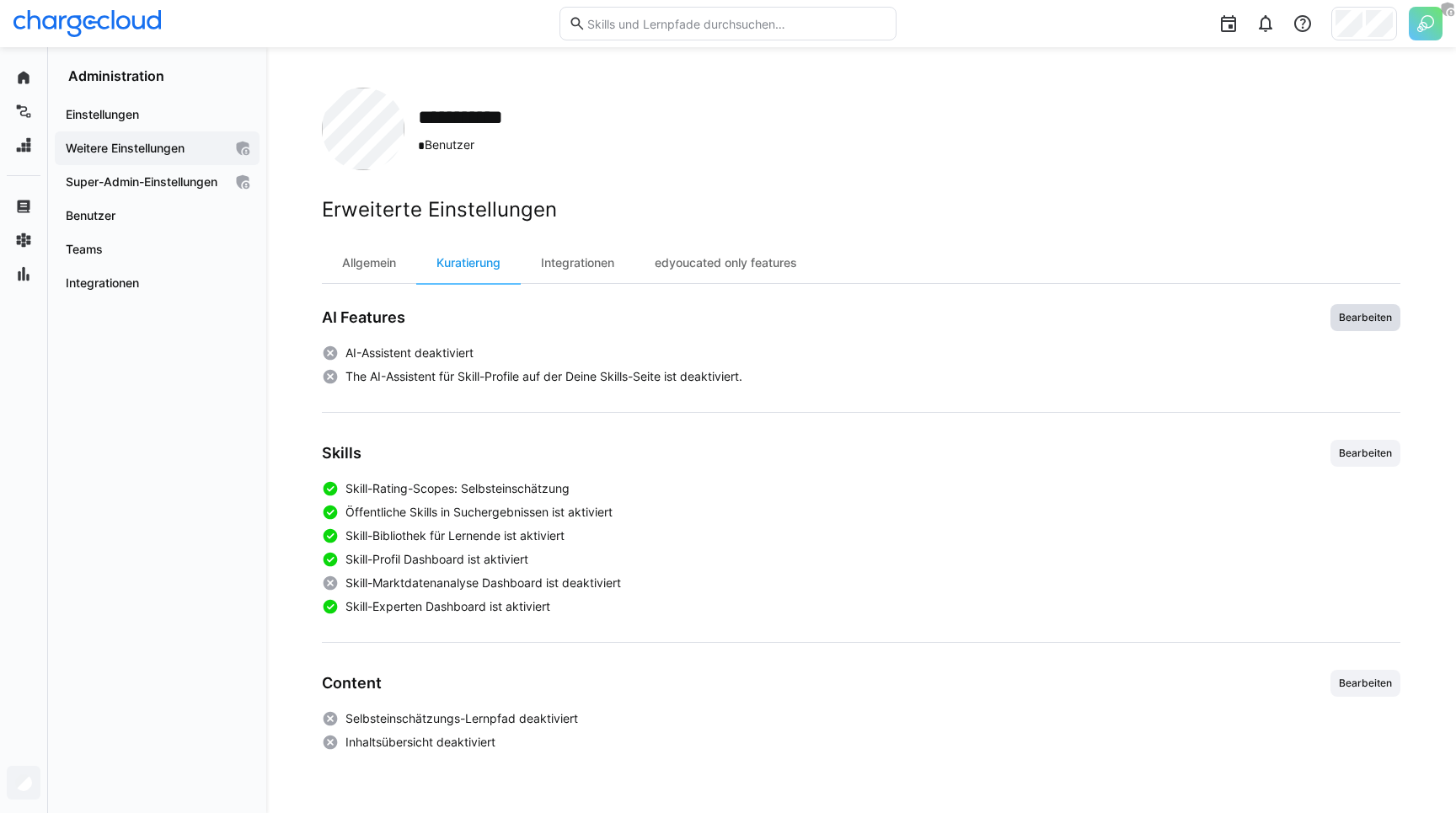
click at [1358, 310] on span "Bearbeiten" at bounding box center [1365, 317] width 56 height 13
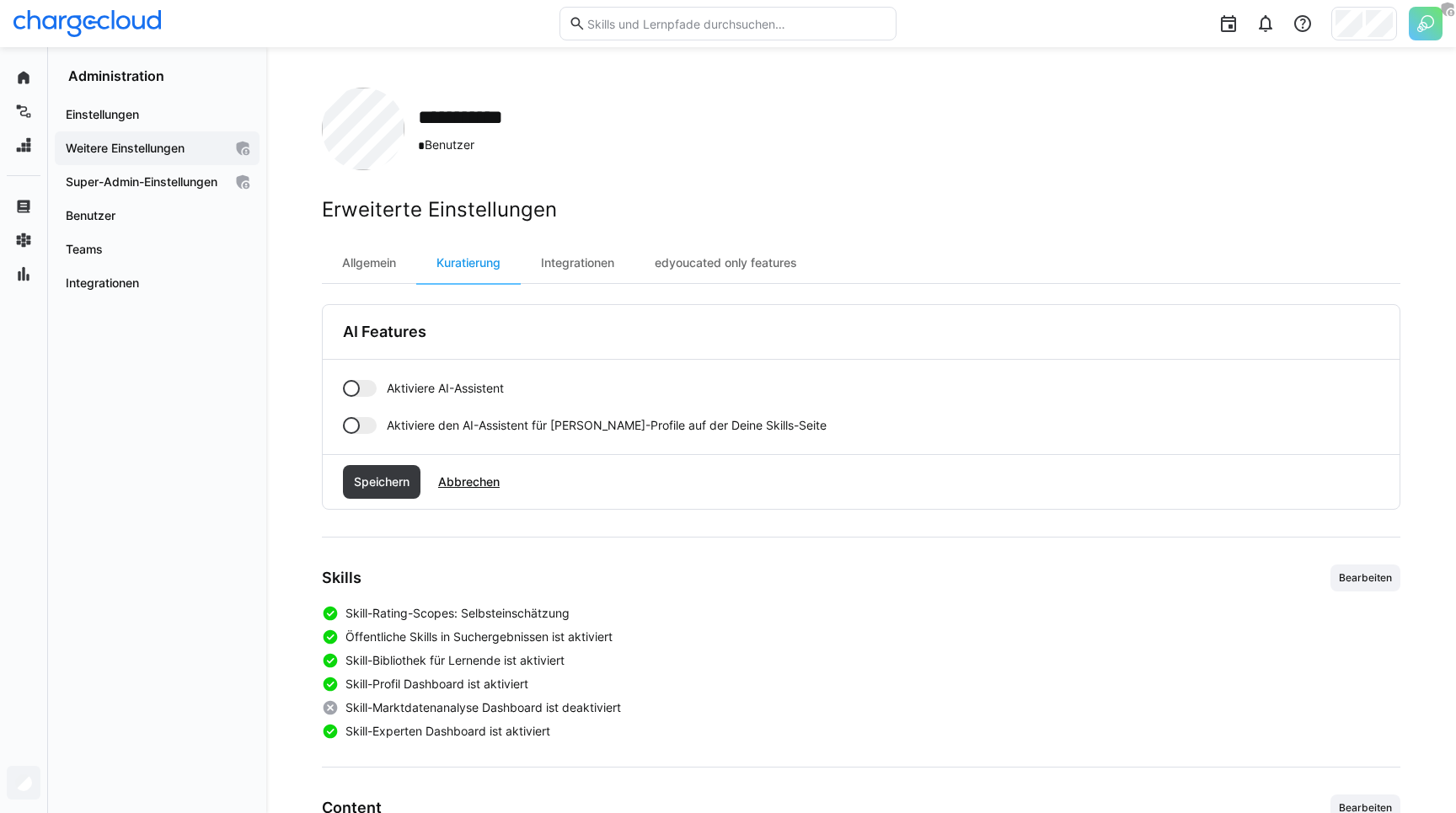
click at [387, 386] on span "Aktiviere AI-Assistent" at bounding box center [445, 388] width 117 height 17
click at [396, 439] on div "Aktiviere AI-Assistent Aktiviere den AI-Assistent für Skill-Profile auf der Dei…" at bounding box center [861, 406] width 1077 height 94
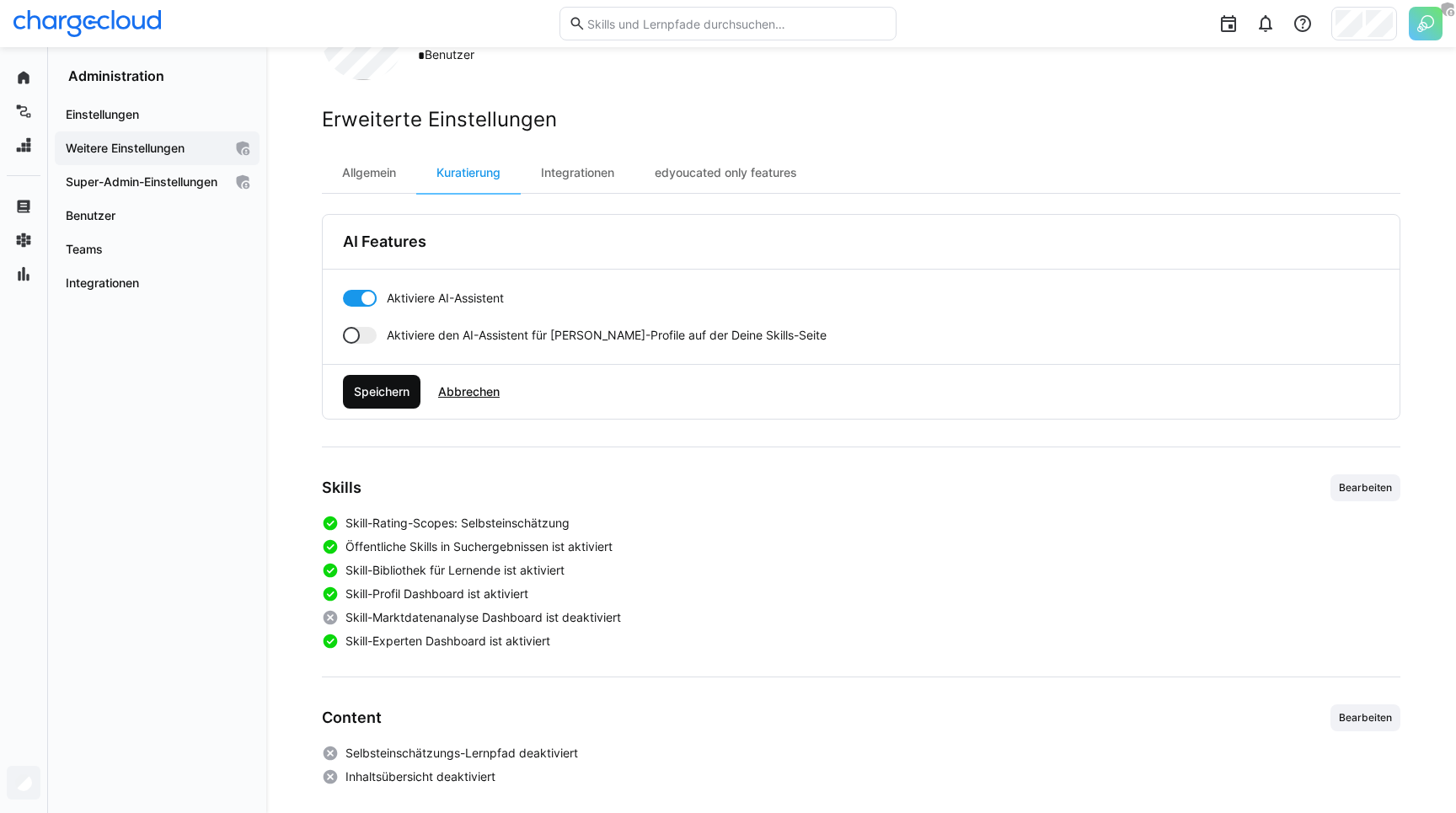
scroll to position [103, 0]
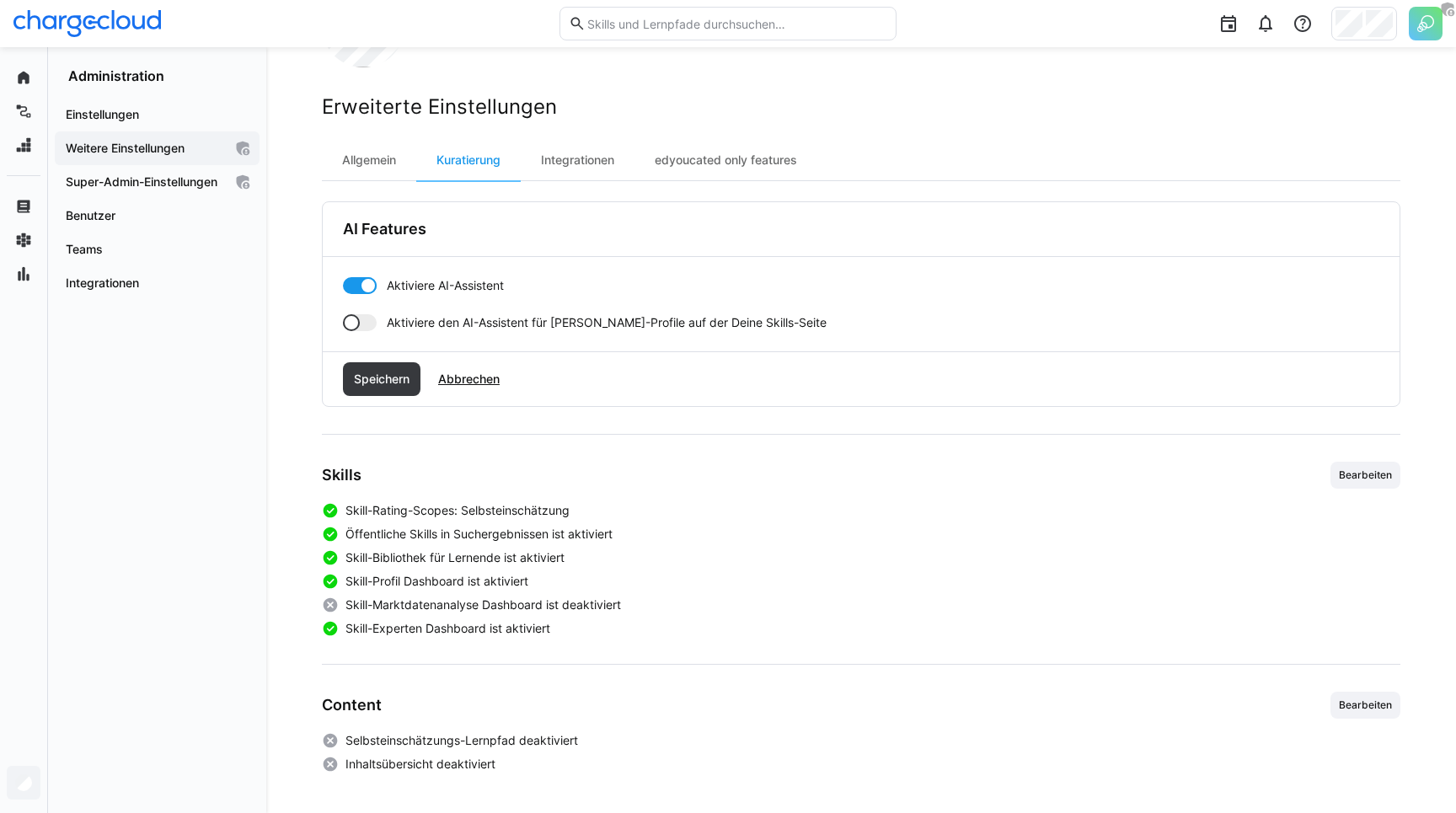
click at [387, 360] on div "Speichern Abbrechen" at bounding box center [861, 379] width 1077 height 54
click at [389, 382] on span "Speichern" at bounding box center [382, 378] width 61 height 17
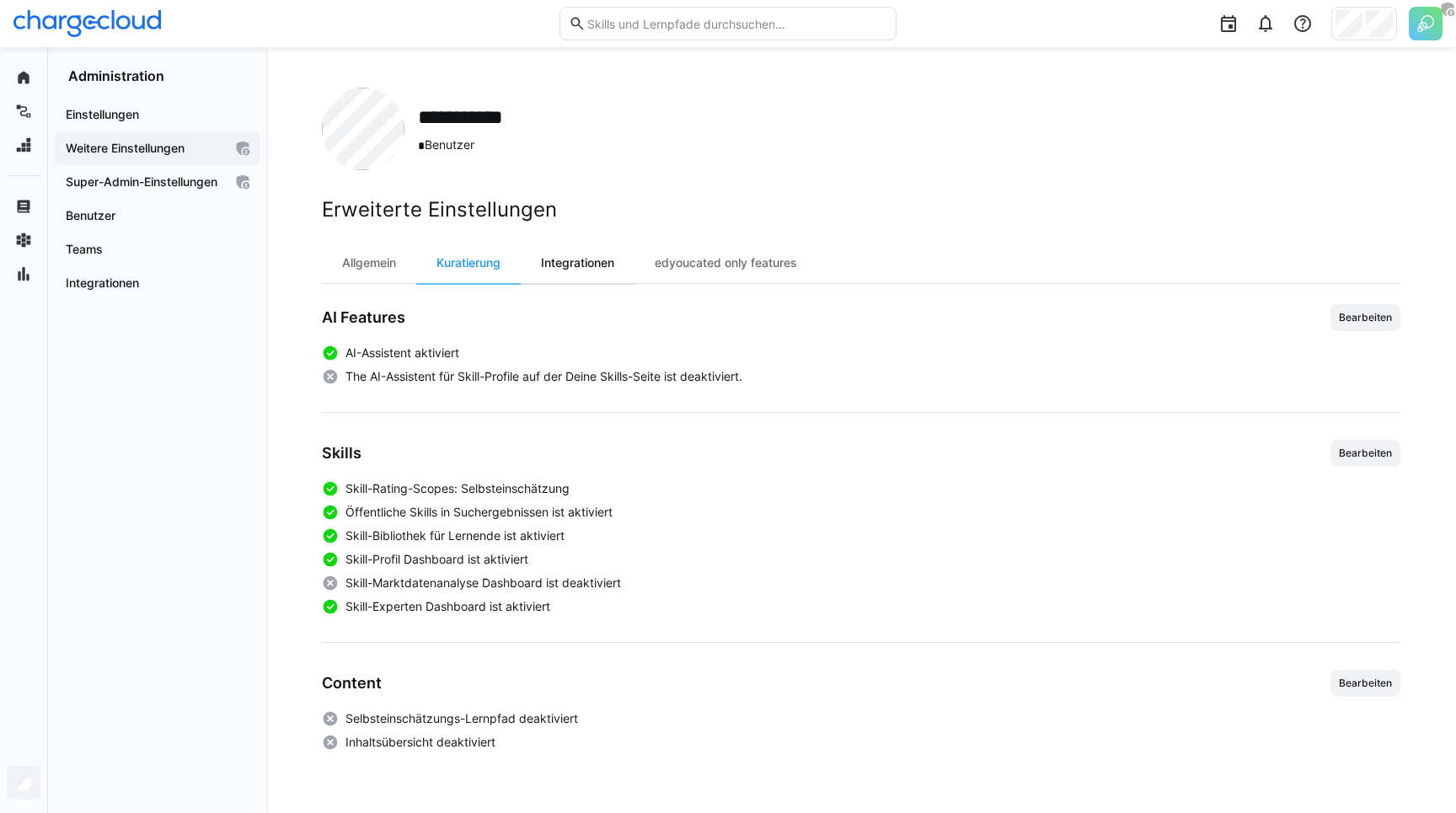
click at [568, 273] on div "Integrationen" at bounding box center [577, 262] width 114 height 40
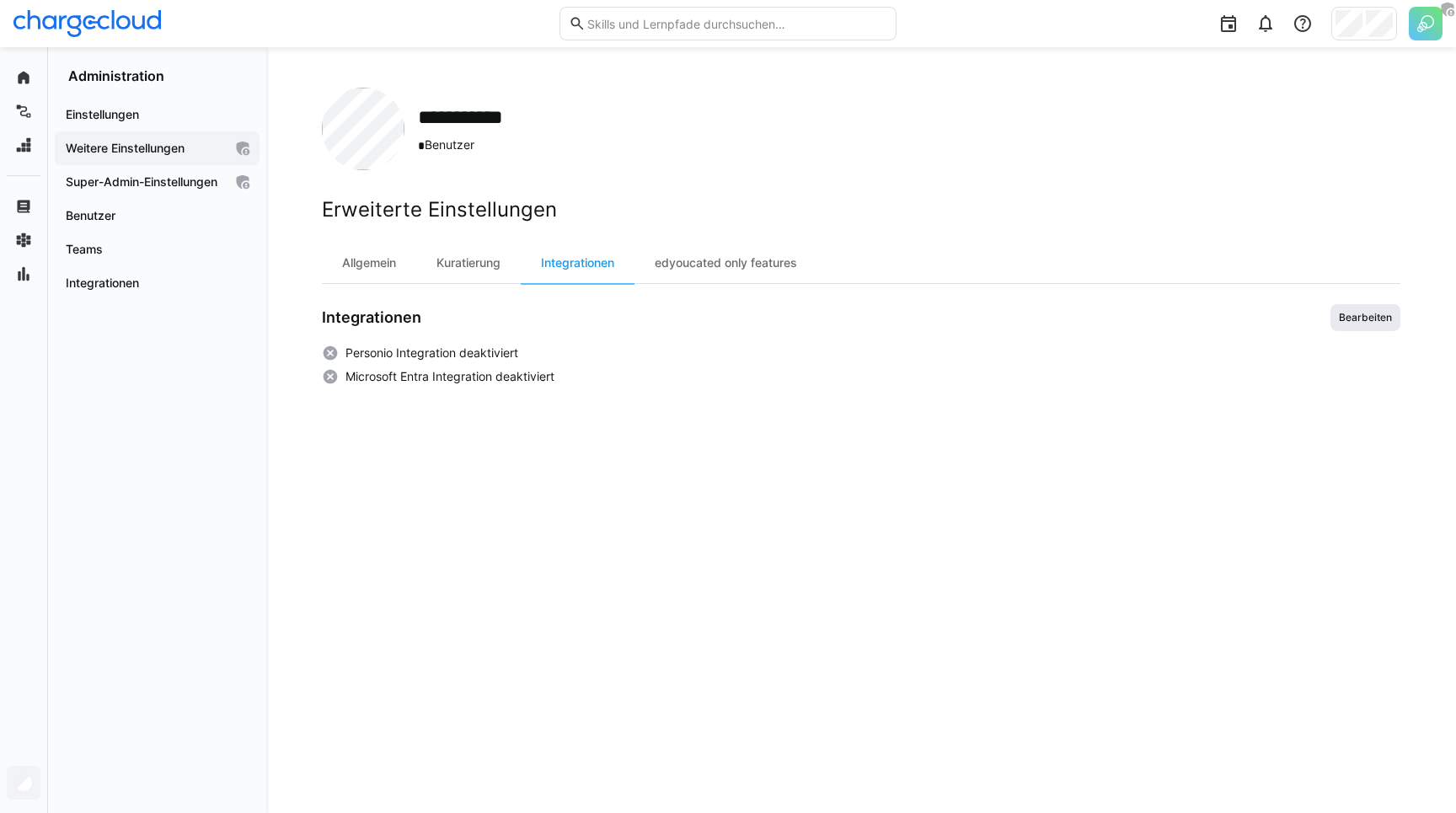
click at [1367, 314] on span "Bearbeiten" at bounding box center [1365, 317] width 56 height 13
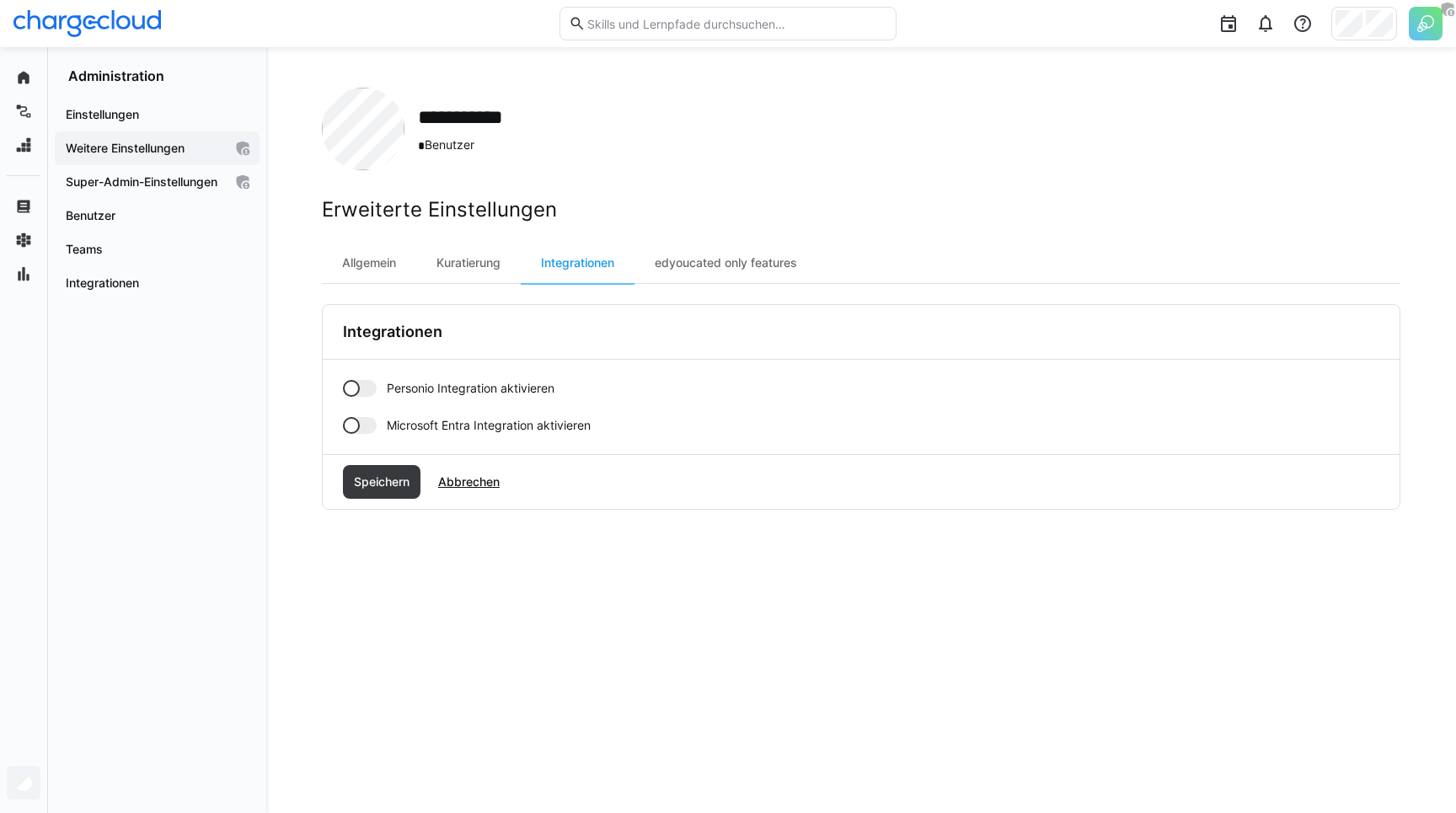
click at [383, 394] on app-toggle "Personio Integration aktivieren" at bounding box center [861, 388] width 1036 height 17
click at [379, 484] on span "Speichern" at bounding box center [382, 481] width 61 height 17
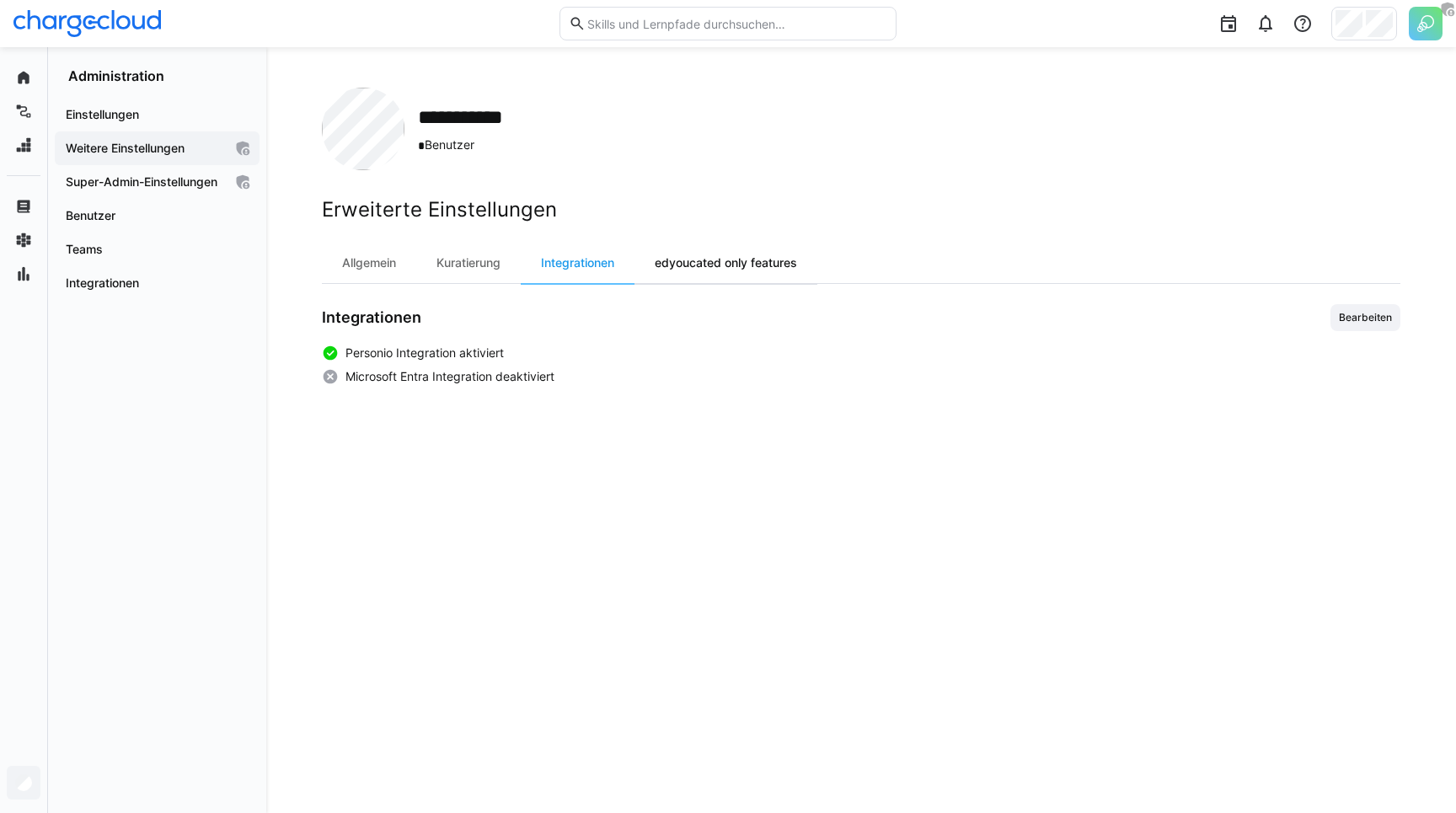
click at [721, 270] on div "edyoucated only features" at bounding box center [726, 262] width 183 height 40
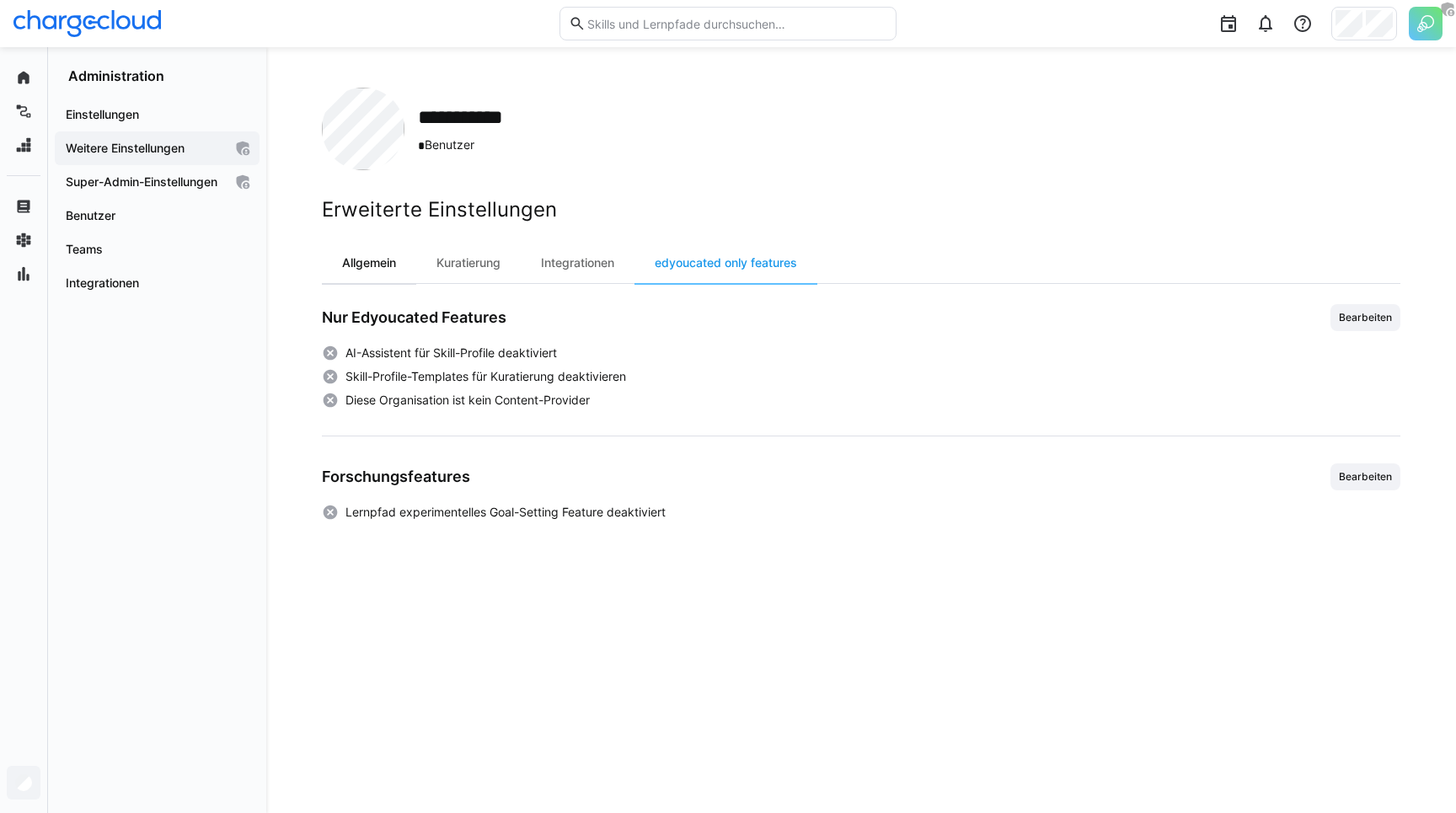
click at [381, 267] on div "Allgemein" at bounding box center [369, 262] width 94 height 40
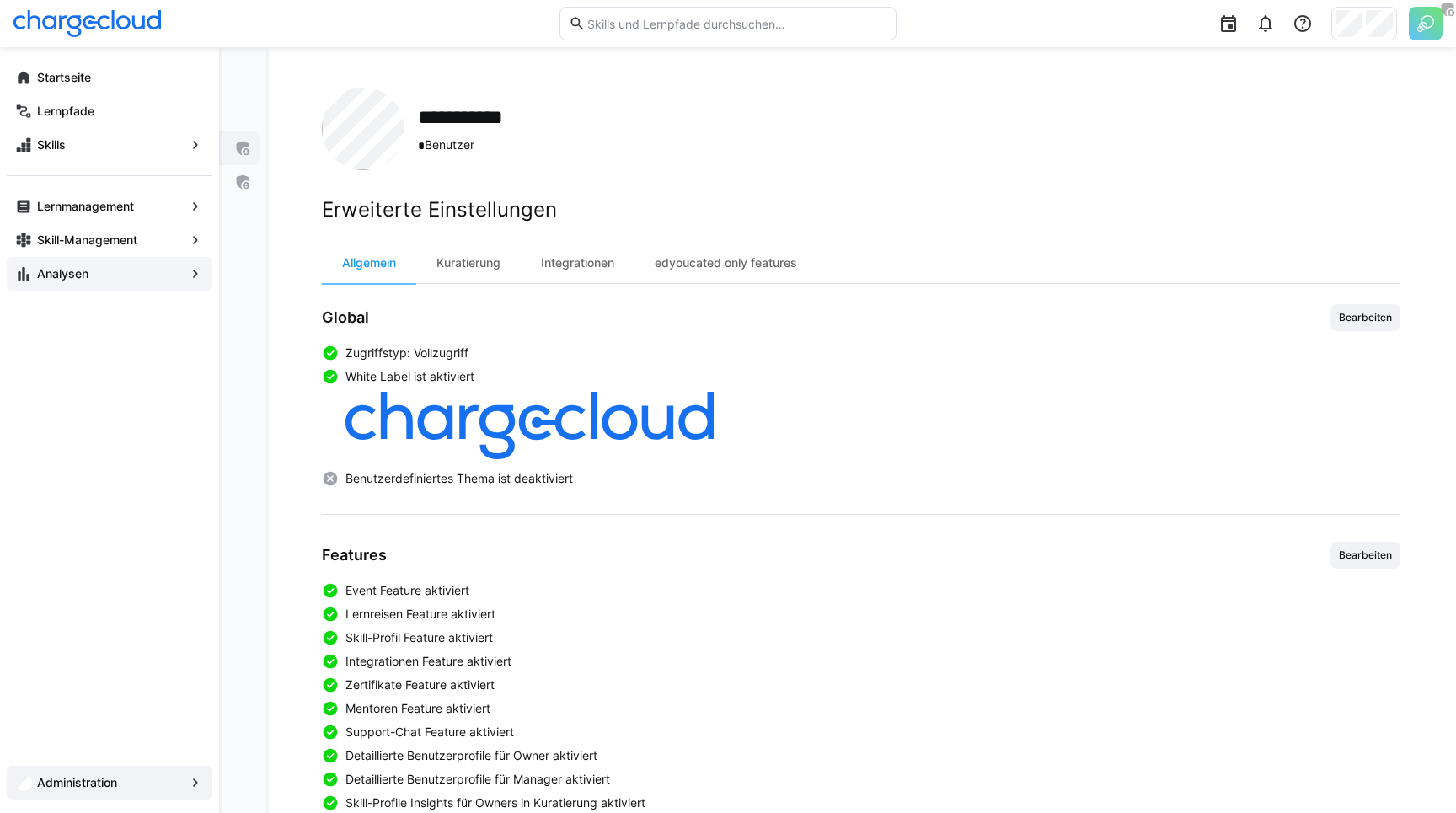
click at [0, 0] on app-navigation-label "Analysen" at bounding box center [0, 0] width 0 height 0
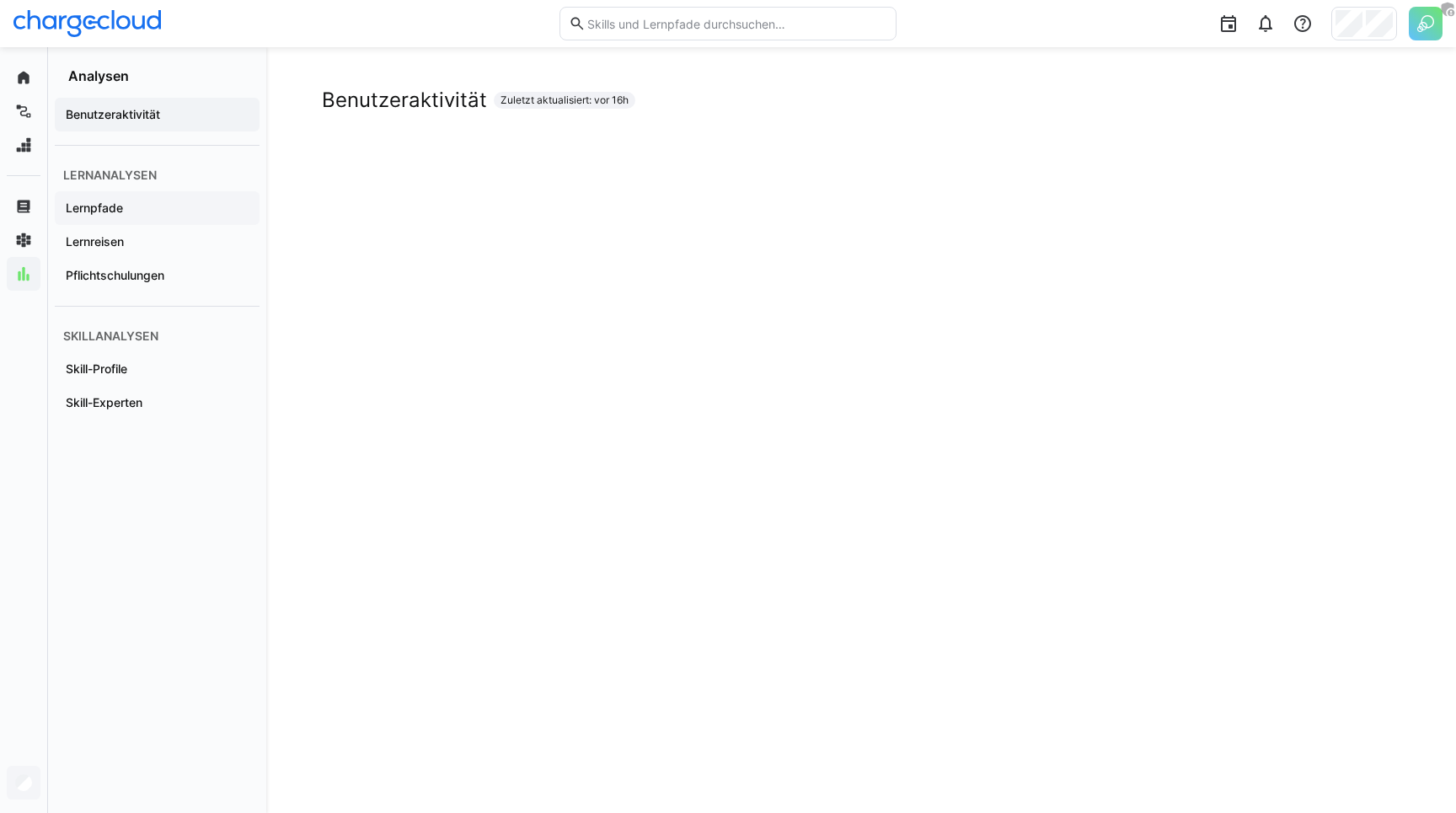
click at [113, 216] on span "Lernpfade" at bounding box center [158, 207] width 188 height 17
click at [0, 0] on app-navigation-label "Lernreisen" at bounding box center [0, 0] width 0 height 0
click at [0, 0] on app-navigation-label "Pflichtschulungen" at bounding box center [0, 0] width 0 height 0
click at [130, 389] on div "Skill-Experten" at bounding box center [157, 402] width 205 height 34
click at [153, 361] on span "Skill-Profile" at bounding box center [158, 368] width 188 height 17
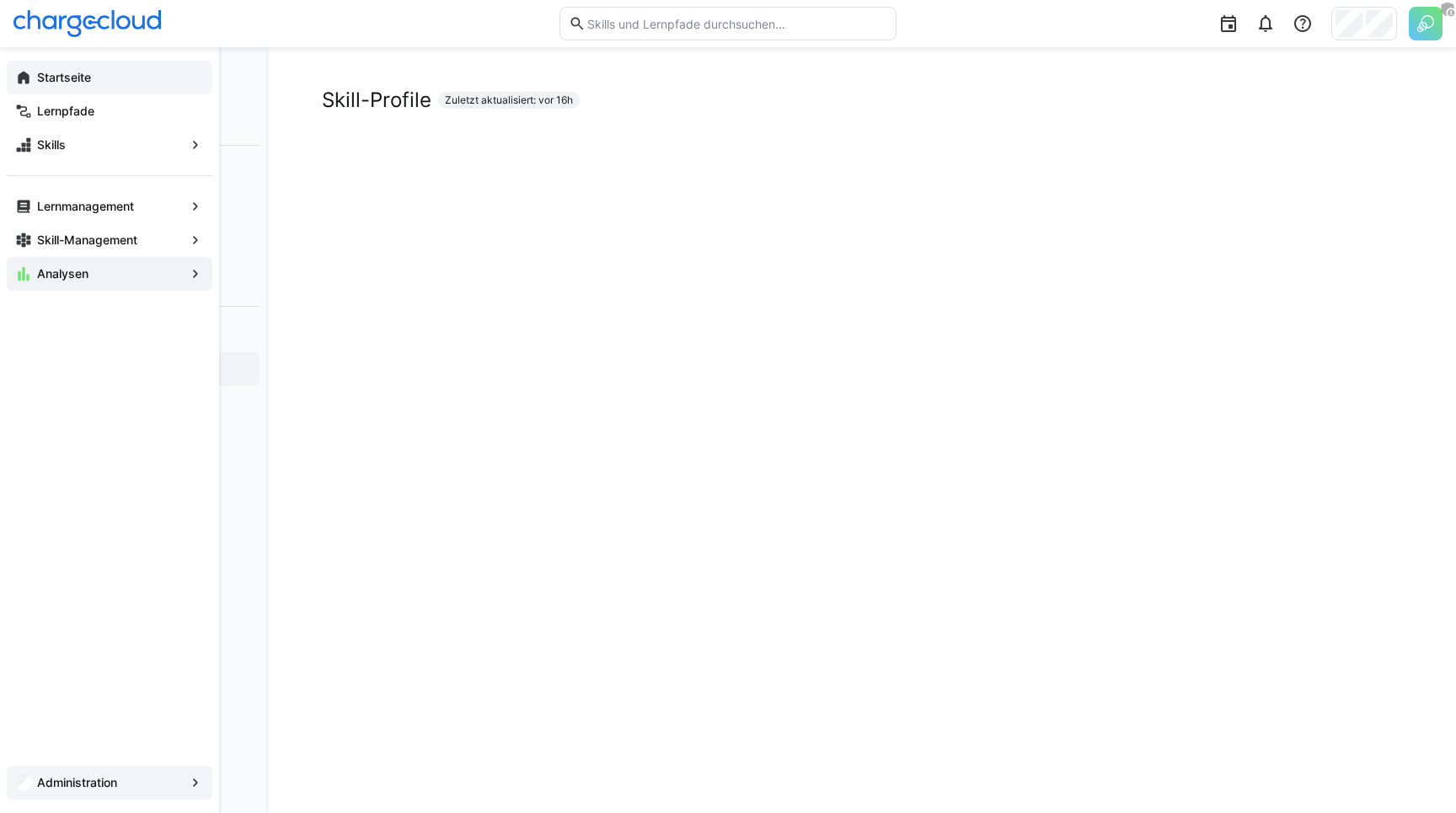
click at [0, 0] on app-navigation-label "Startseite" at bounding box center [0, 0] width 0 height 0
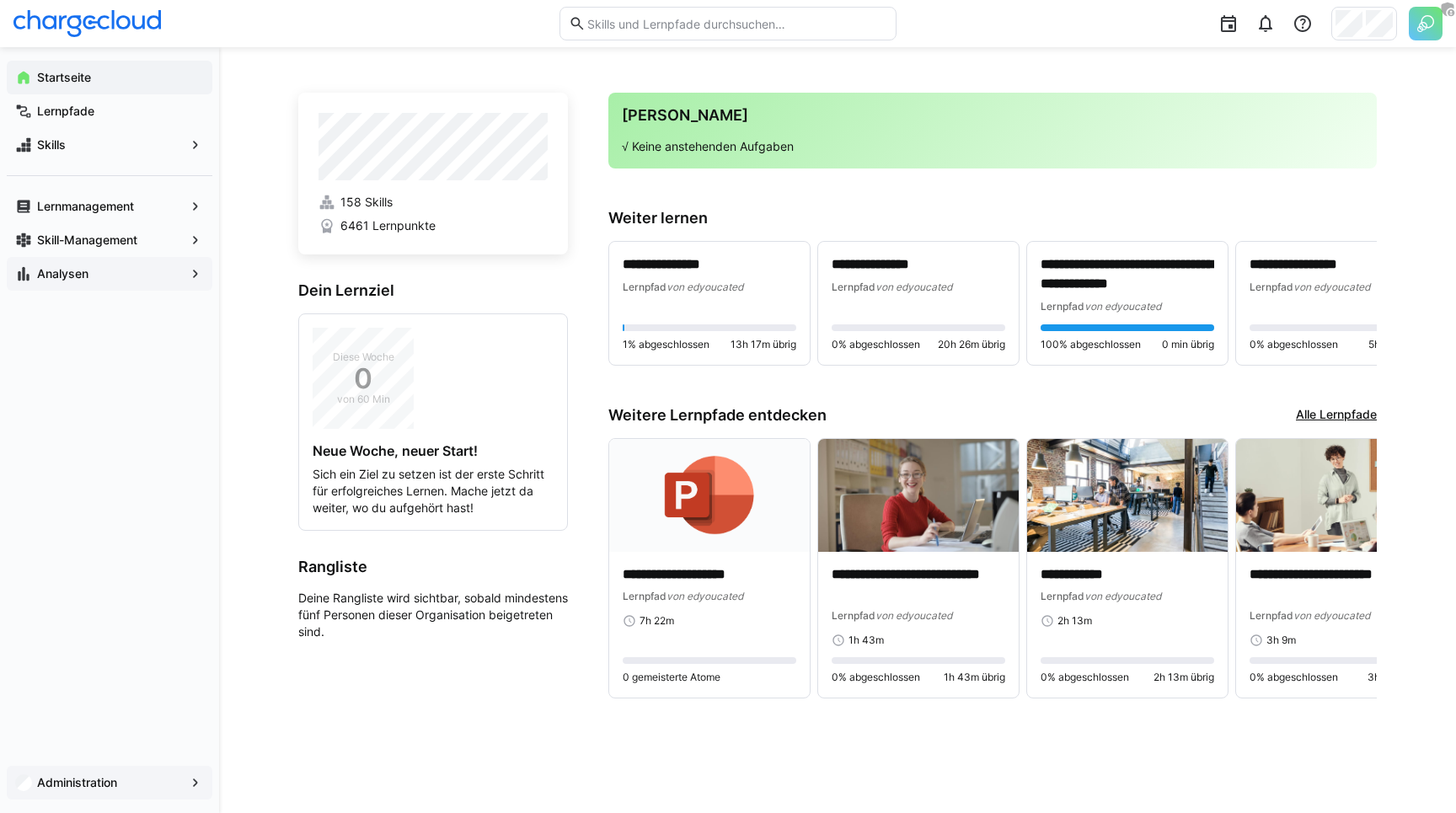
click at [285, 353] on div "**********" at bounding box center [838, 430] width 1237 height 766
click at [1277, 22] on div at bounding box center [1265, 24] width 34 height 34
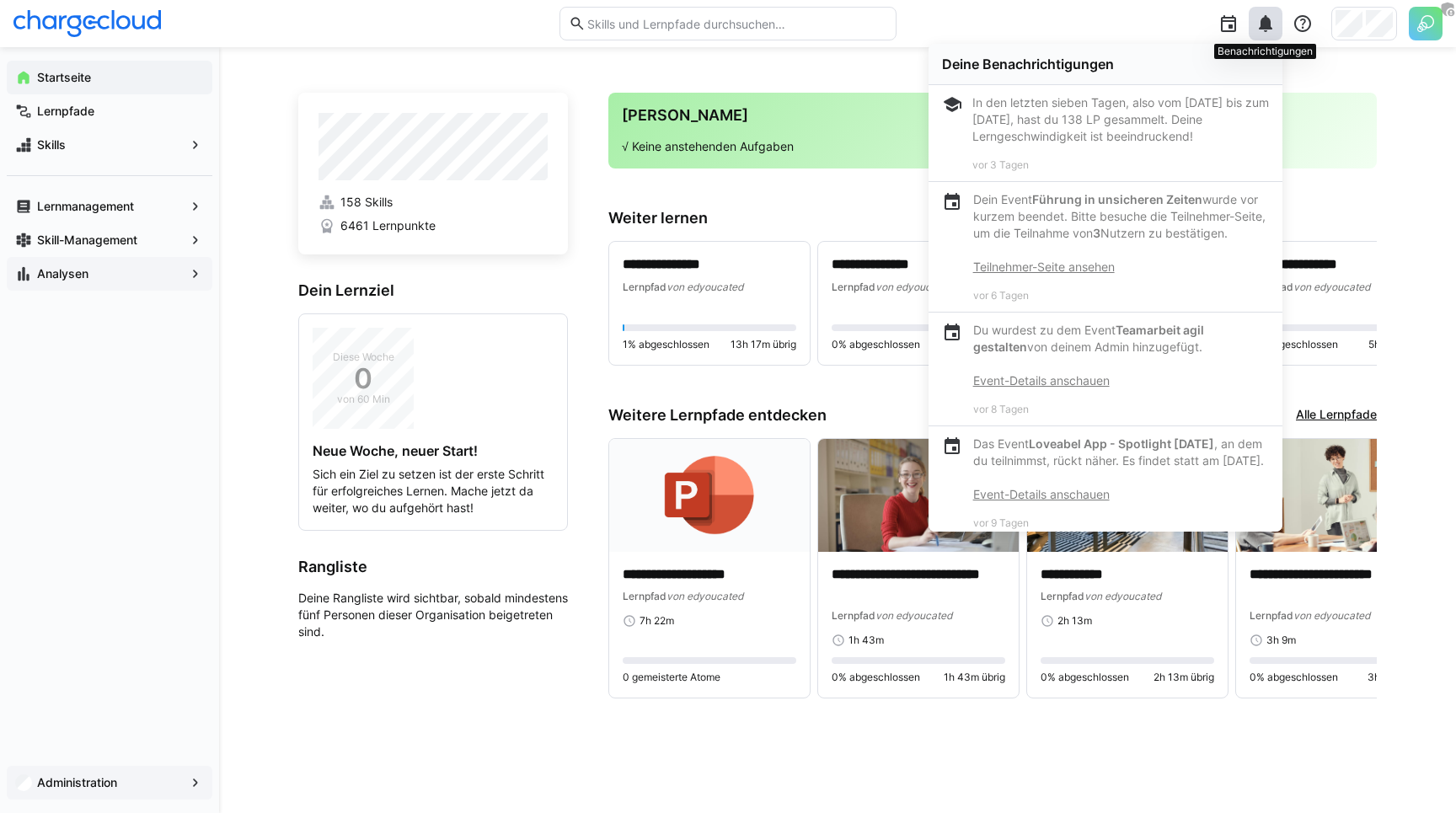
click at [1277, 22] on div at bounding box center [1265, 24] width 34 height 34
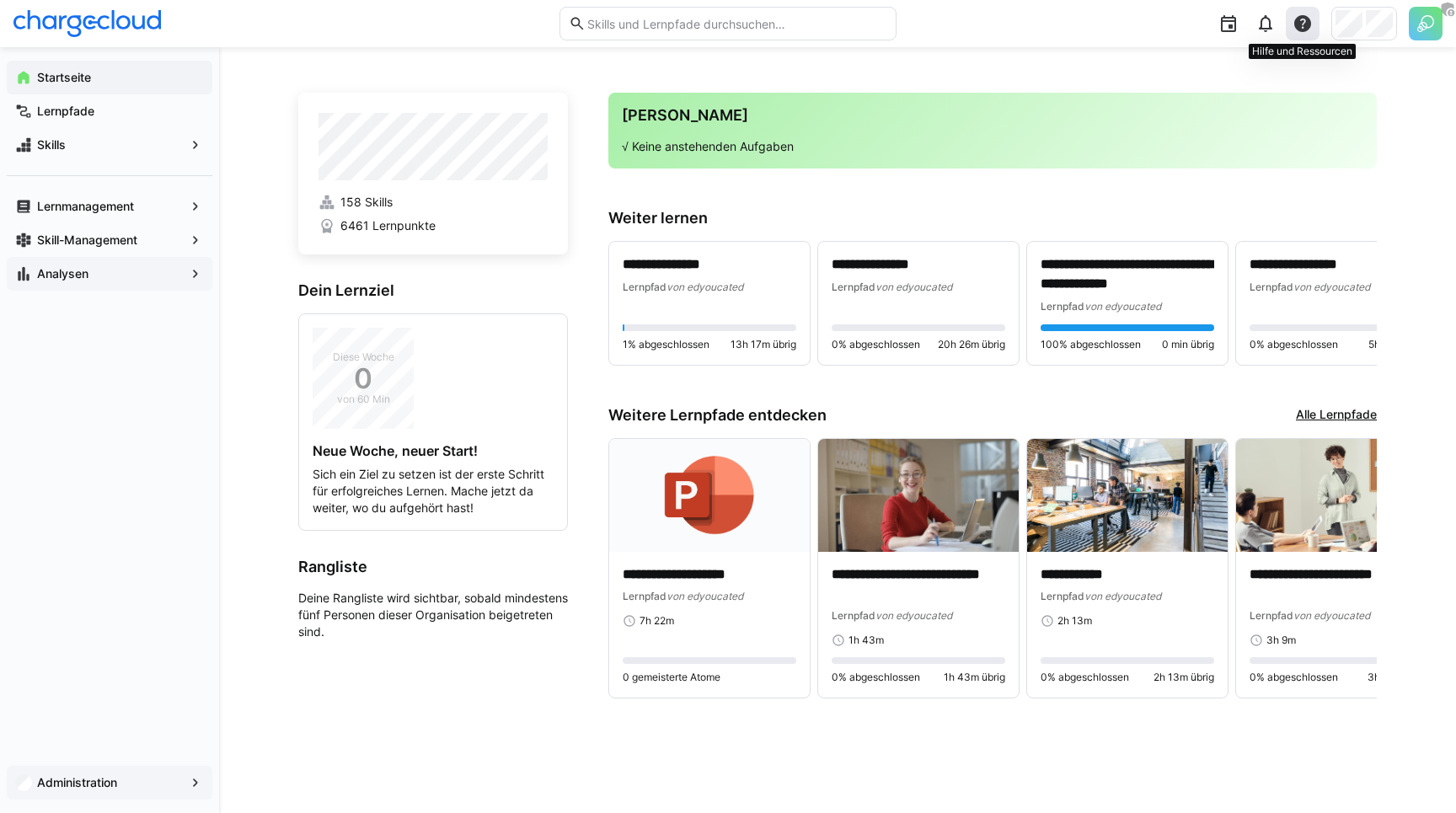
click at [1289, 22] on div at bounding box center [1303, 24] width 34 height 34
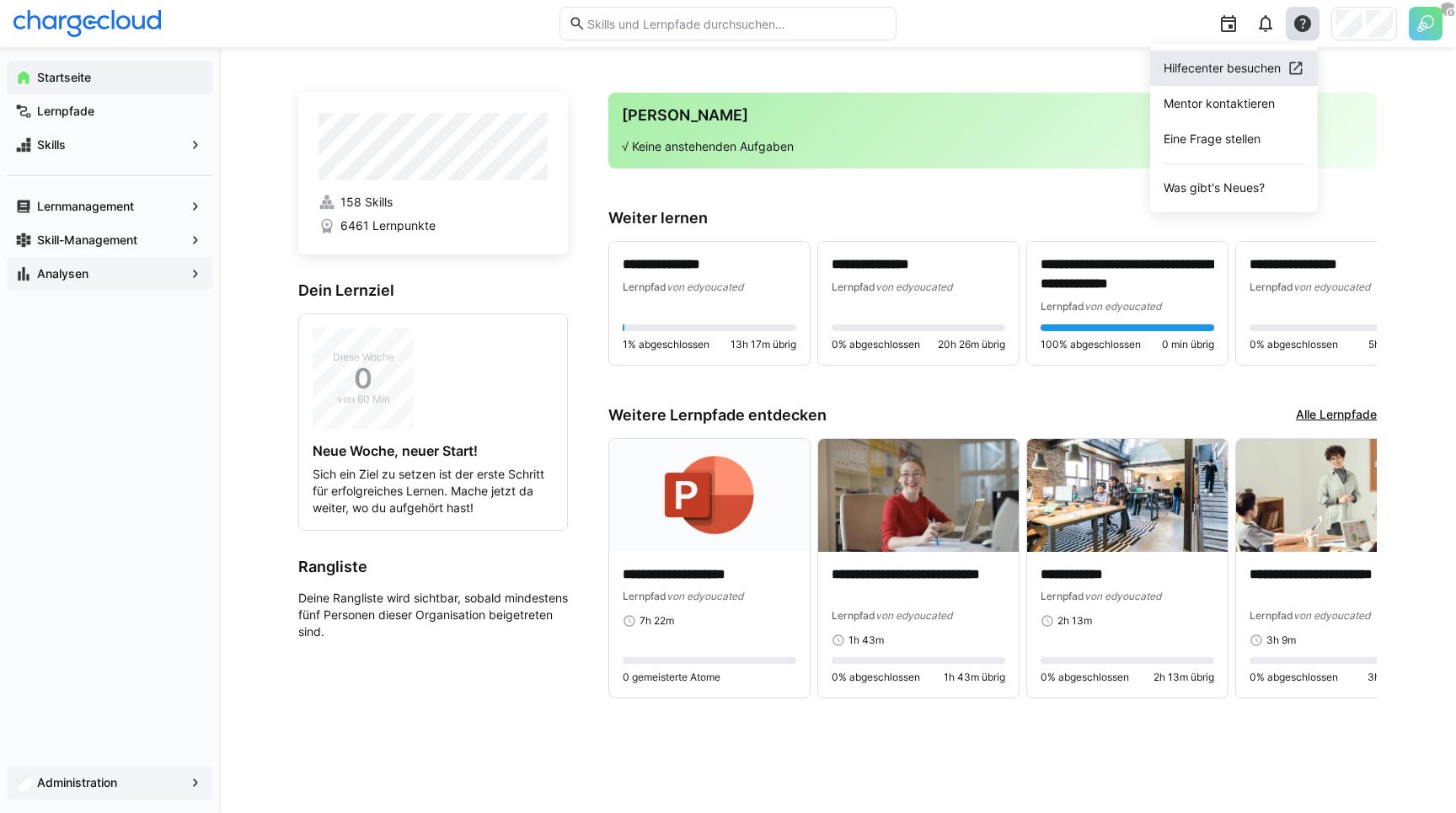
click at [1224, 72] on div "Hilfecenter besuchen" at bounding box center [1222, 68] width 117 height 17
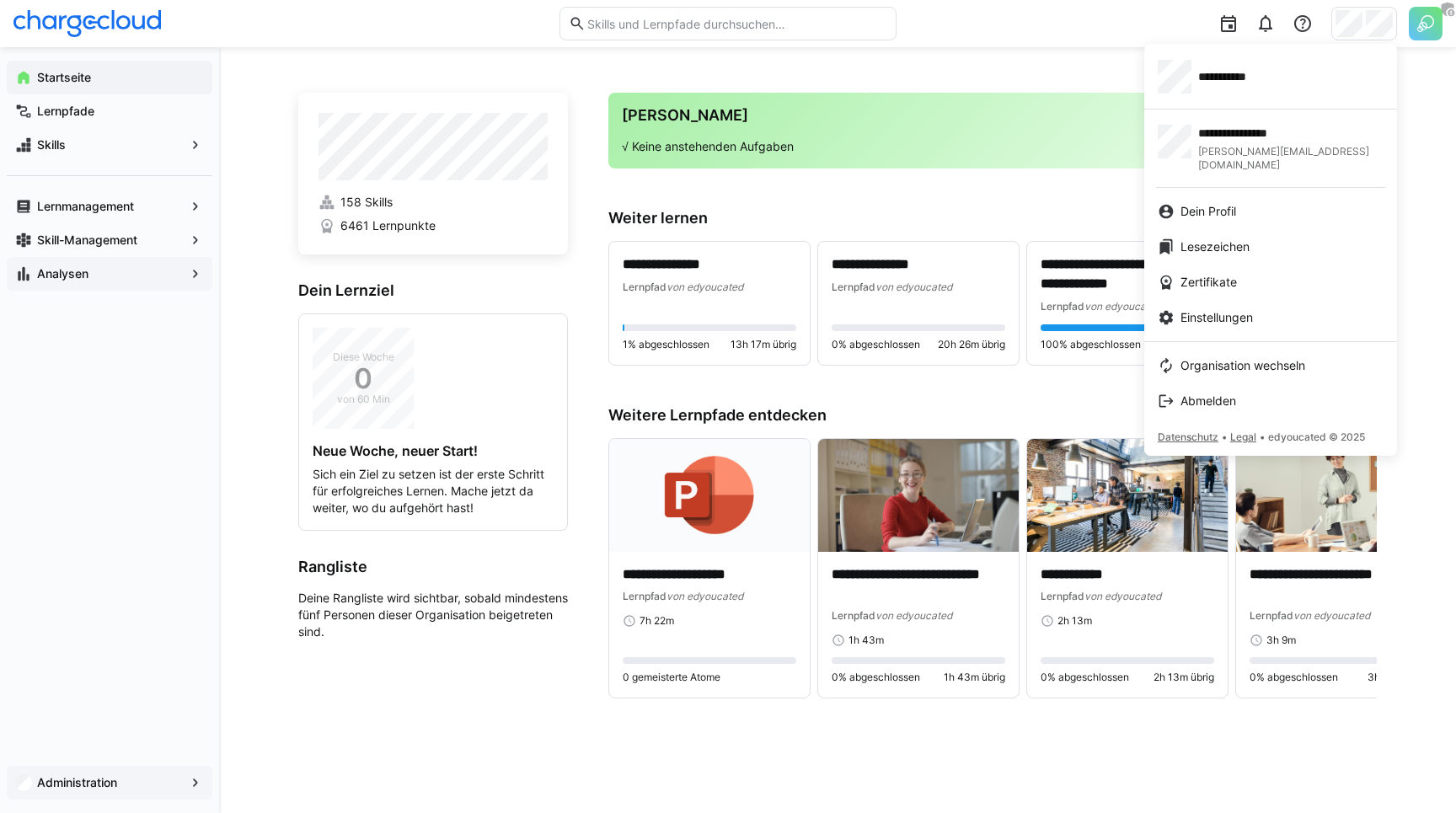
click at [124, 780] on div at bounding box center [728, 406] width 1456 height 813
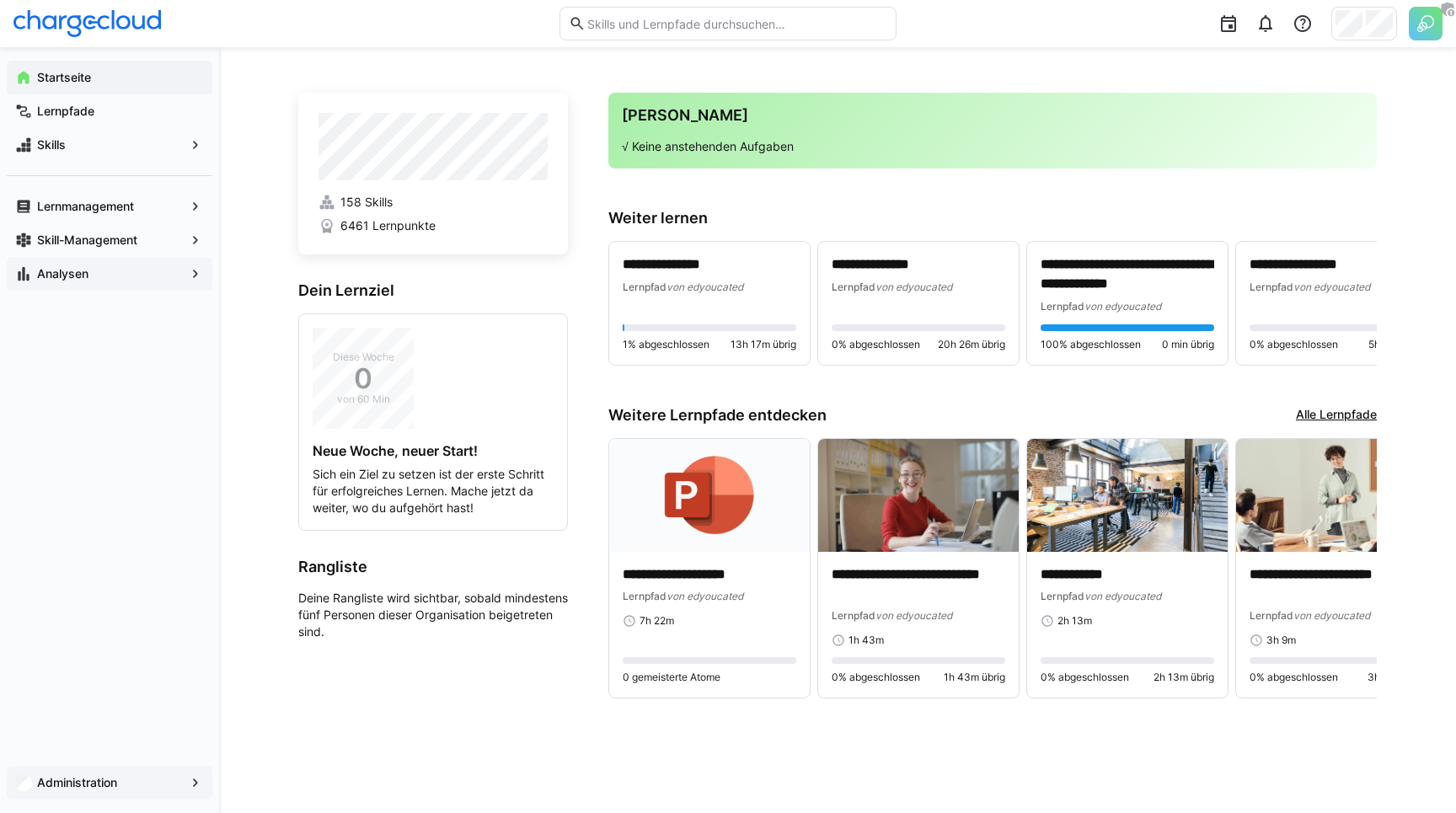
click at [0, 0] on app-navigation-label "Administration" at bounding box center [0, 0] width 0 height 0
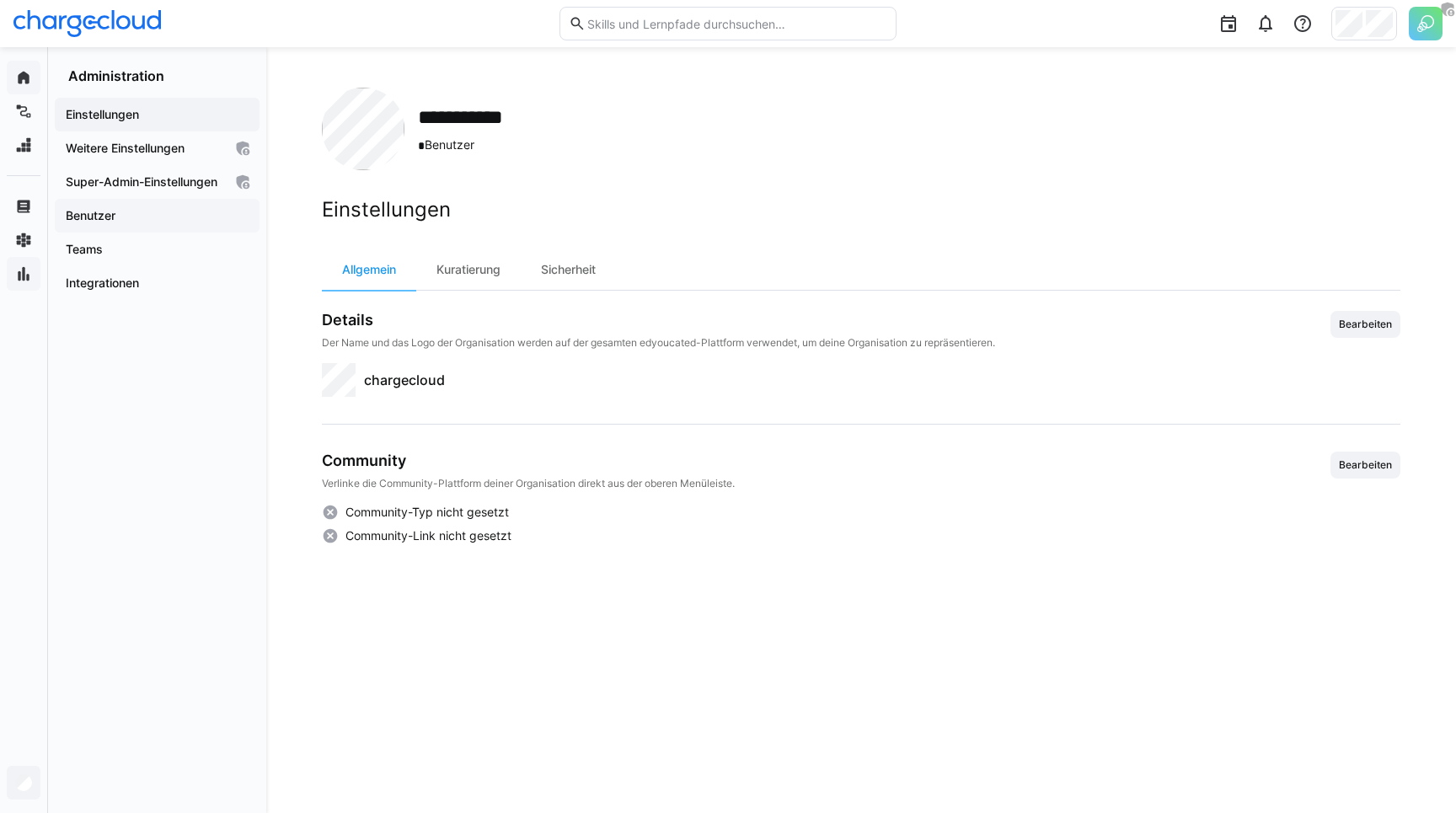
click at [0, 0] on app-navigation-label "Benutzer" at bounding box center [0, 0] width 0 height 0
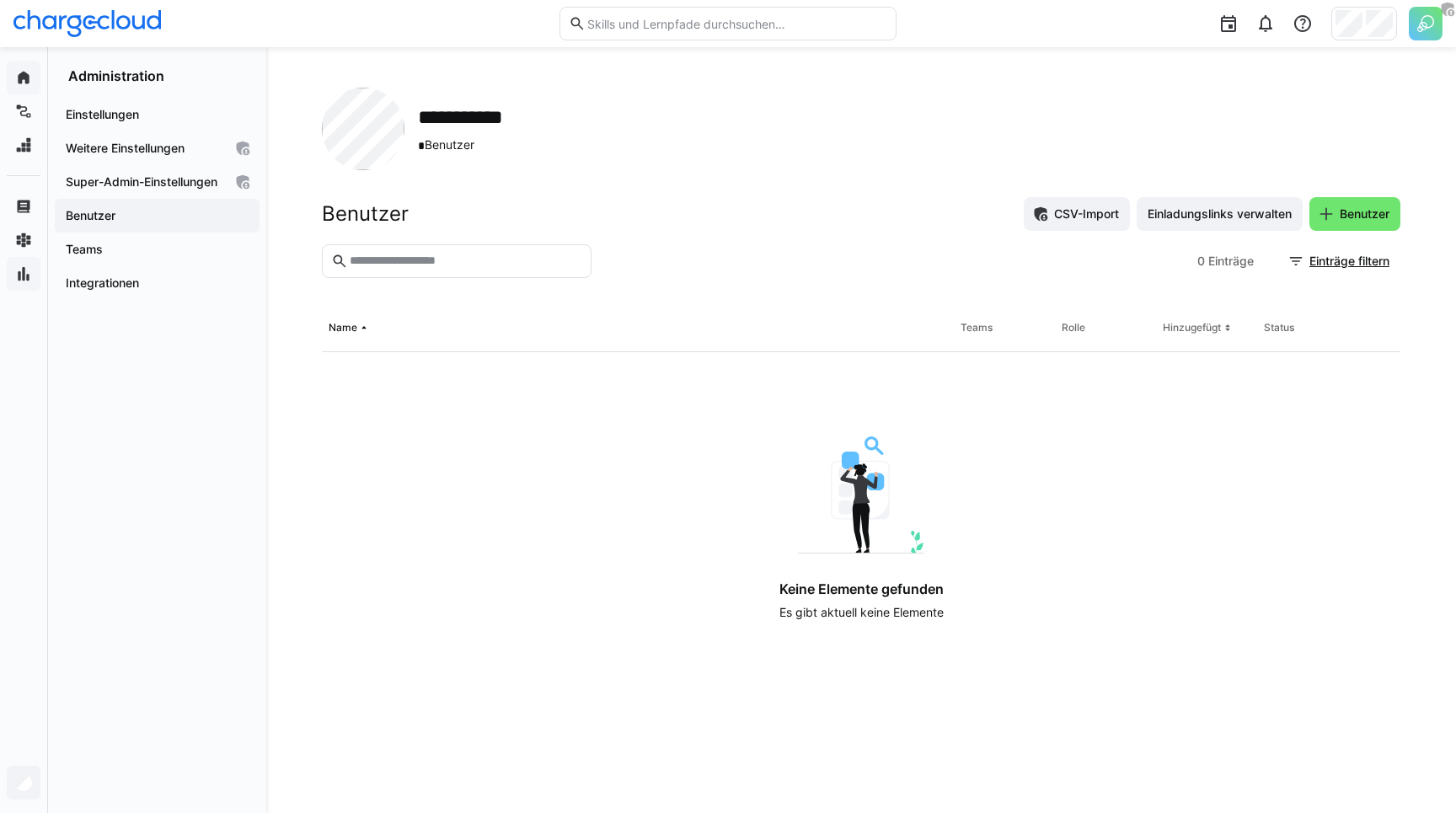
click at [770, 251] on div at bounding box center [894, 261] width 592 height 34
click at [1341, 211] on span "Benutzer" at bounding box center [1364, 214] width 55 height 17
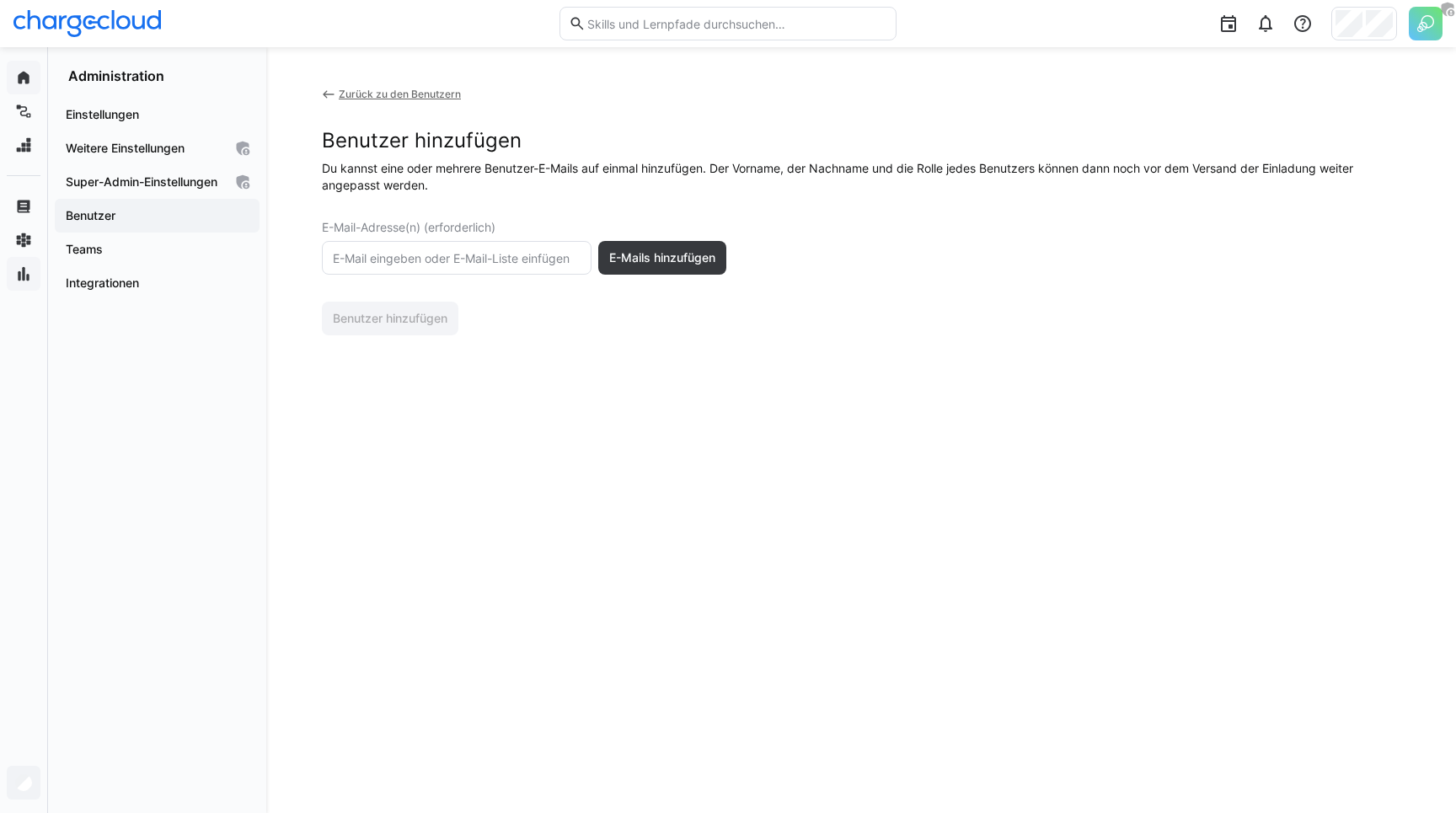
click at [402, 255] on input "text" at bounding box center [456, 258] width 251 height 15
paste input "Melissa Seib <m.seib@chargecloud.de>, Mira Matus <m.matus@chargecloud.de>"
click at [564, 257] on input "Melissa Seib <m.seib@chargecloud.de>, Mira Matus <m.matus@chargecloud.de>" at bounding box center [456, 258] width 251 height 15
paste input "Inga Rathje <i.rathje@chargecloud.de>"
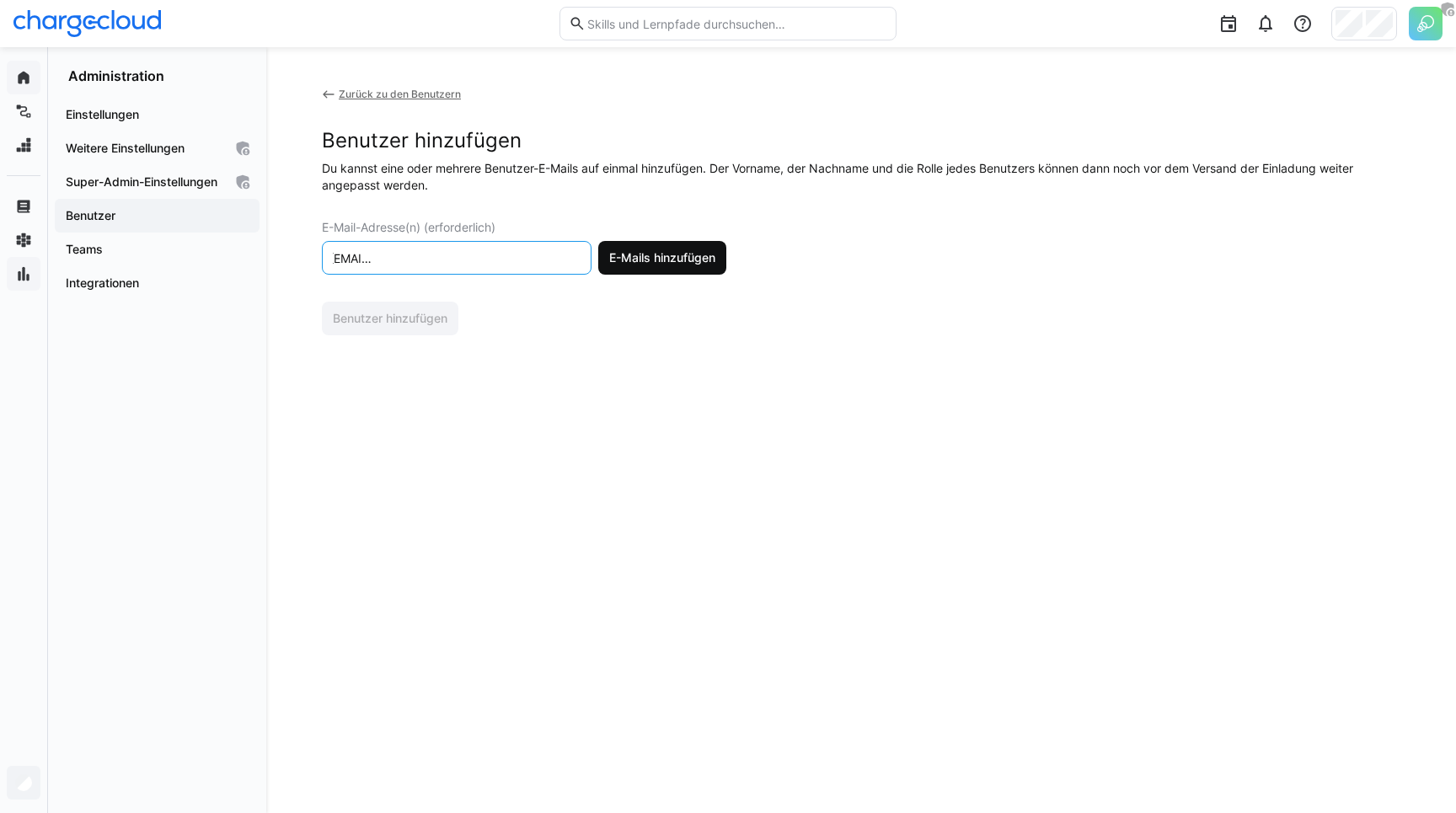
type input "Melissa Seib <m.seib@chargecloud.de>, Inga Rathje <i.rathje@chargecloud.de>,Mir…"
click at [647, 263] on span "E-Mails hinzufügen" at bounding box center [662, 258] width 111 height 17
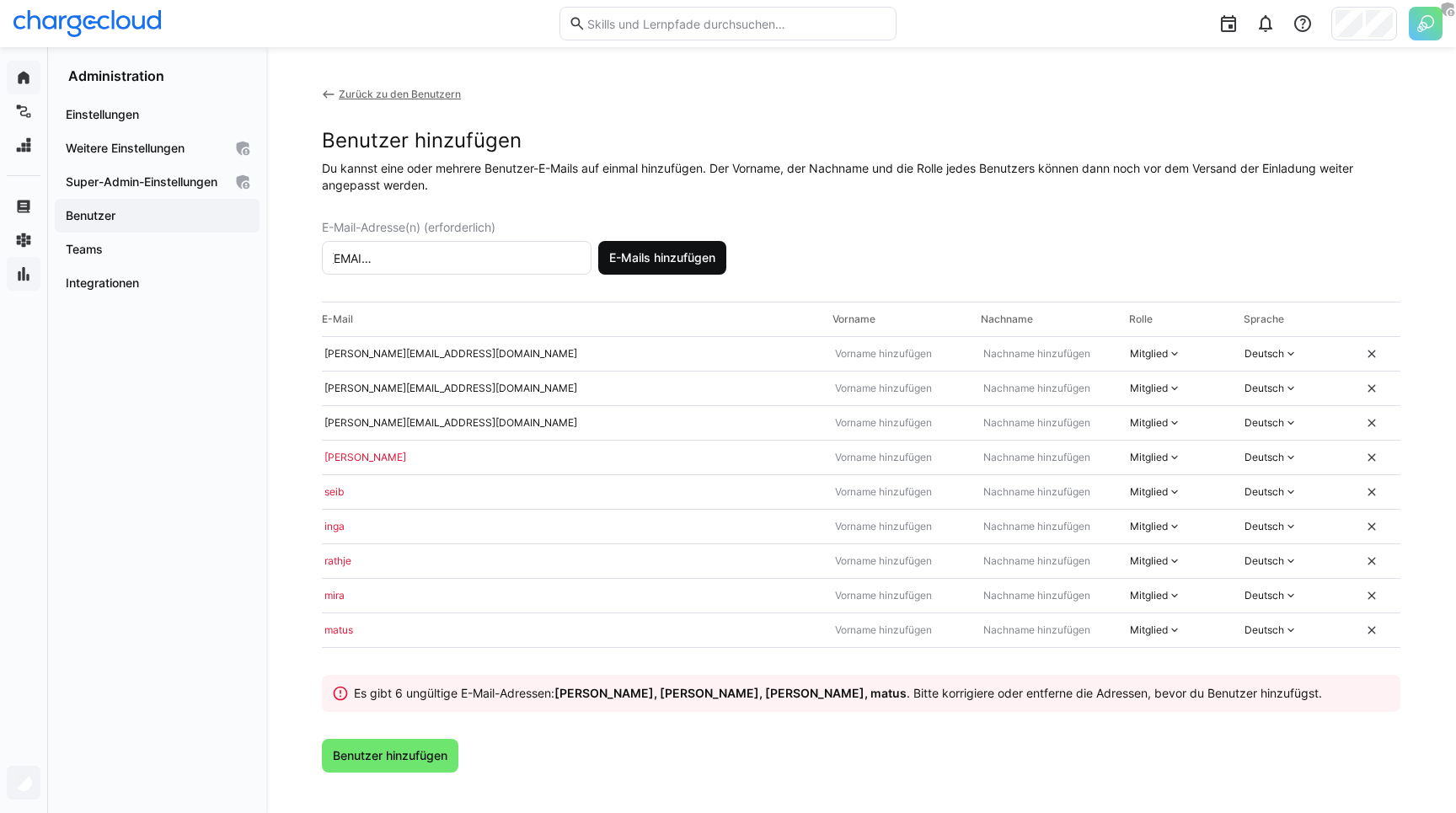
scroll to position [0, 0]
click at [857, 343] on eds-input at bounding box center [900, 353] width 149 height 29
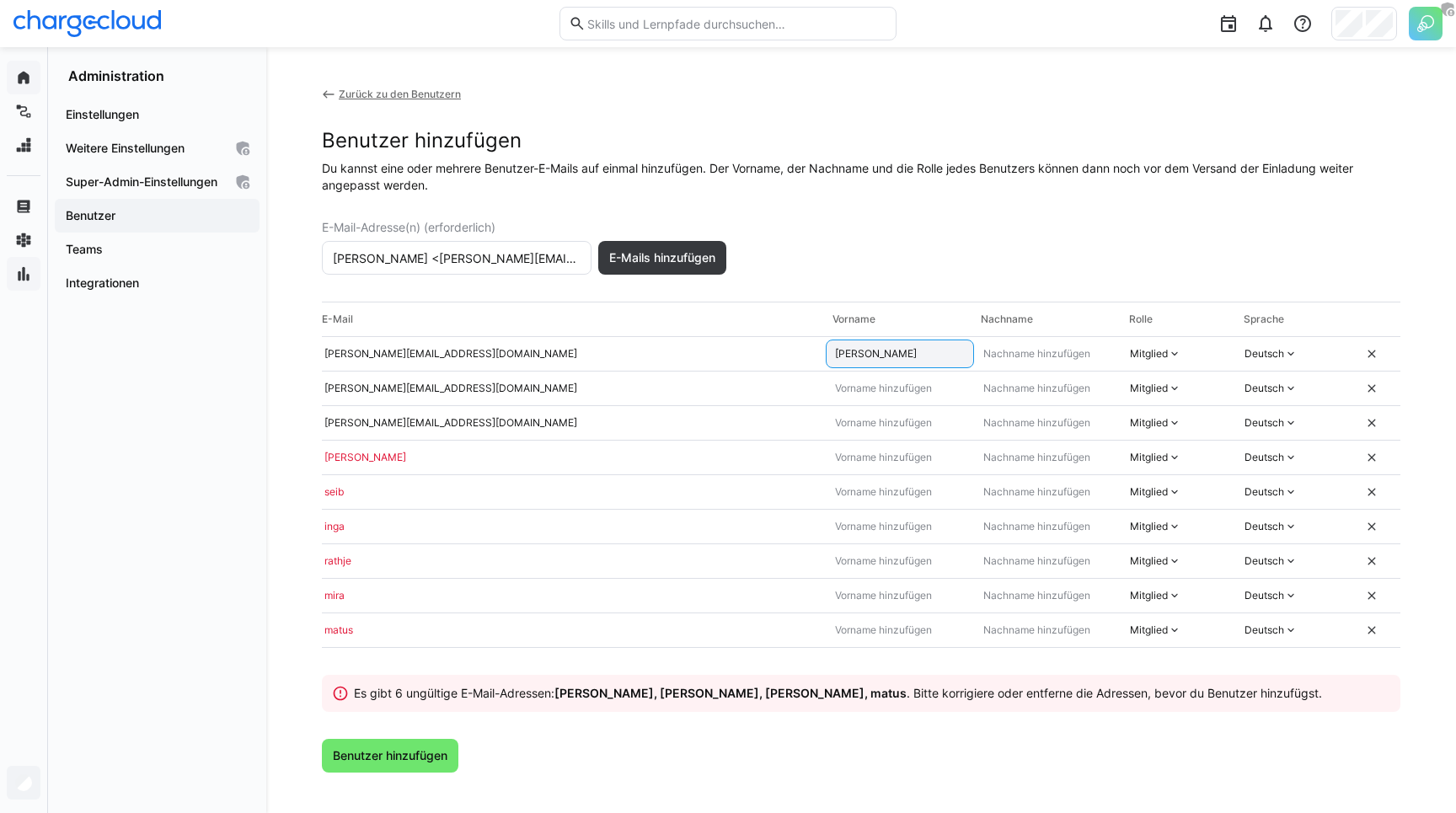
type input "Melissa"
type input "Seib"
type input "Inga"
type input "Rathje"
type input "Mira"
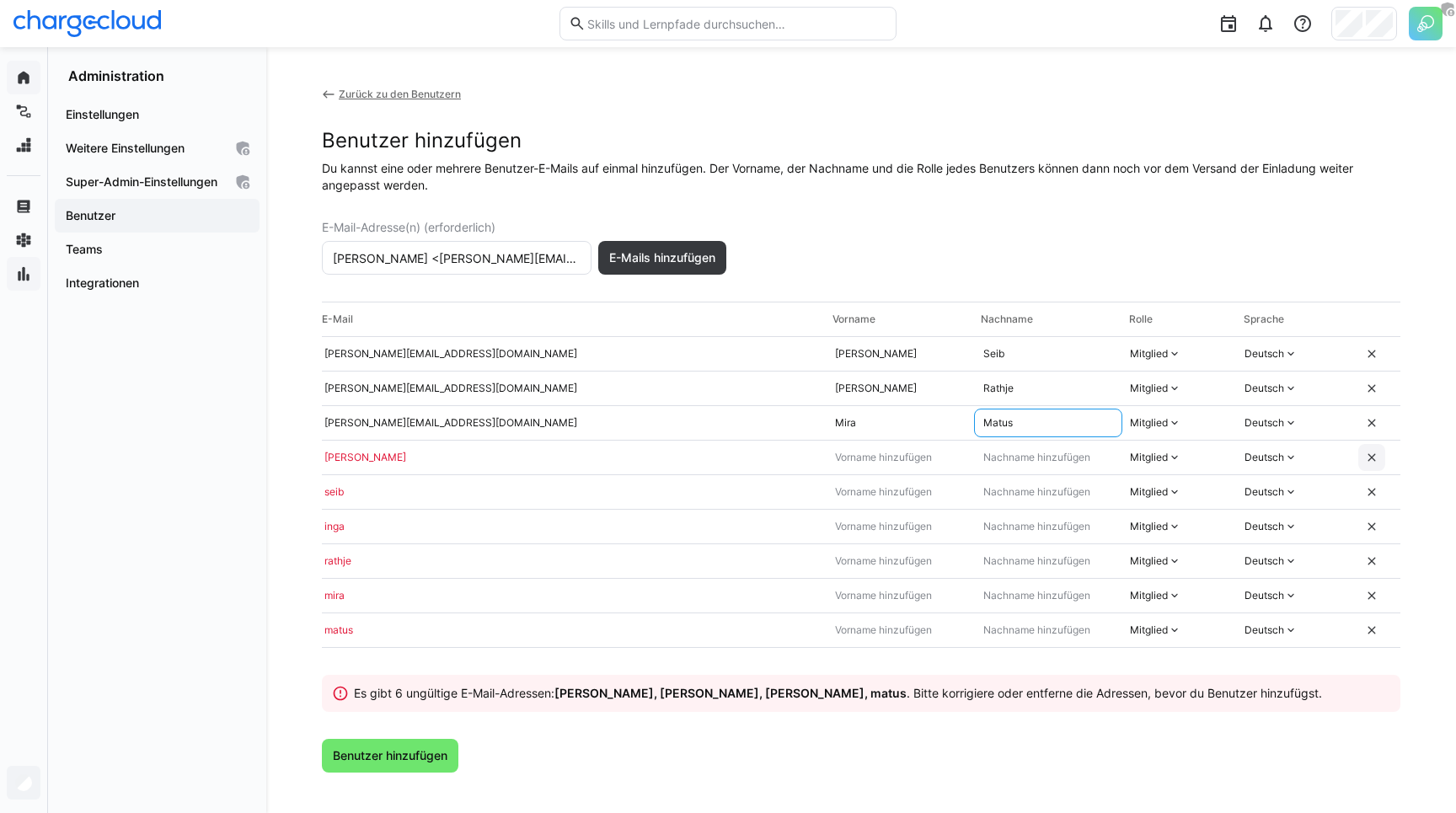
type input "Matus"
click at [1373, 454] on eds-icon at bounding box center [1371, 457] width 13 height 13
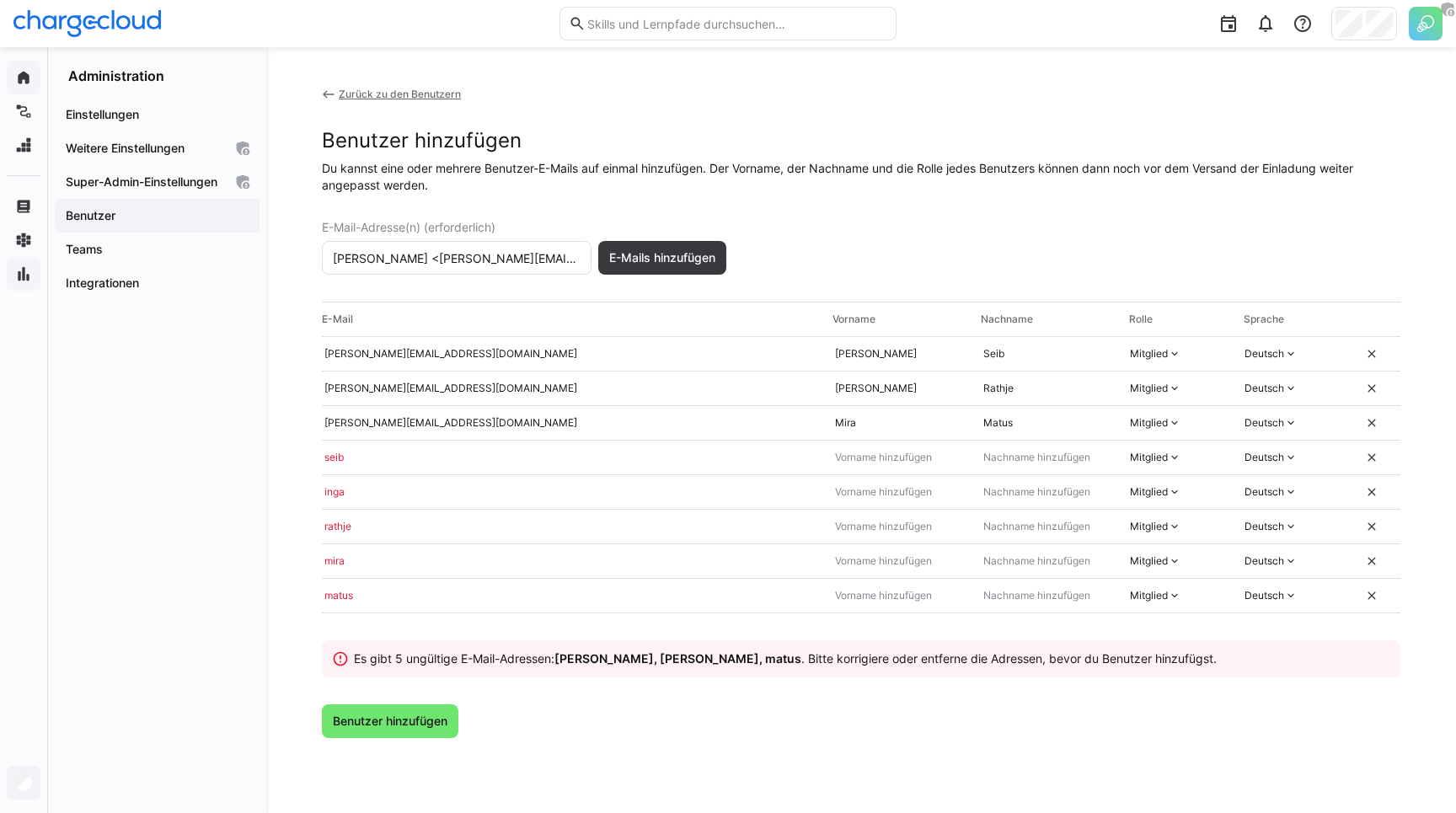
click at [1373, 454] on eds-icon at bounding box center [1371, 457] width 13 height 13
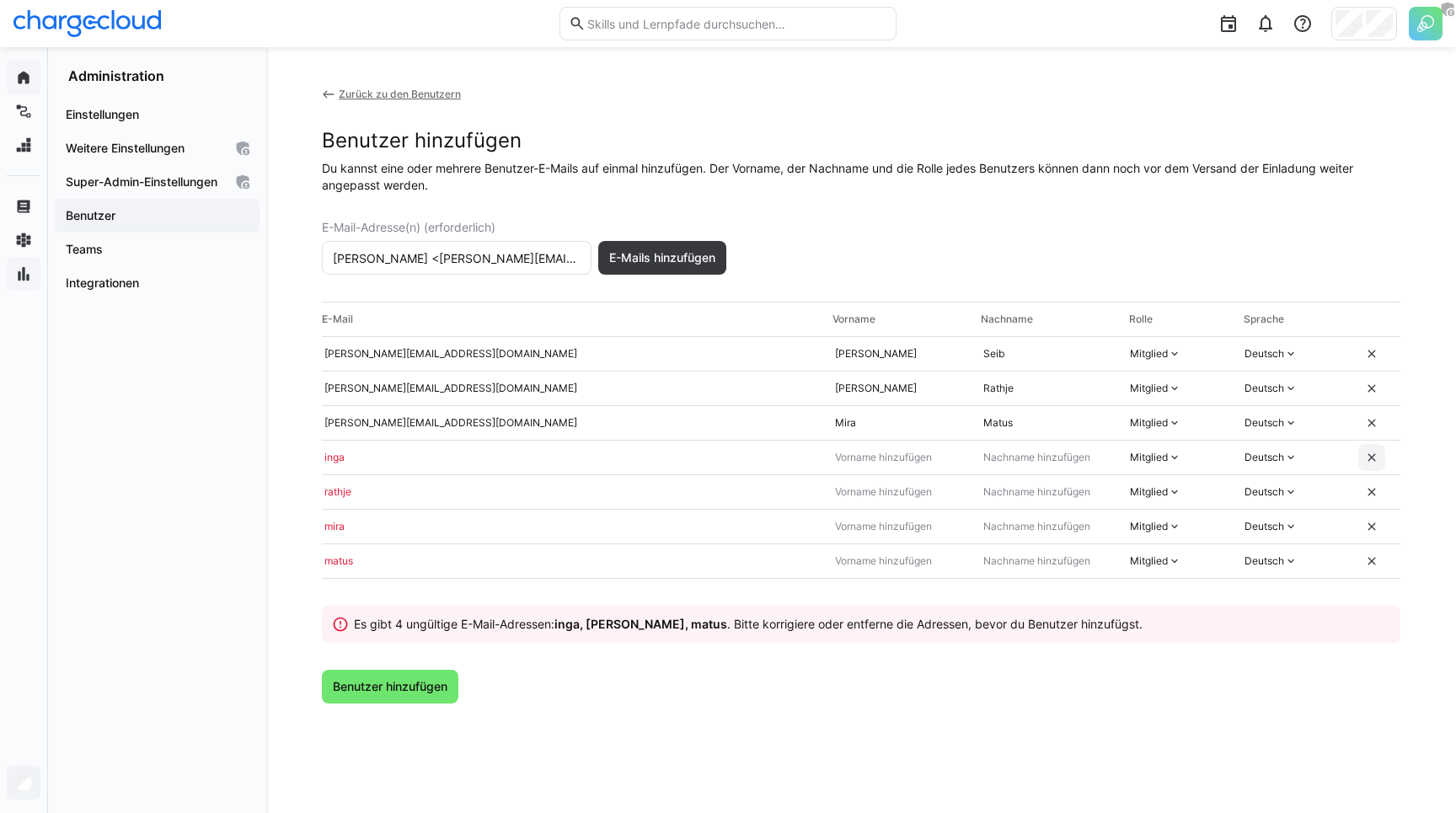
click at [1373, 454] on eds-icon at bounding box center [1371, 457] width 13 height 13
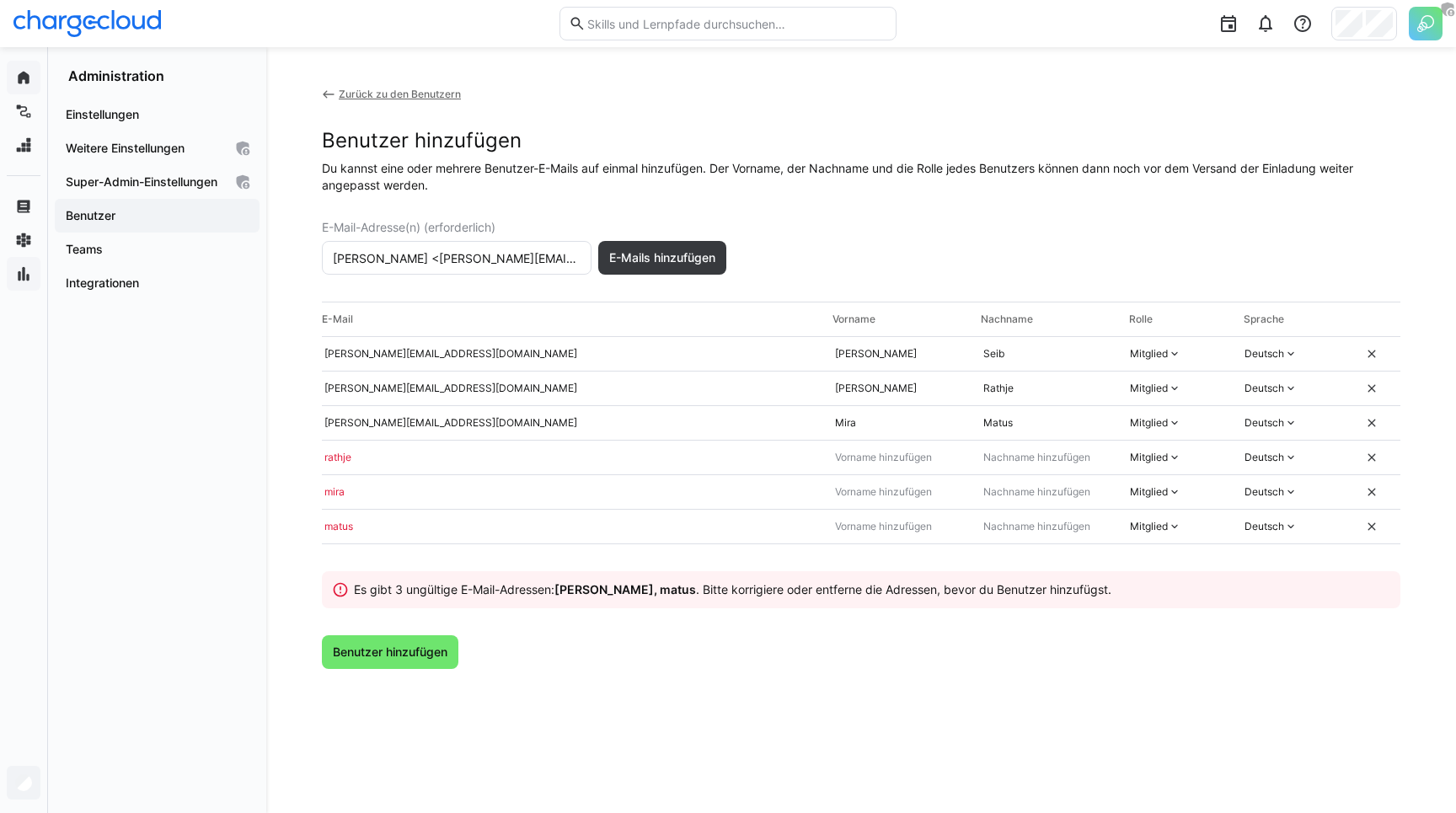
click at [1373, 454] on eds-icon at bounding box center [1371, 457] width 13 height 13
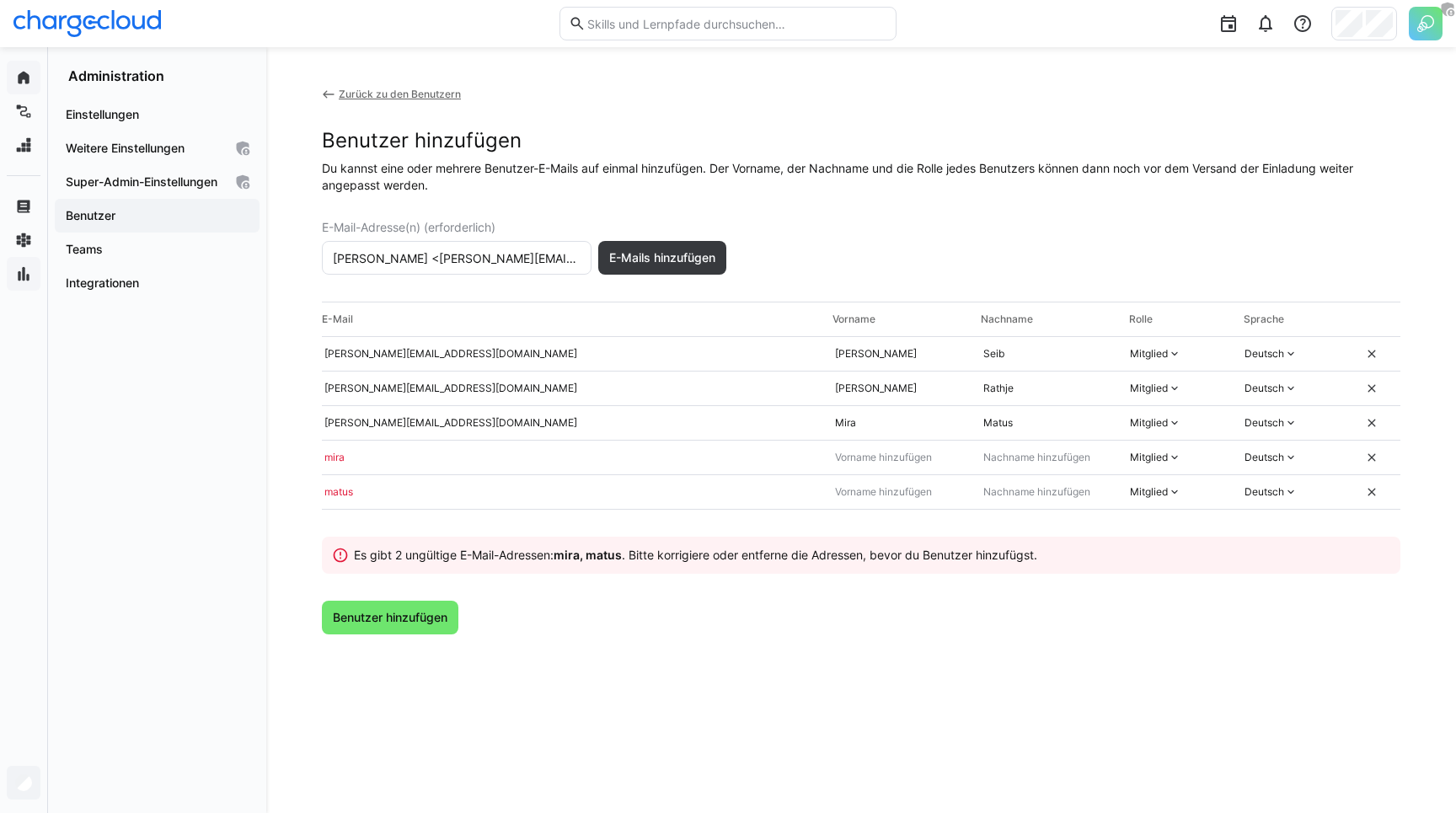
click at [1373, 454] on eds-icon at bounding box center [1371, 457] width 13 height 13
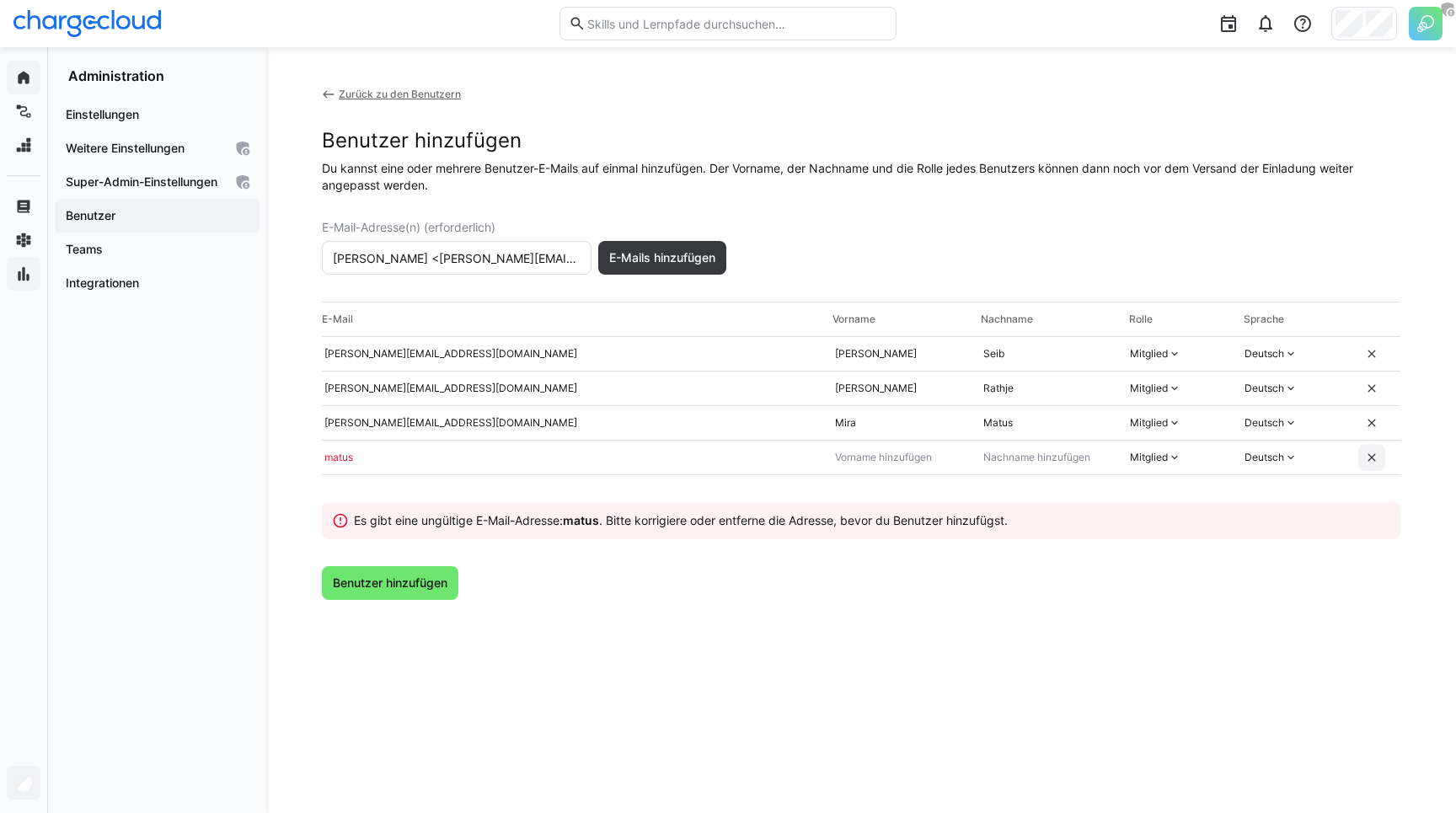
click at [1373, 454] on eds-icon at bounding box center [1371, 457] width 13 height 13
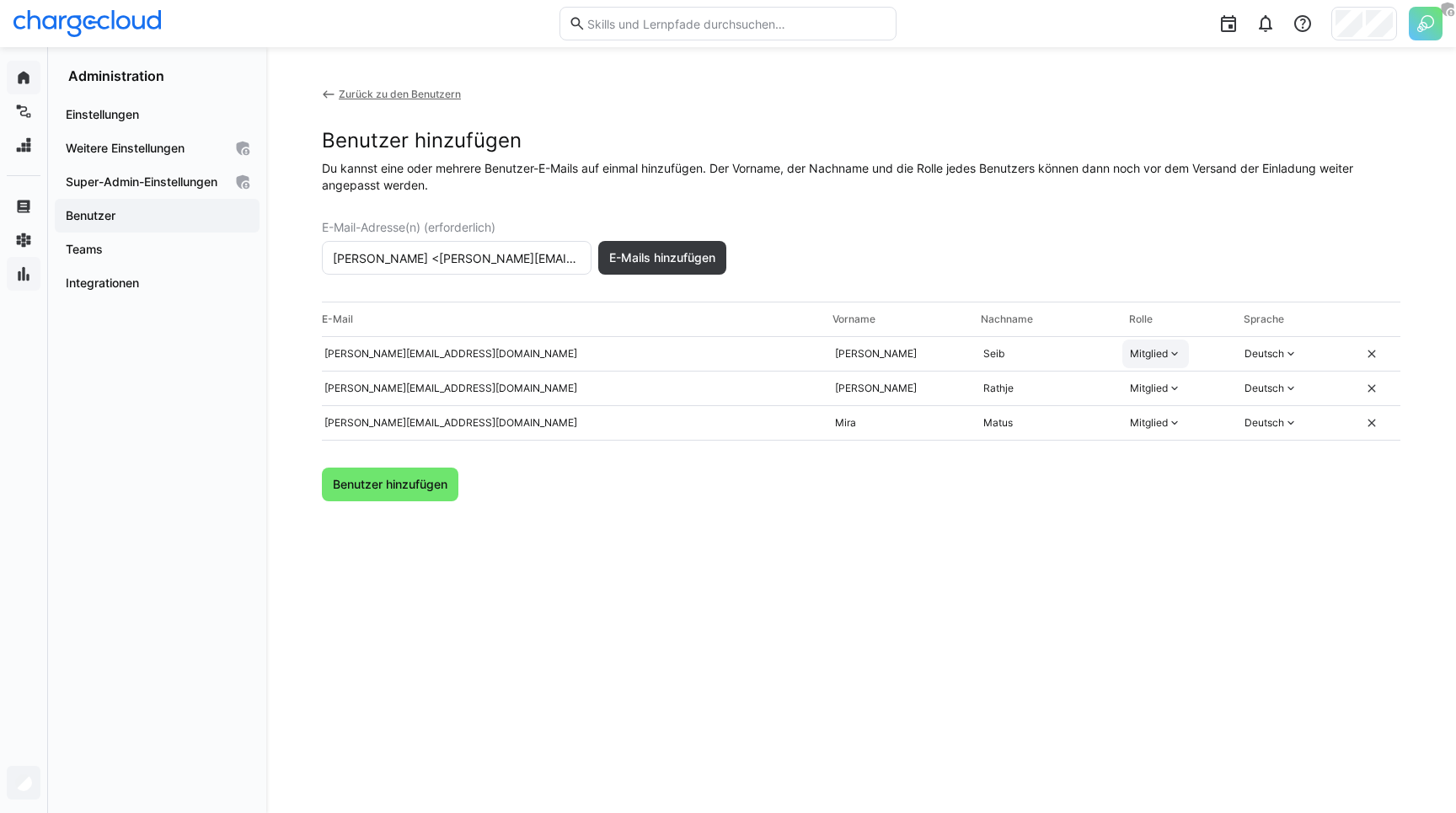
click at [1171, 355] on eds-icon at bounding box center [1174, 353] width 13 height 13
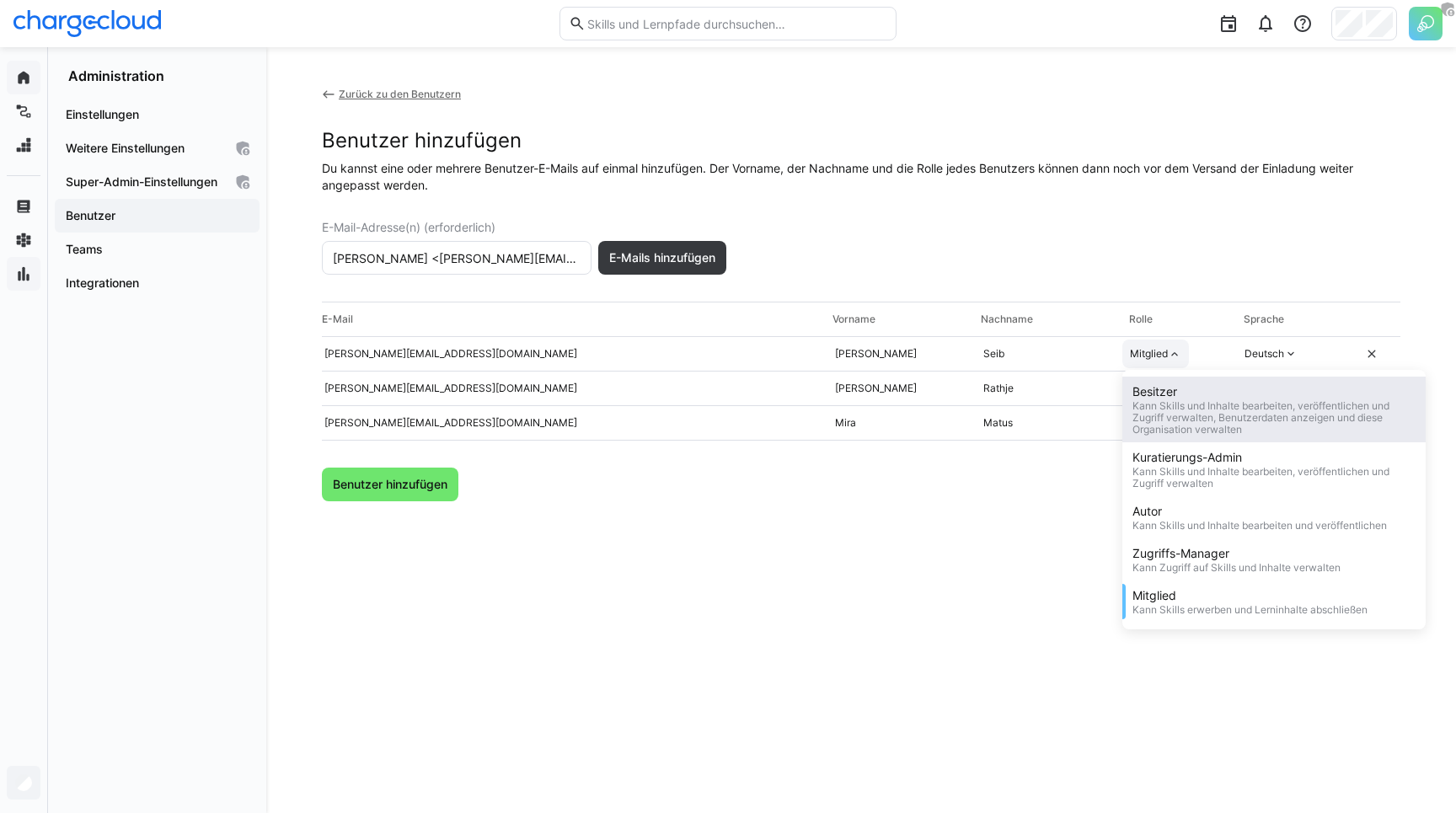
click at [1165, 397] on div "Besitzer" at bounding box center [1273, 391] width 283 height 17
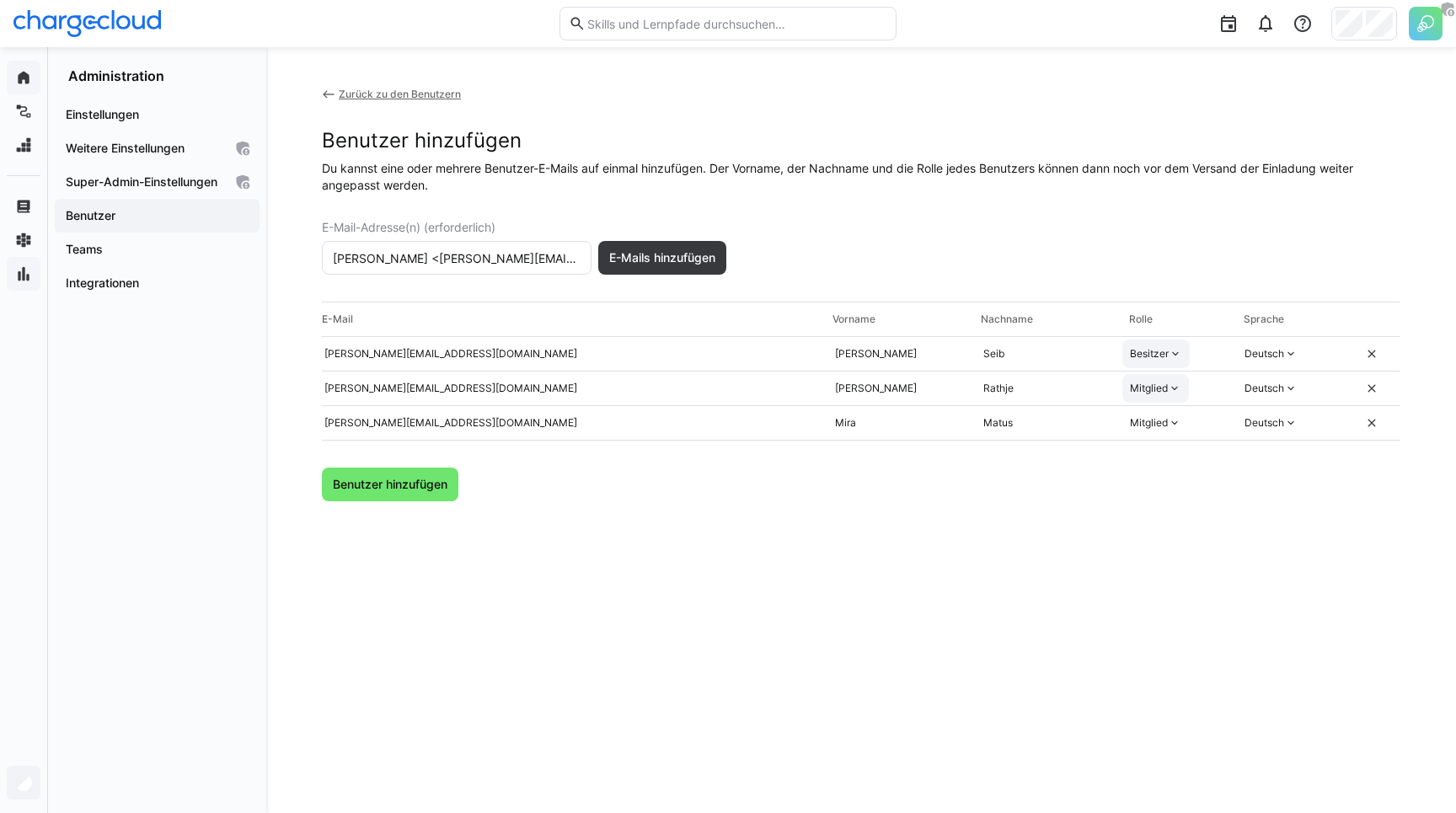
click at [1165, 386] on div "Mitglied" at bounding box center [1149, 388] width 38 height 13
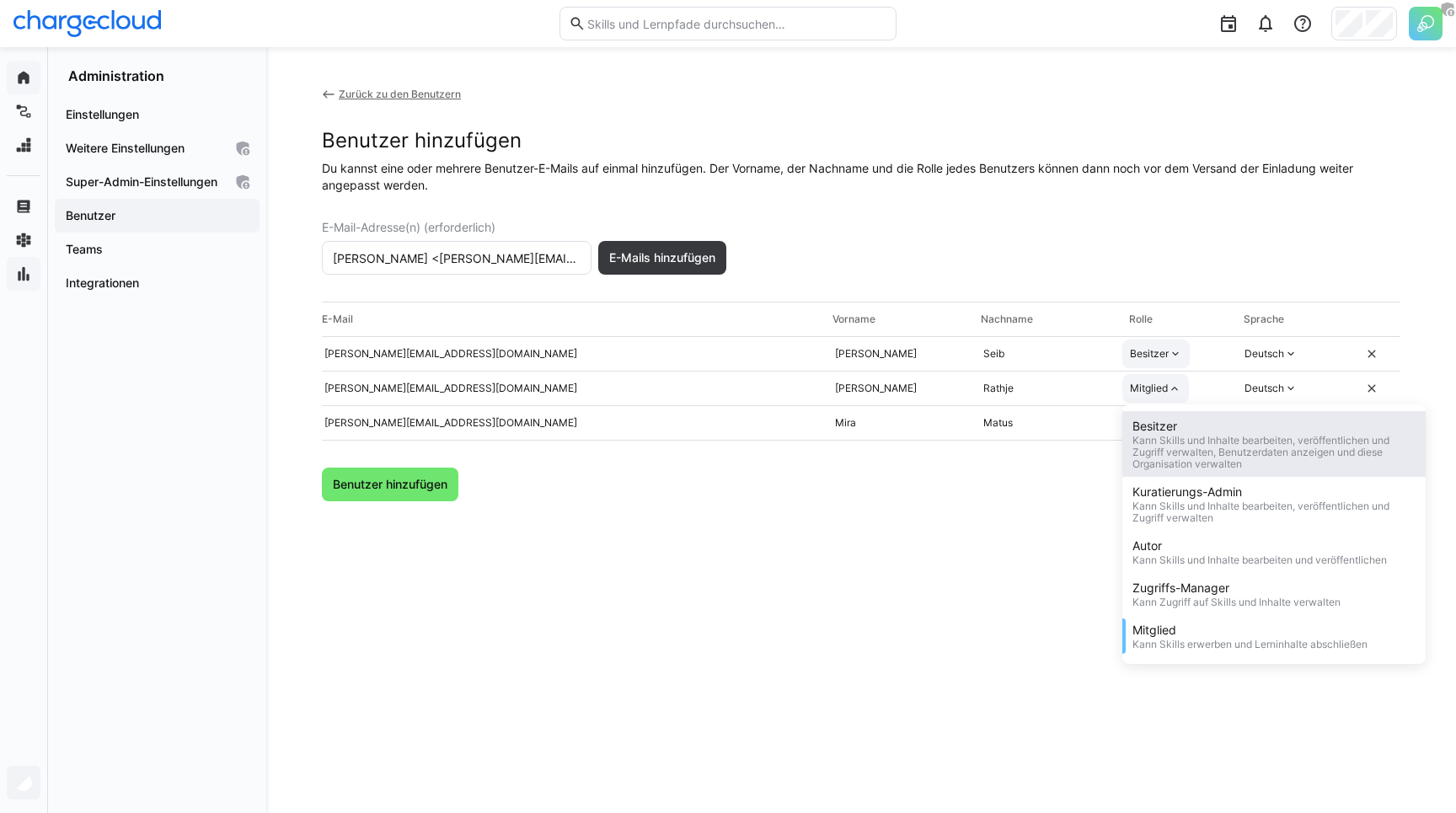
click at [1162, 428] on div "Besitzer" at bounding box center [1273, 426] width 283 height 17
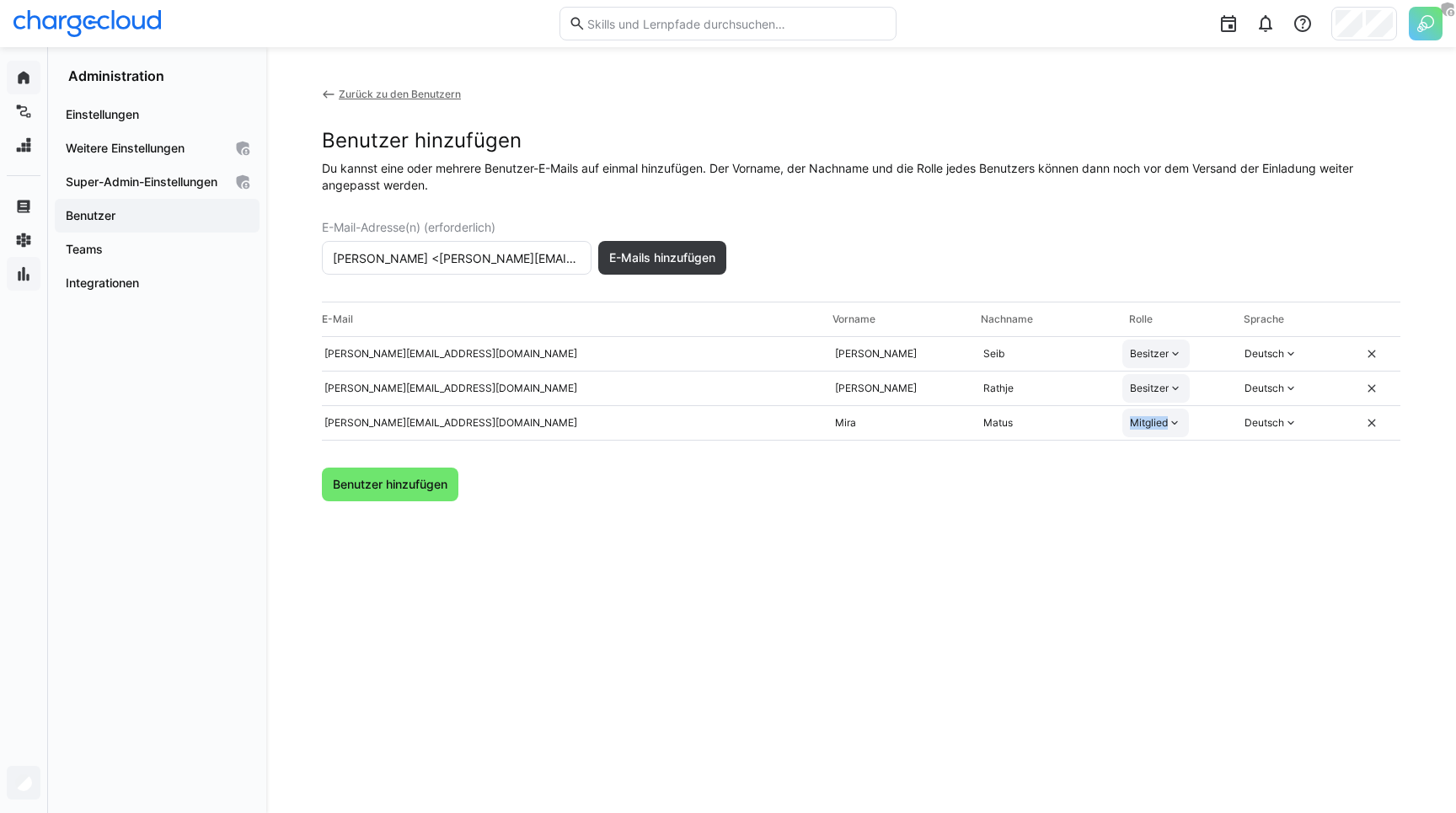
click at [1162, 428] on div "Mitglied" at bounding box center [1149, 422] width 38 height 13
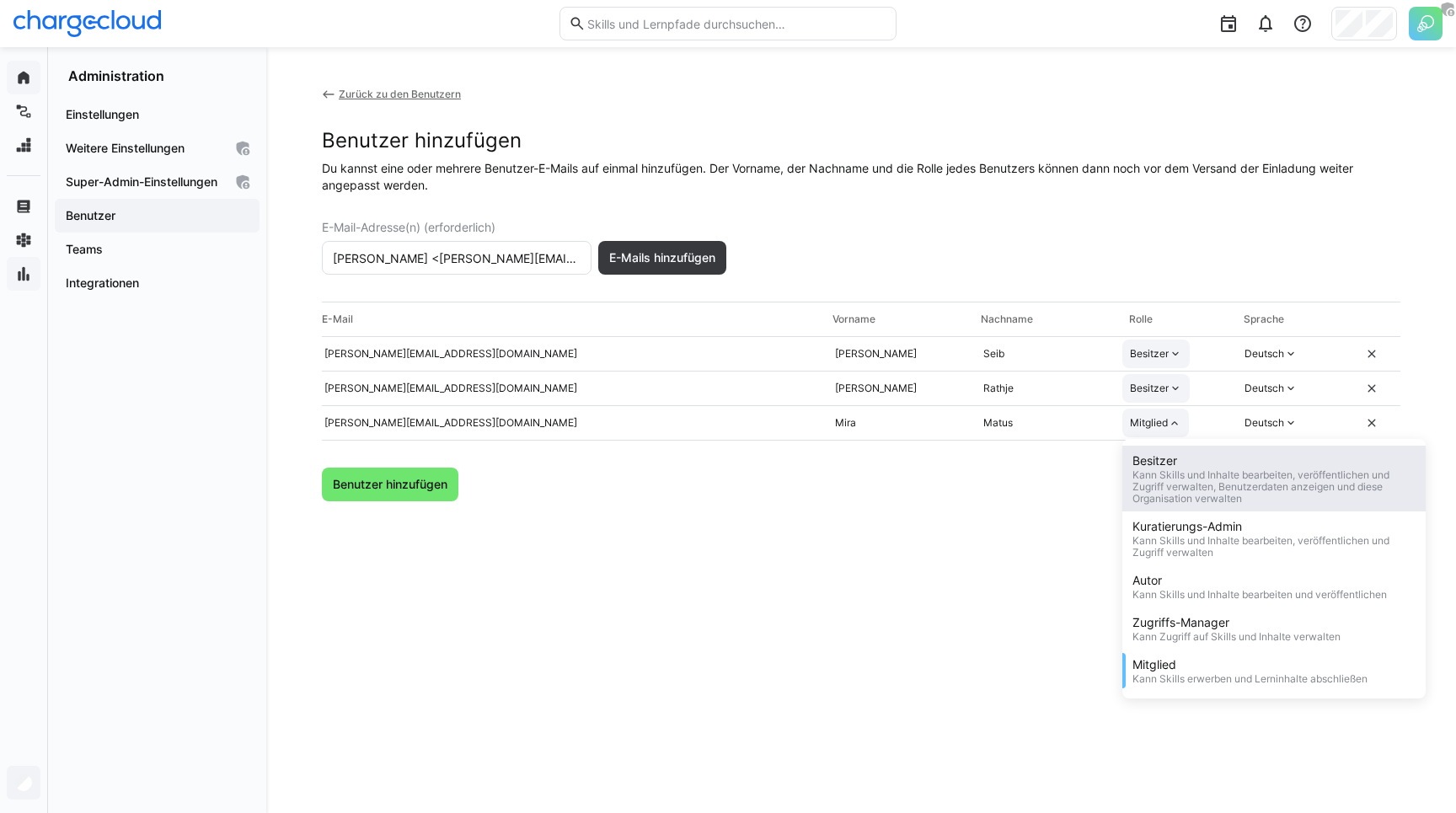
click at [1154, 457] on div "Besitzer" at bounding box center [1273, 461] width 283 height 17
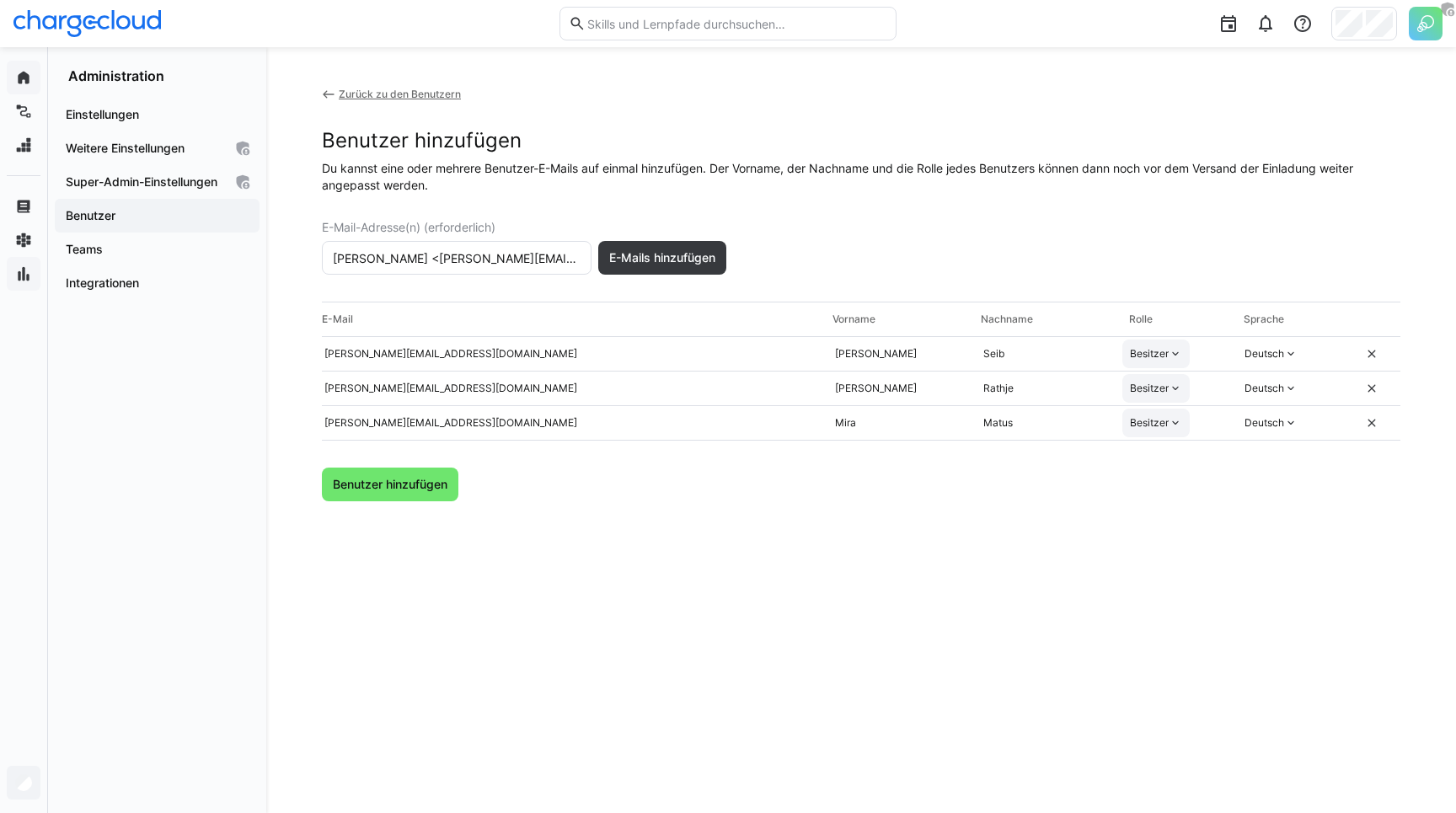
click at [880, 563] on div "Zurück zu den Benutzern Benutzer hinzufügen Du kannst eine oder mehrere Benutze…" at bounding box center [861, 429] width 1078 height 684
click at [399, 492] on span "Benutzer hinzufügen" at bounding box center [390, 484] width 120 height 17
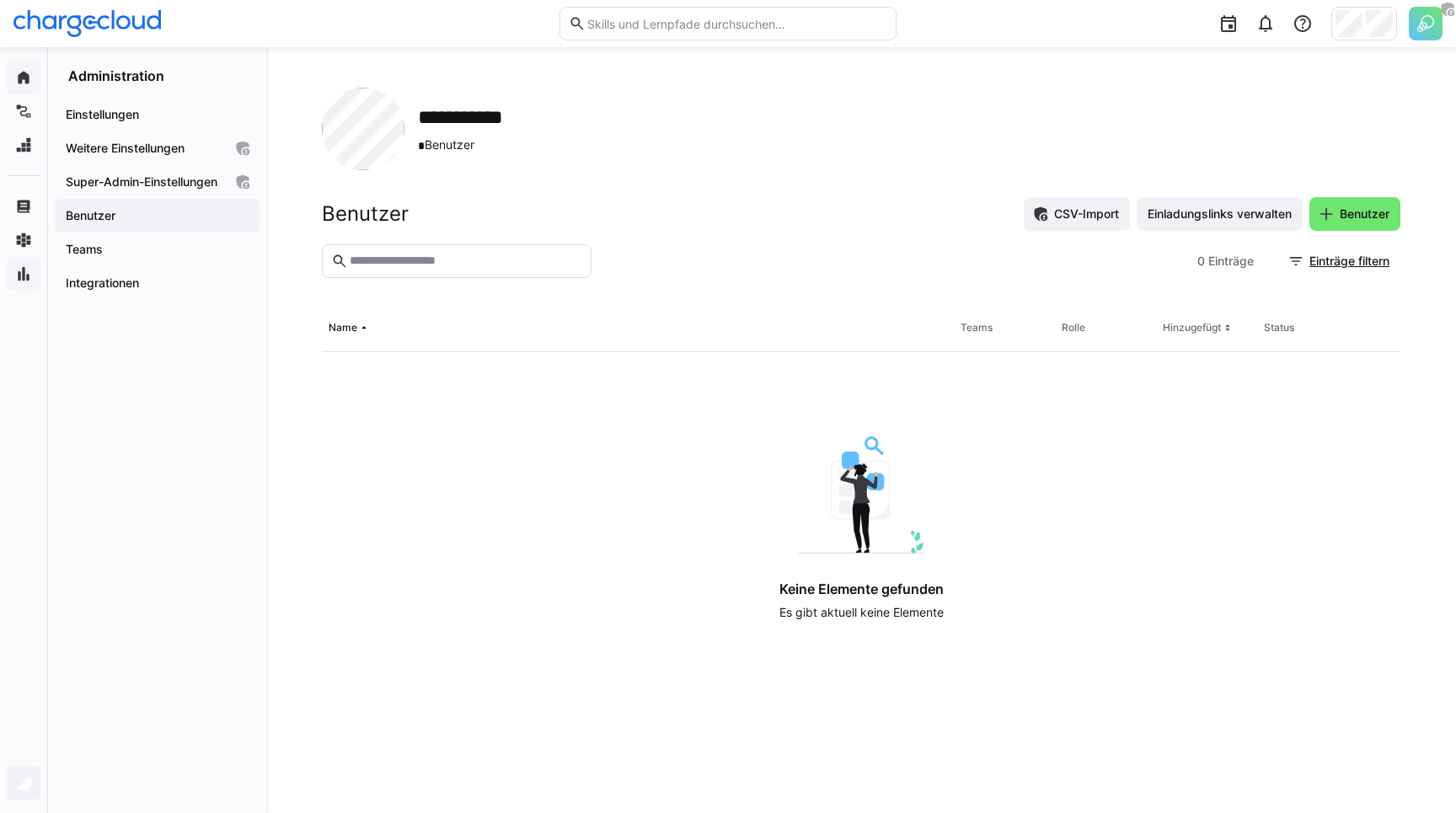
click at [838, 285] on section "0 Einträge Einträge filtern" at bounding box center [861, 275] width 1078 height 61
click at [693, 201] on div "Benutzer CSV-Import Einladungslinks verwalten Benutzer" at bounding box center [861, 214] width 1078 height 34
click at [0, 0] on app-navigation-label "Teams" at bounding box center [0, 0] width 0 height 0
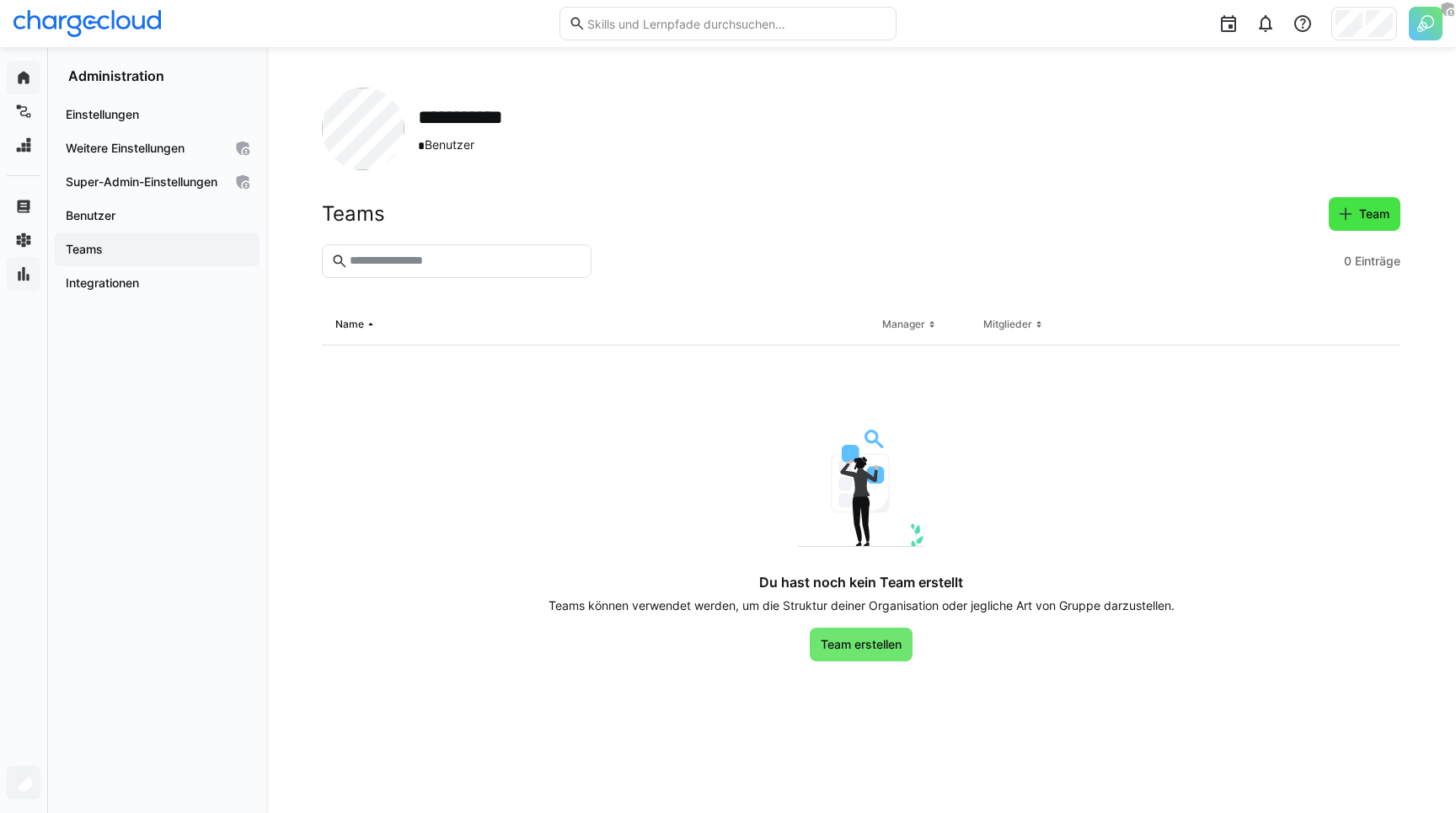
click at [1352, 218] on eds-icon at bounding box center [1345, 214] width 17 height 17
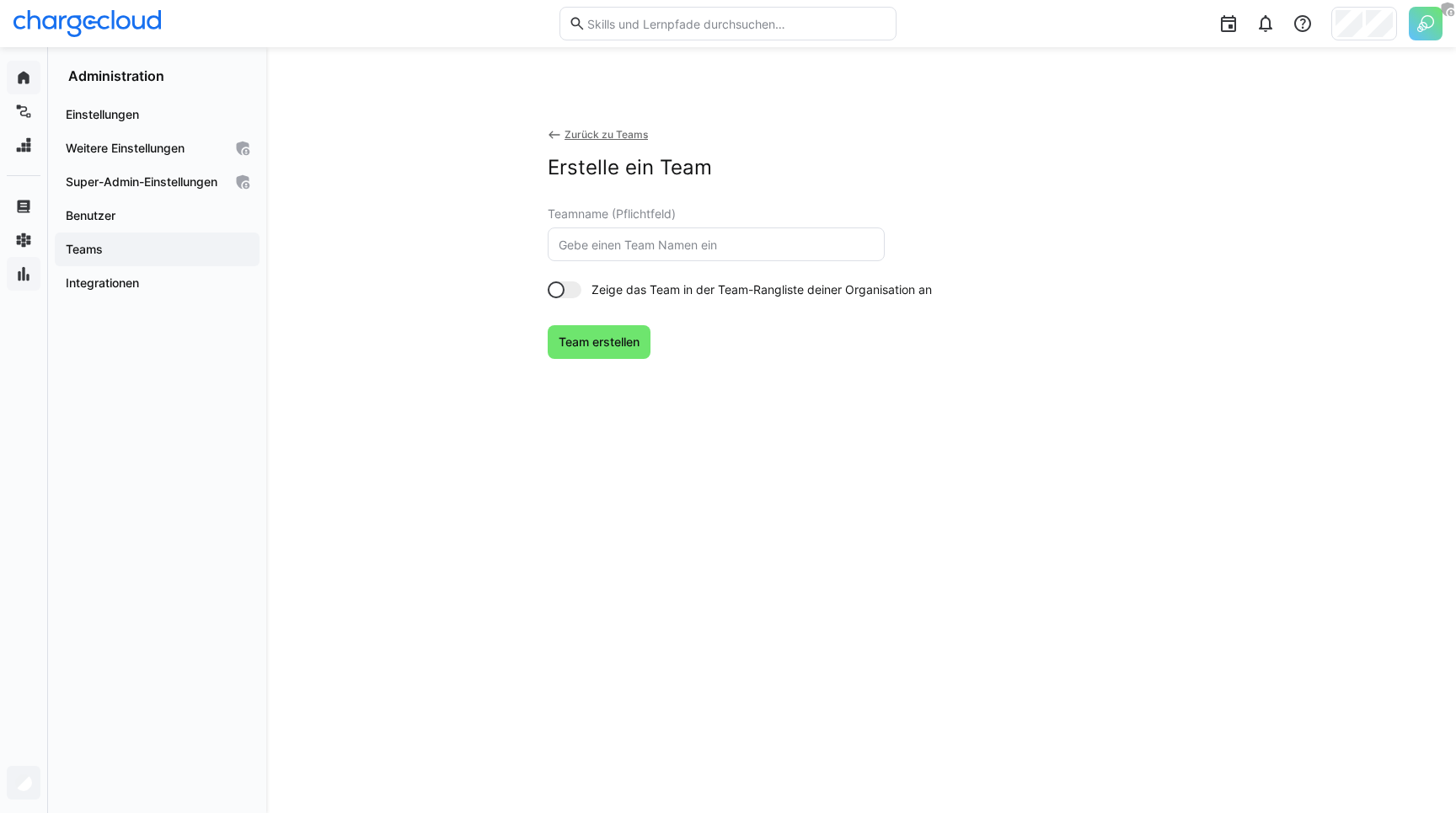
click at [661, 244] on input "text" at bounding box center [716, 244] width 319 height 15
type input "P"
paste input "People & Culture"
type input "People & Culture"
click at [494, 341] on app-create-team "Zurück zu Teams Erstelle ein Team Teamname (Pflichtfeld) People & Culture Zeige…" at bounding box center [861, 277] width 1078 height 379
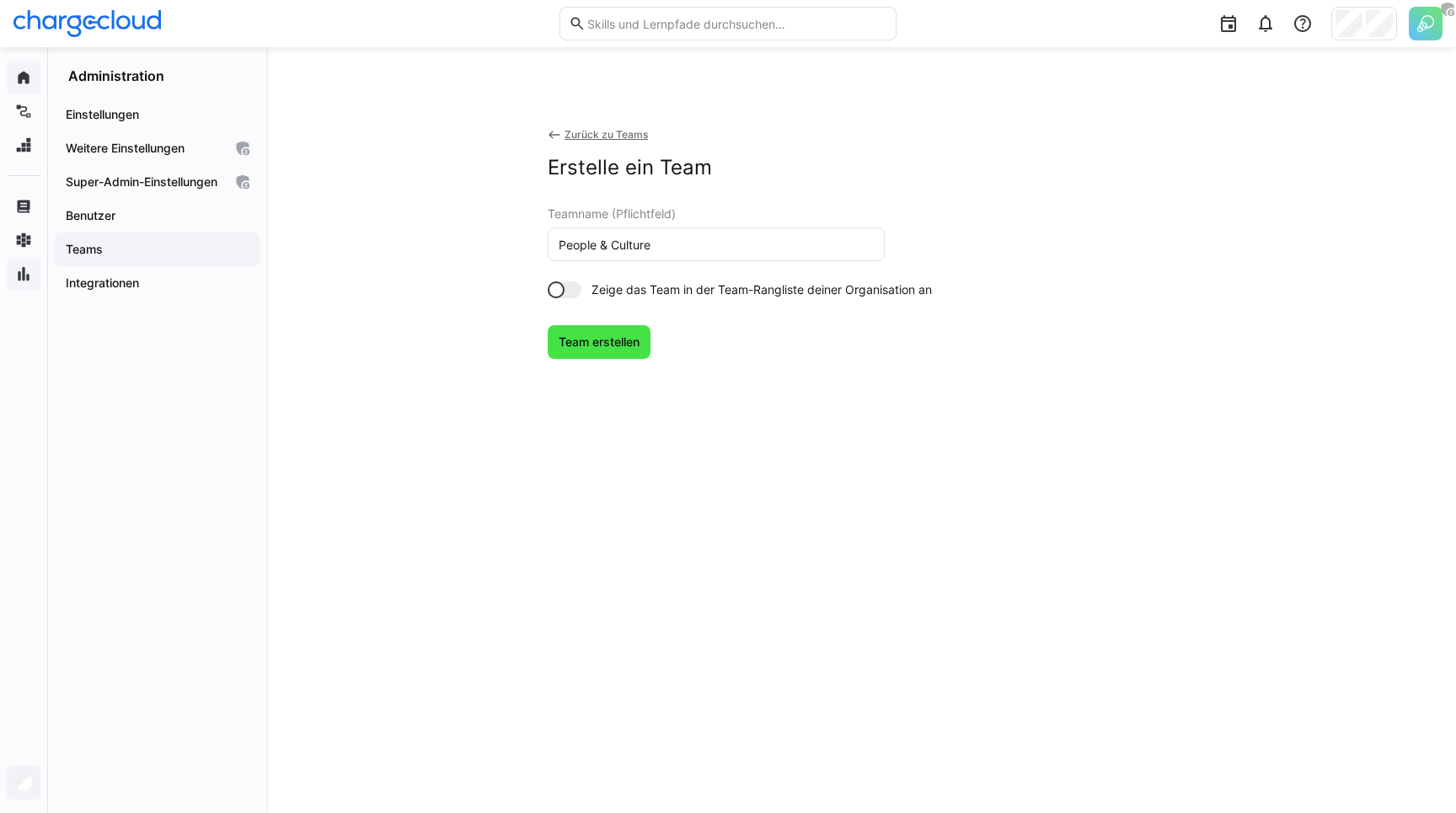
click at [627, 348] on span "Team erstellen" at bounding box center [599, 342] width 86 height 17
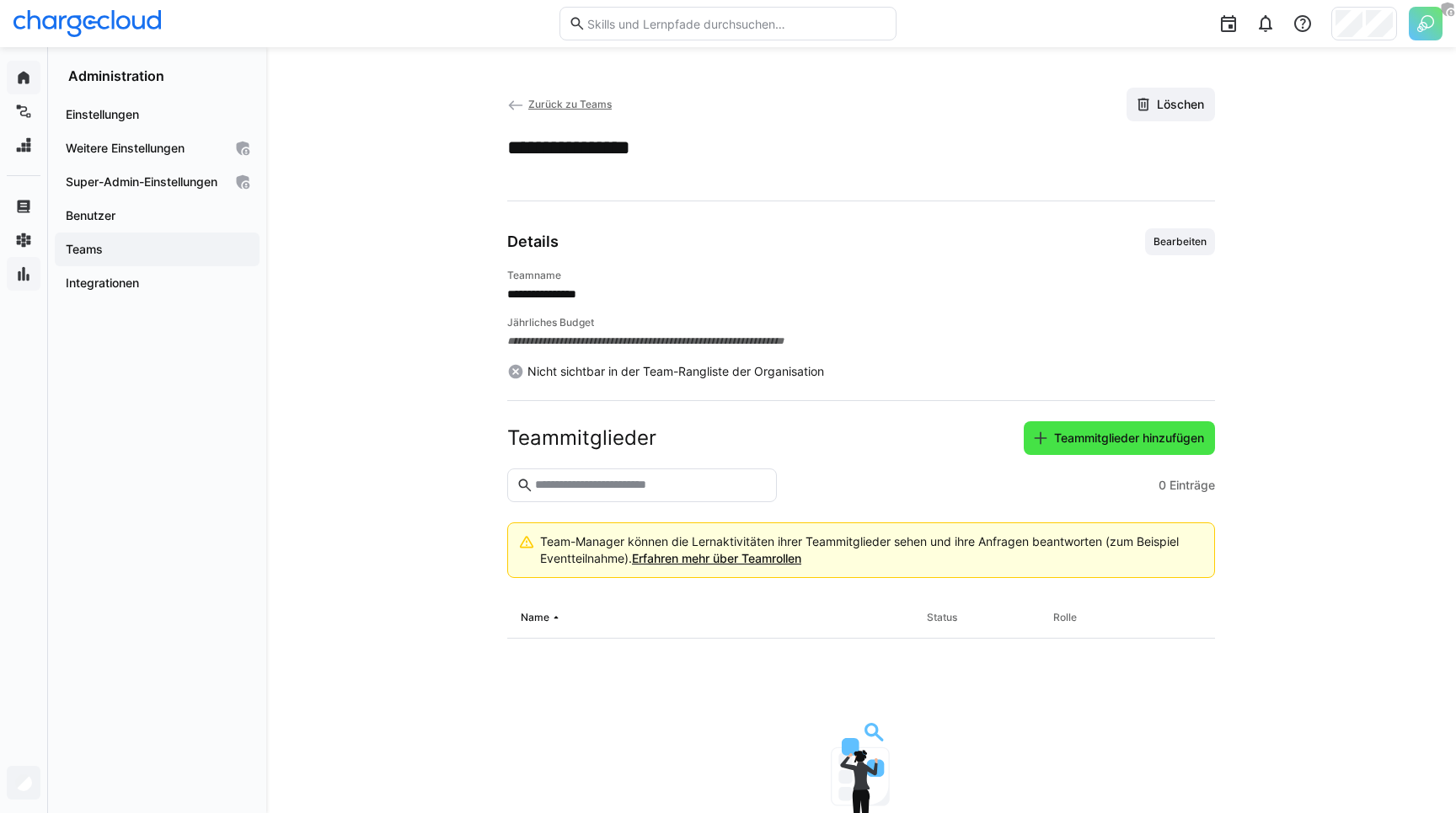
click at [1131, 441] on span "Teammitglieder hinzufügen" at bounding box center [1128, 437] width 155 height 17
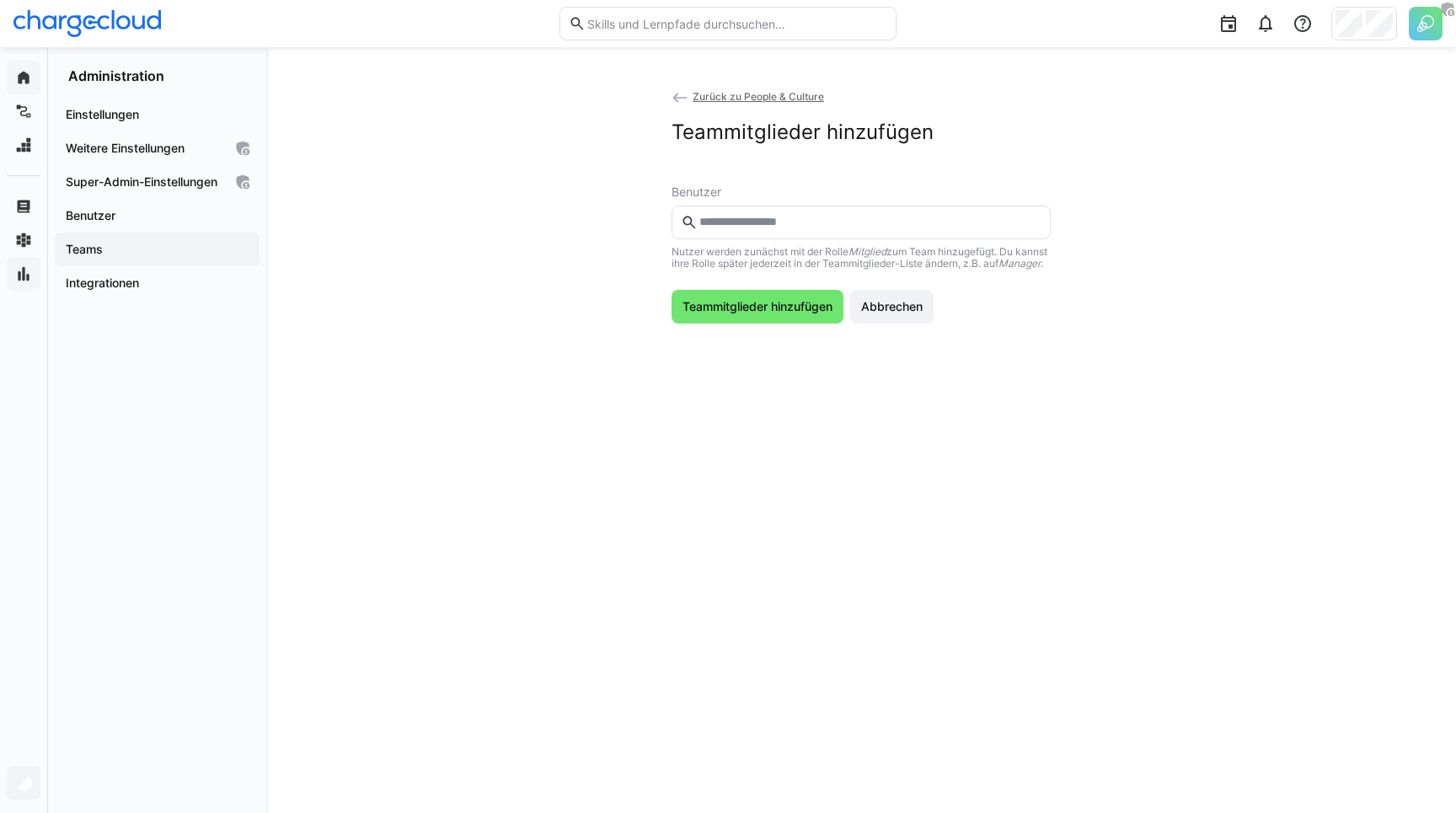
click at [728, 232] on eds-input at bounding box center [861, 223] width 379 height 34
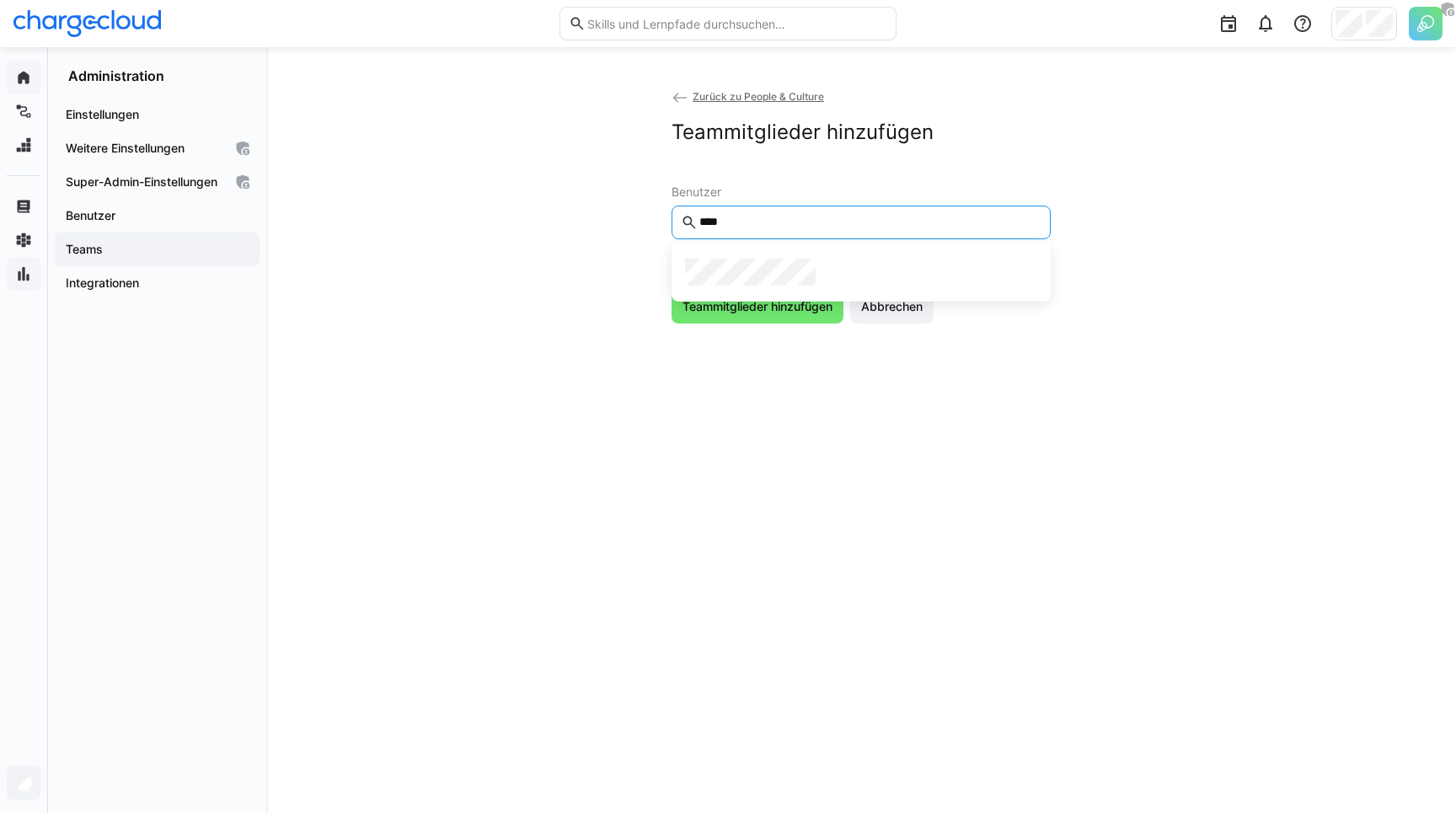
type input "****"
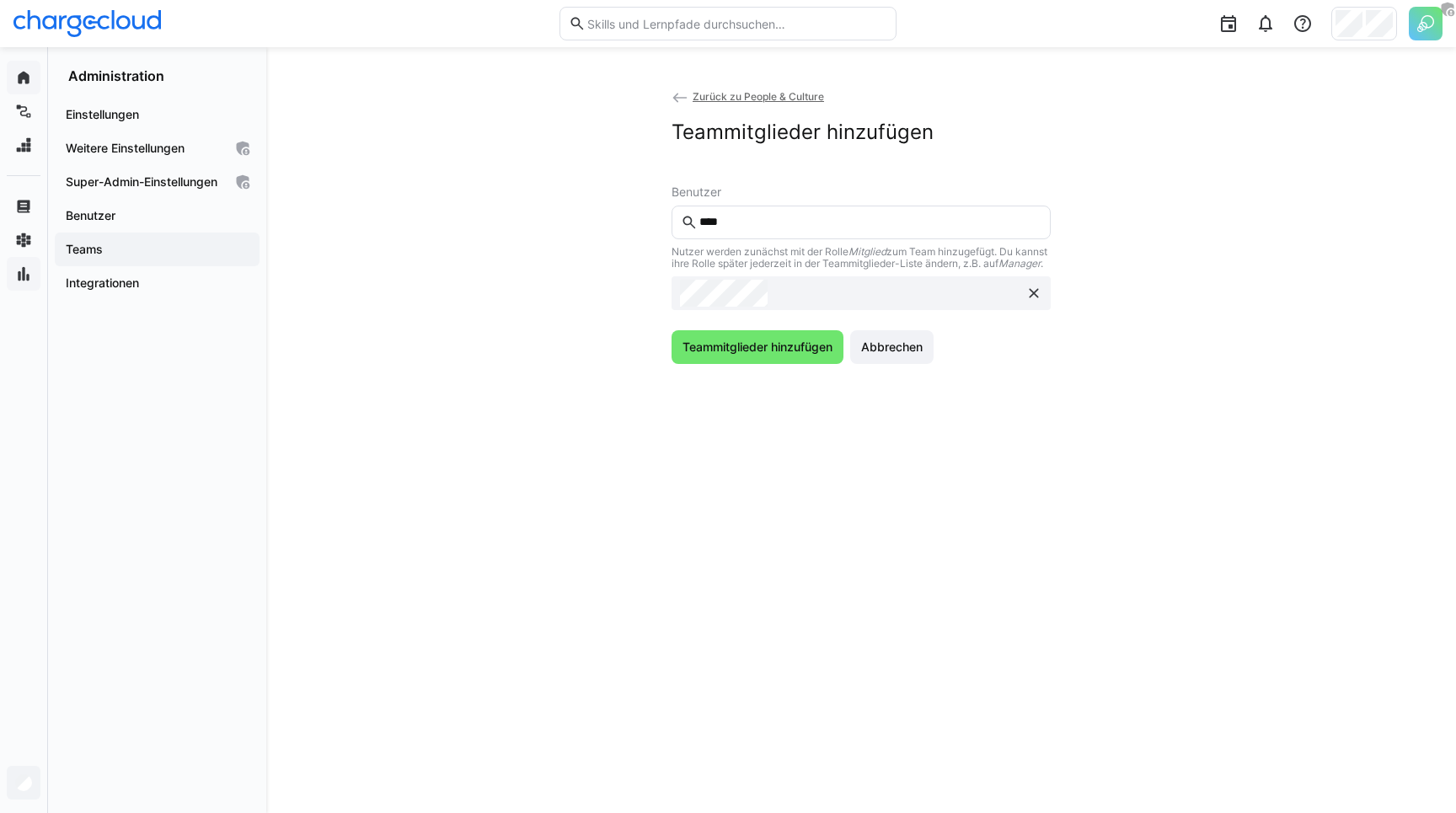
click at [752, 221] on input "****" at bounding box center [870, 222] width 344 height 15
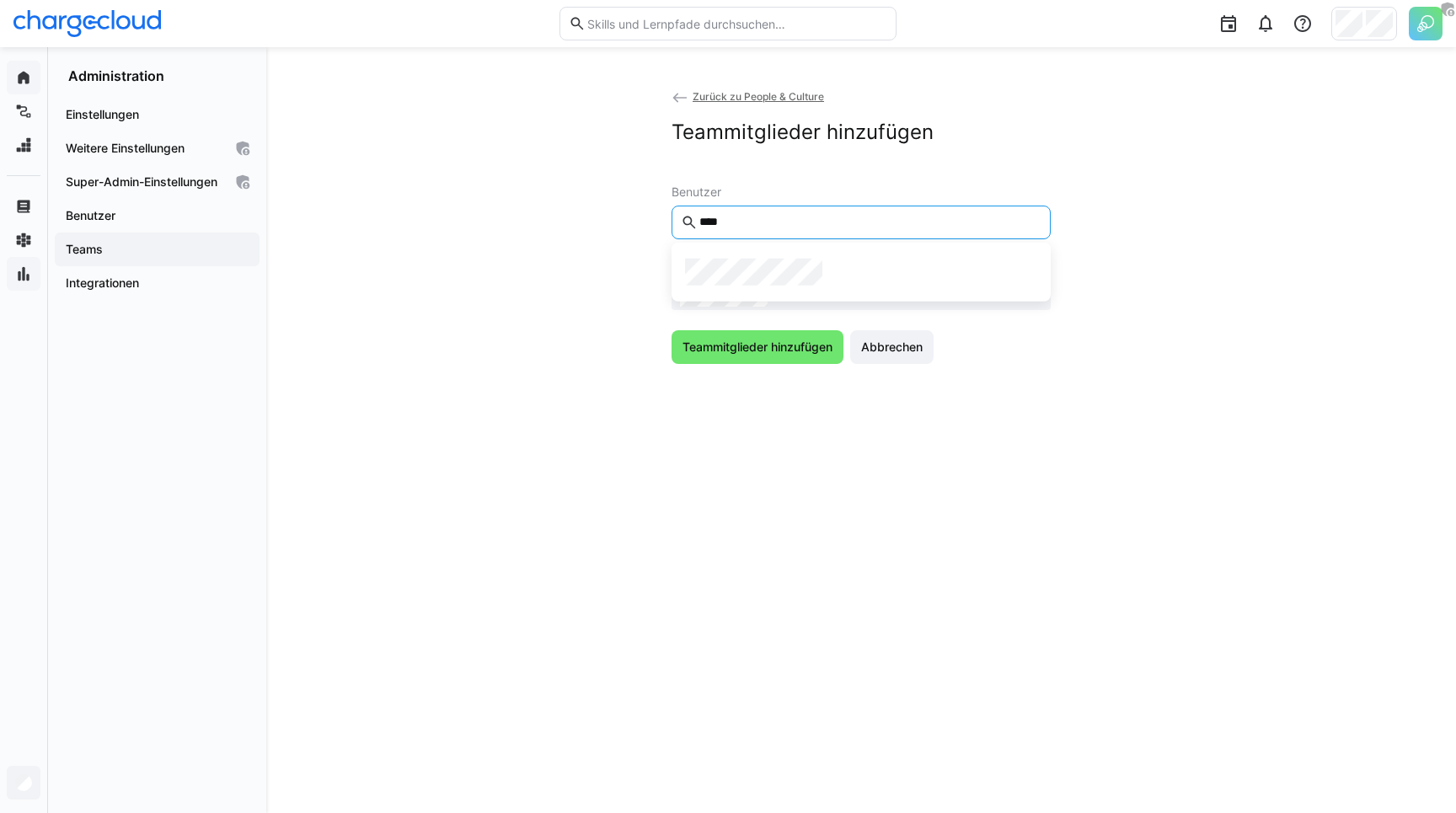
type input "****"
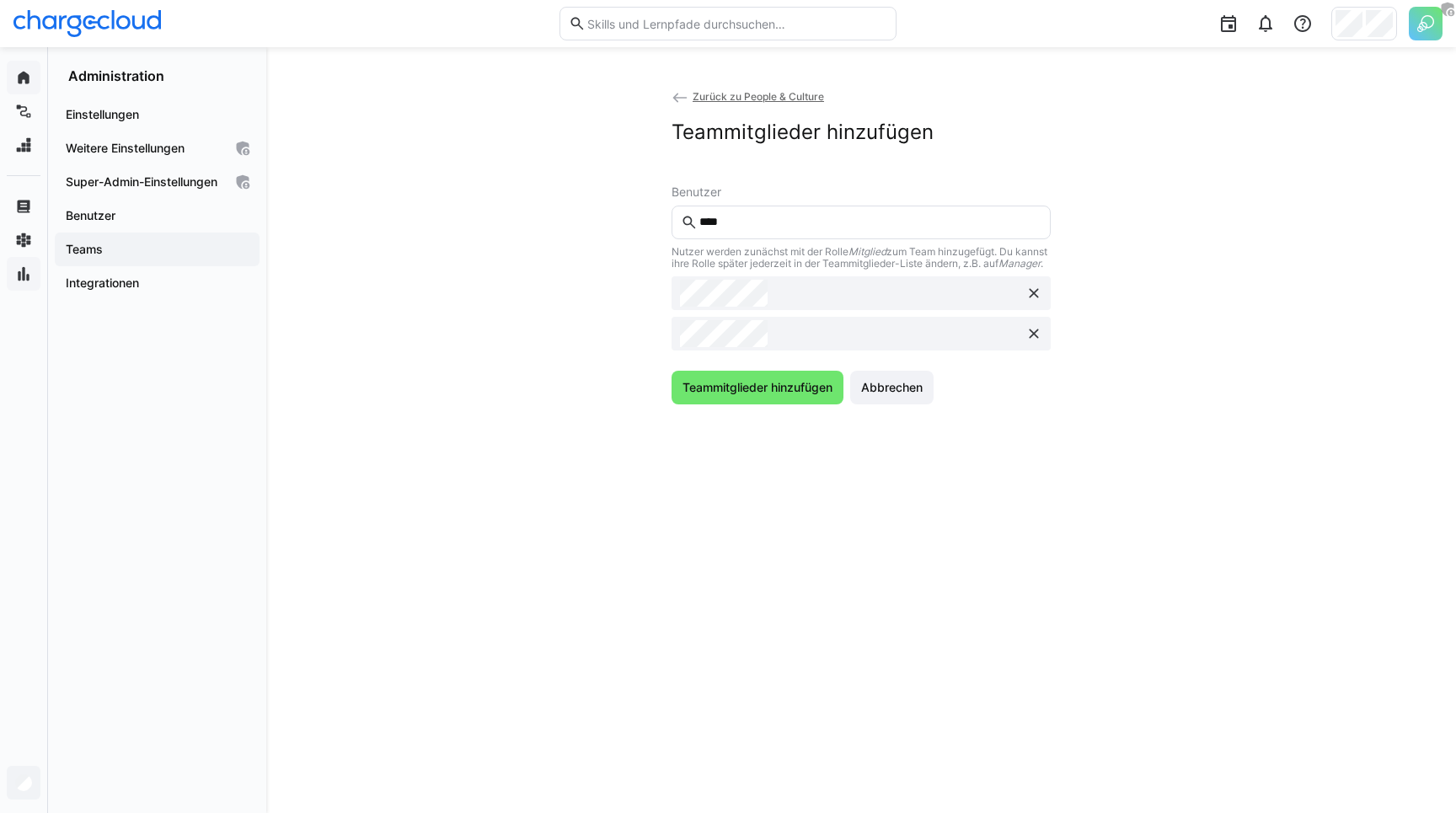
click at [755, 223] on input "****" at bounding box center [870, 222] width 344 height 15
type input "****"
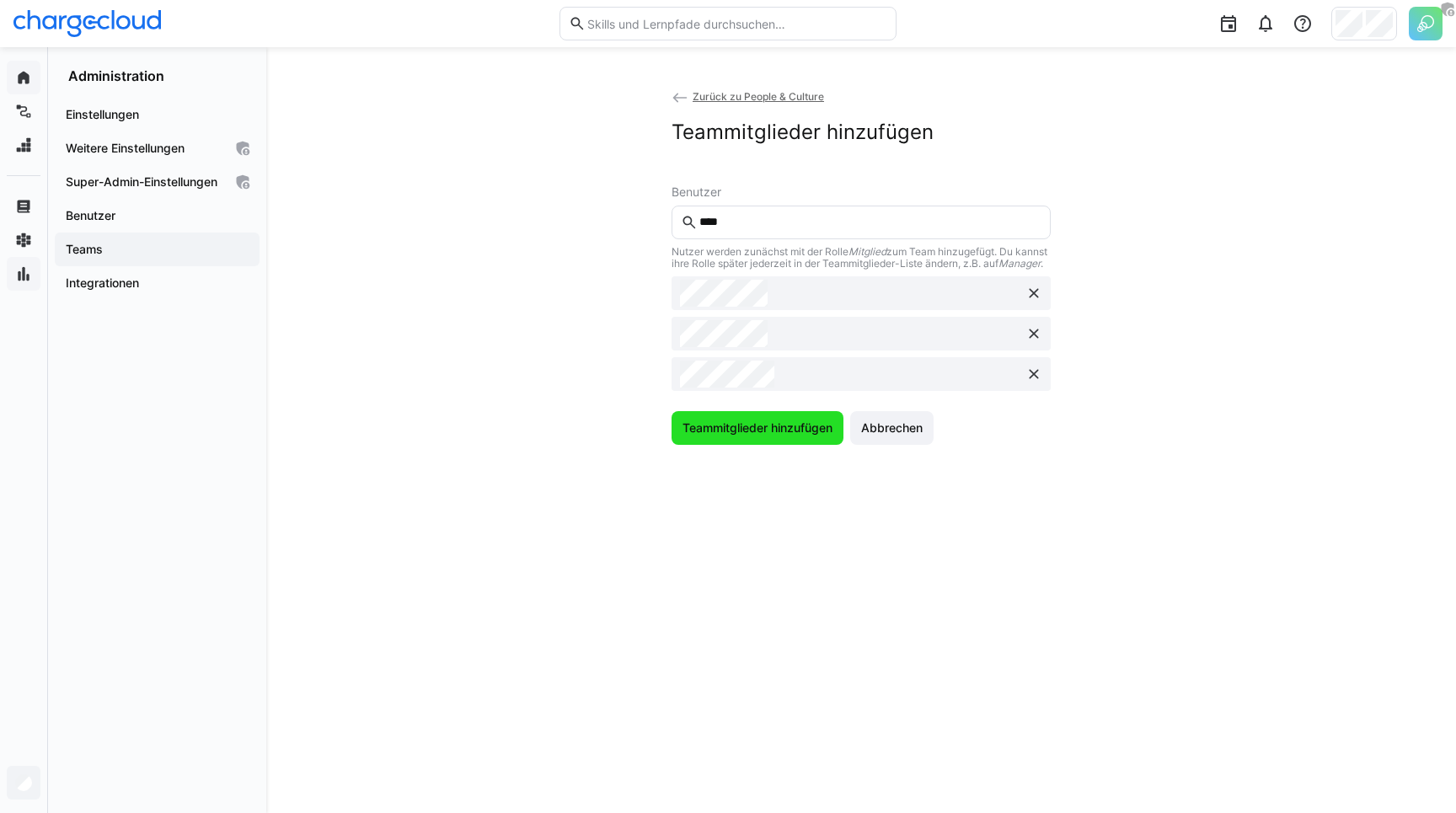
click at [730, 436] on span "Teammitglieder hinzufügen" at bounding box center [757, 428] width 155 height 17
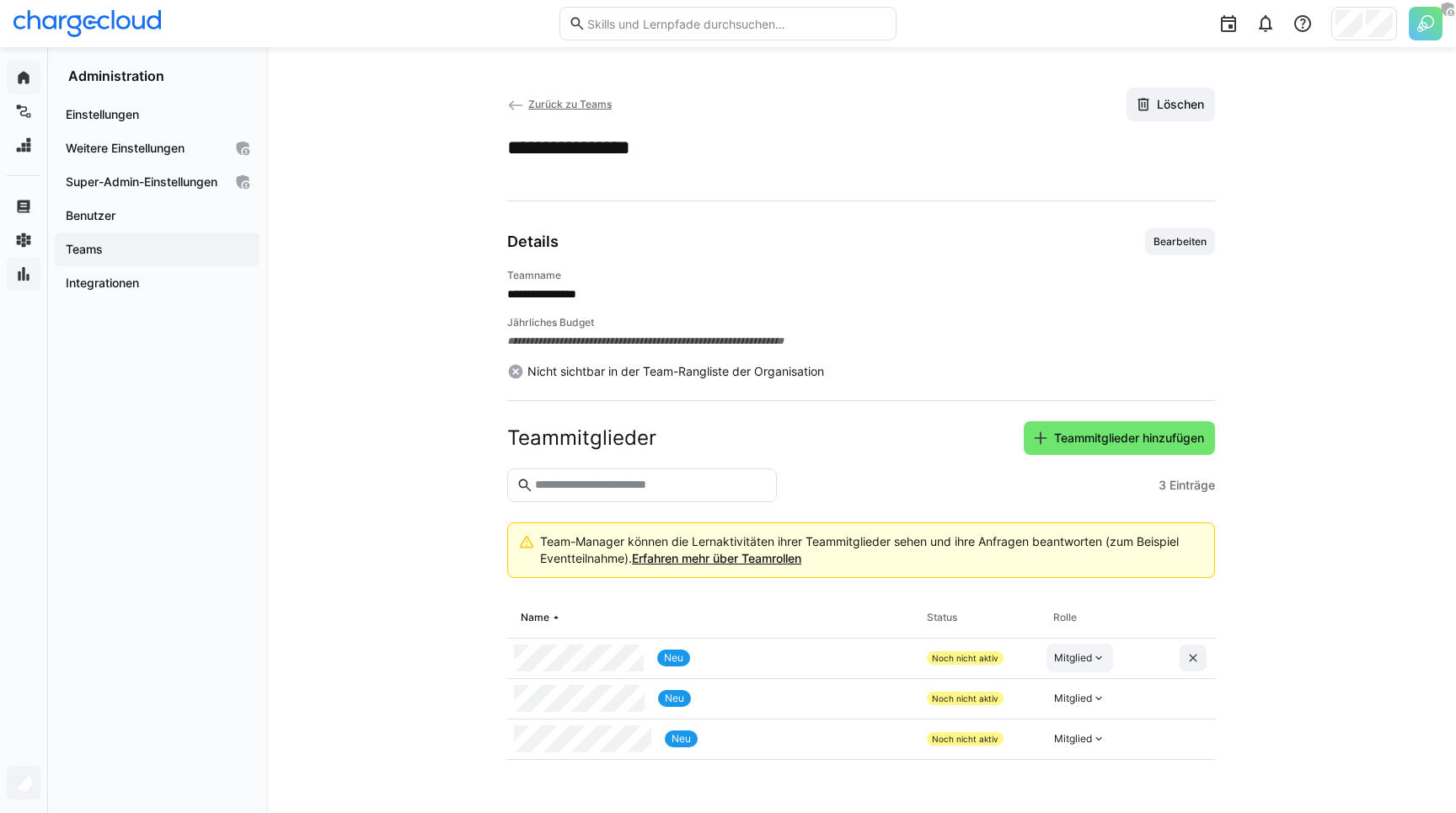
click at [1093, 656] on eds-icon at bounding box center [1098, 657] width 13 height 13
click at [1090, 690] on div "Manager" at bounding box center [1081, 696] width 49 height 17
click at [1086, 691] on div "Mitglied" at bounding box center [1073, 698] width 38 height 13
click at [1076, 735] on div "Manager" at bounding box center [1081, 736] width 49 height 17
click at [1076, 741] on div "Mitglied" at bounding box center [1073, 738] width 38 height 13
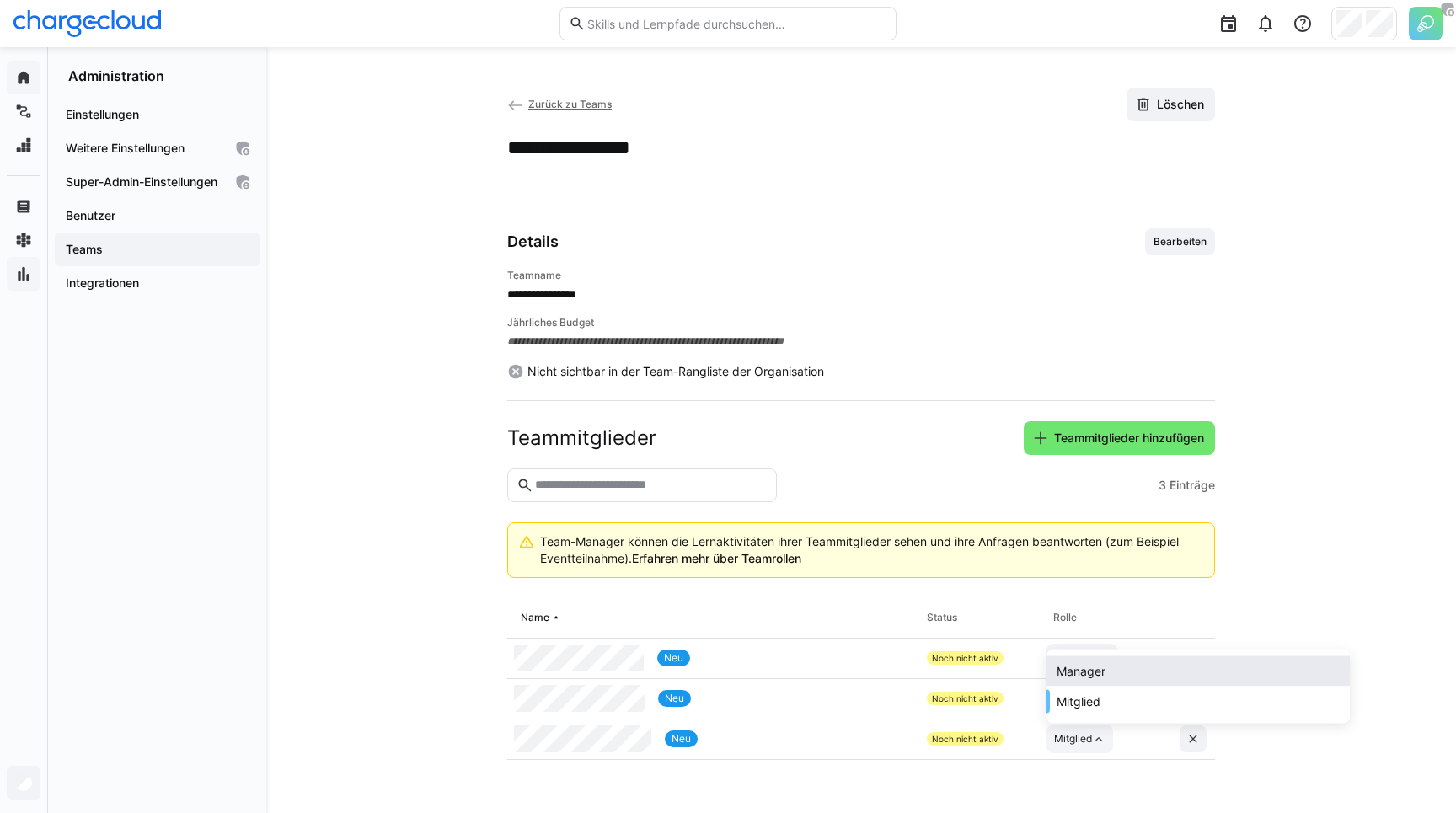
click at [1084, 678] on div "Manager" at bounding box center [1081, 671] width 49 height 17
click at [915, 421] on div "Teammitglieder Teammitglieder hinzufügen" at bounding box center [861, 438] width 708 height 34
click at [913, 449] on div "Teammitglieder Teammitglieder hinzufügen" at bounding box center [861, 438] width 708 height 34
click at [412, 307] on app-team-details "**********" at bounding box center [861, 429] width 1078 height 684
click at [530, 106] on span "Zurück zu Teams" at bounding box center [569, 104] width 83 height 13
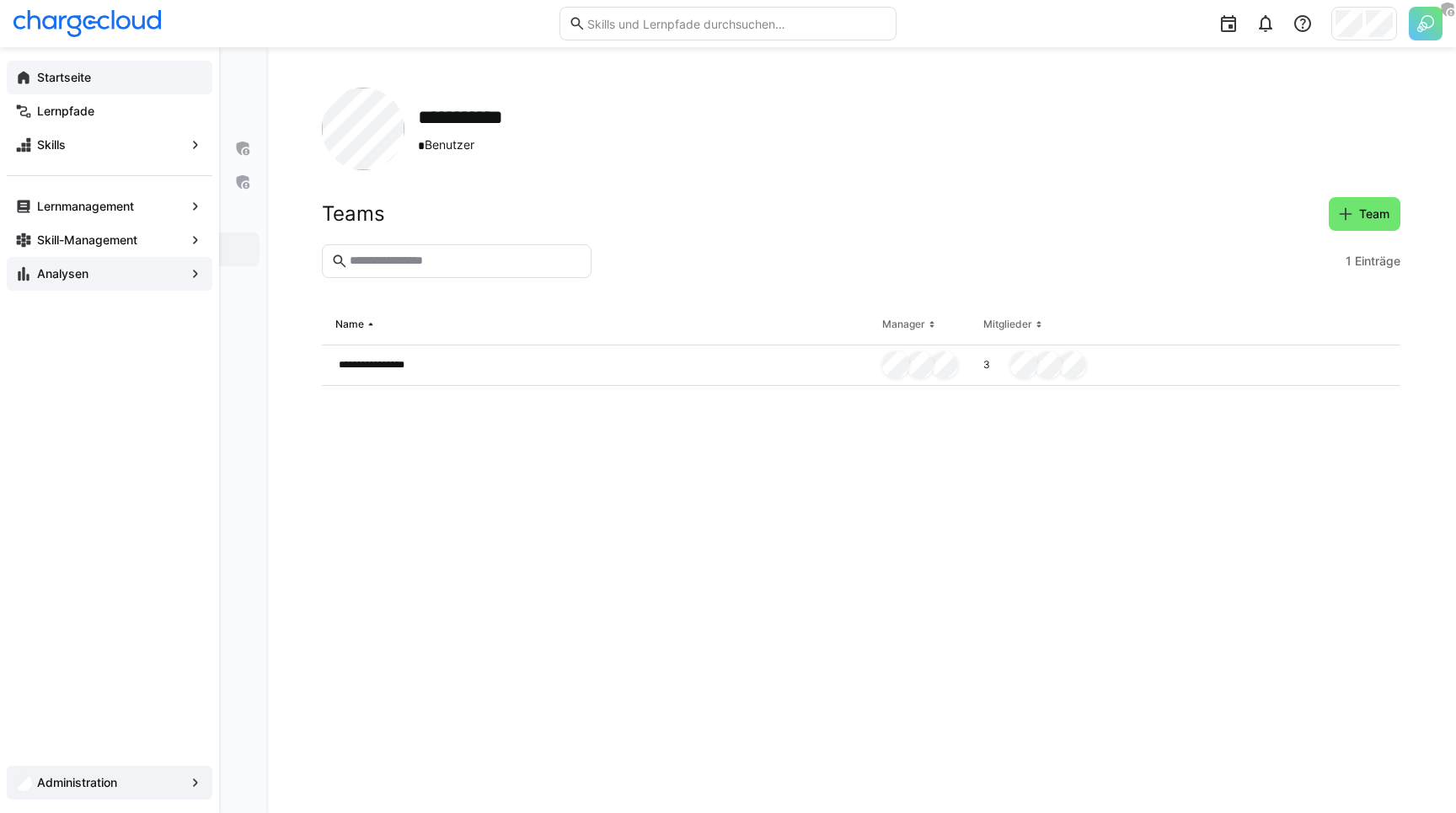
click at [0, 0] on app-navigation-label "Startseite" at bounding box center [0, 0] width 0 height 0
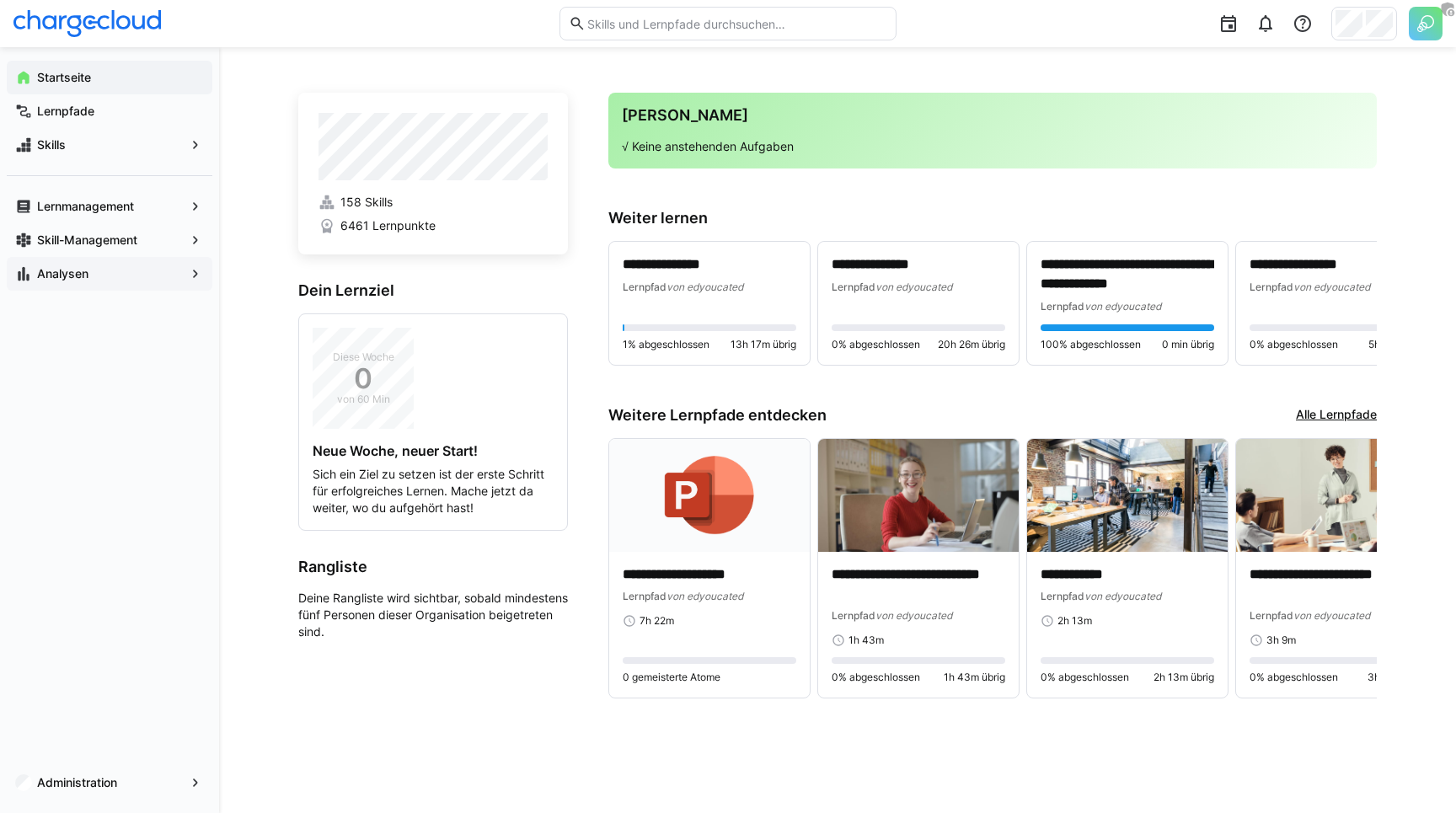
click at [260, 125] on div "**********" at bounding box center [838, 430] width 1237 height 766
